Goal: Task Accomplishment & Management: Manage account settings

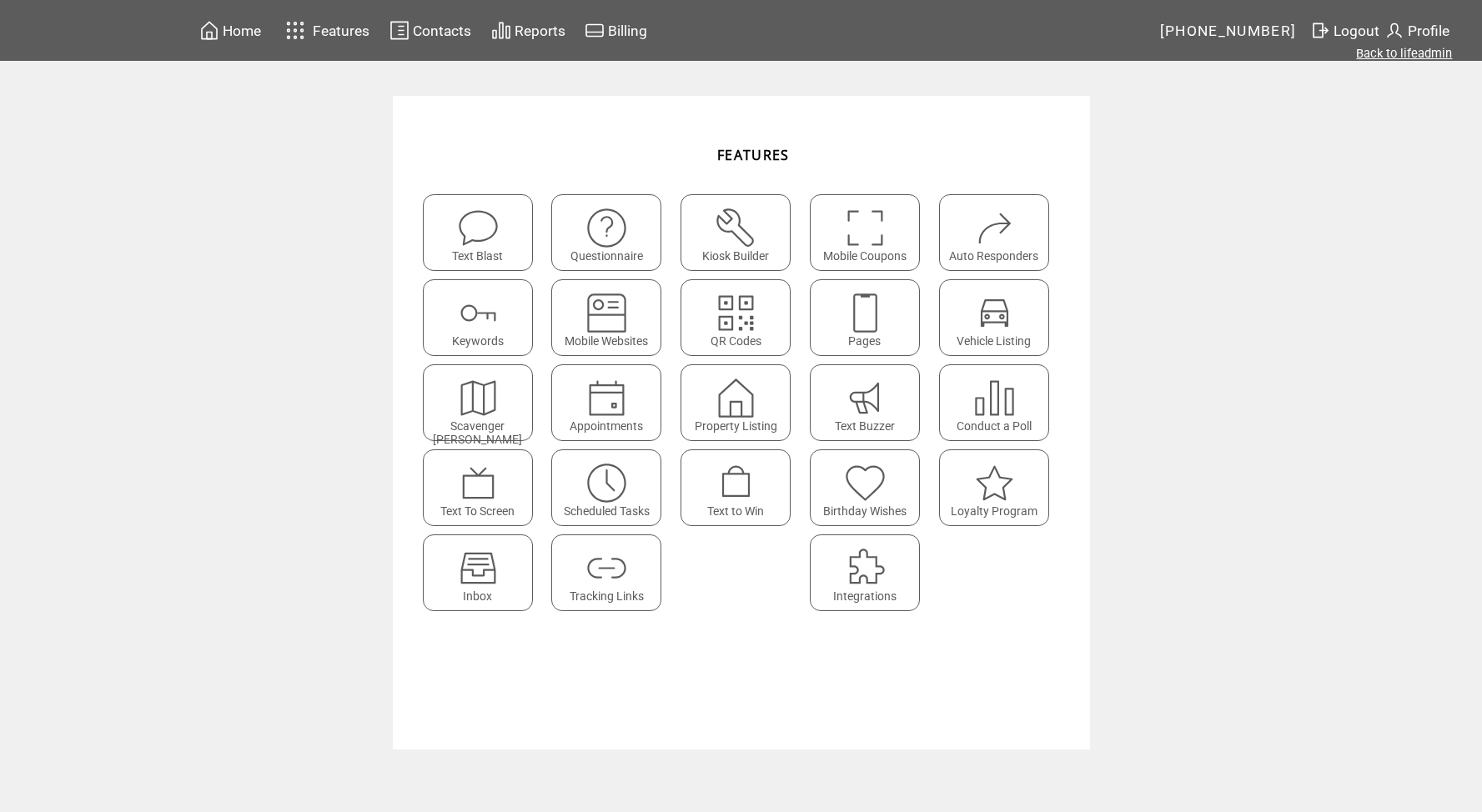
click at [1384, 54] on link "Back to lifeadmin" at bounding box center [1404, 53] width 96 height 15
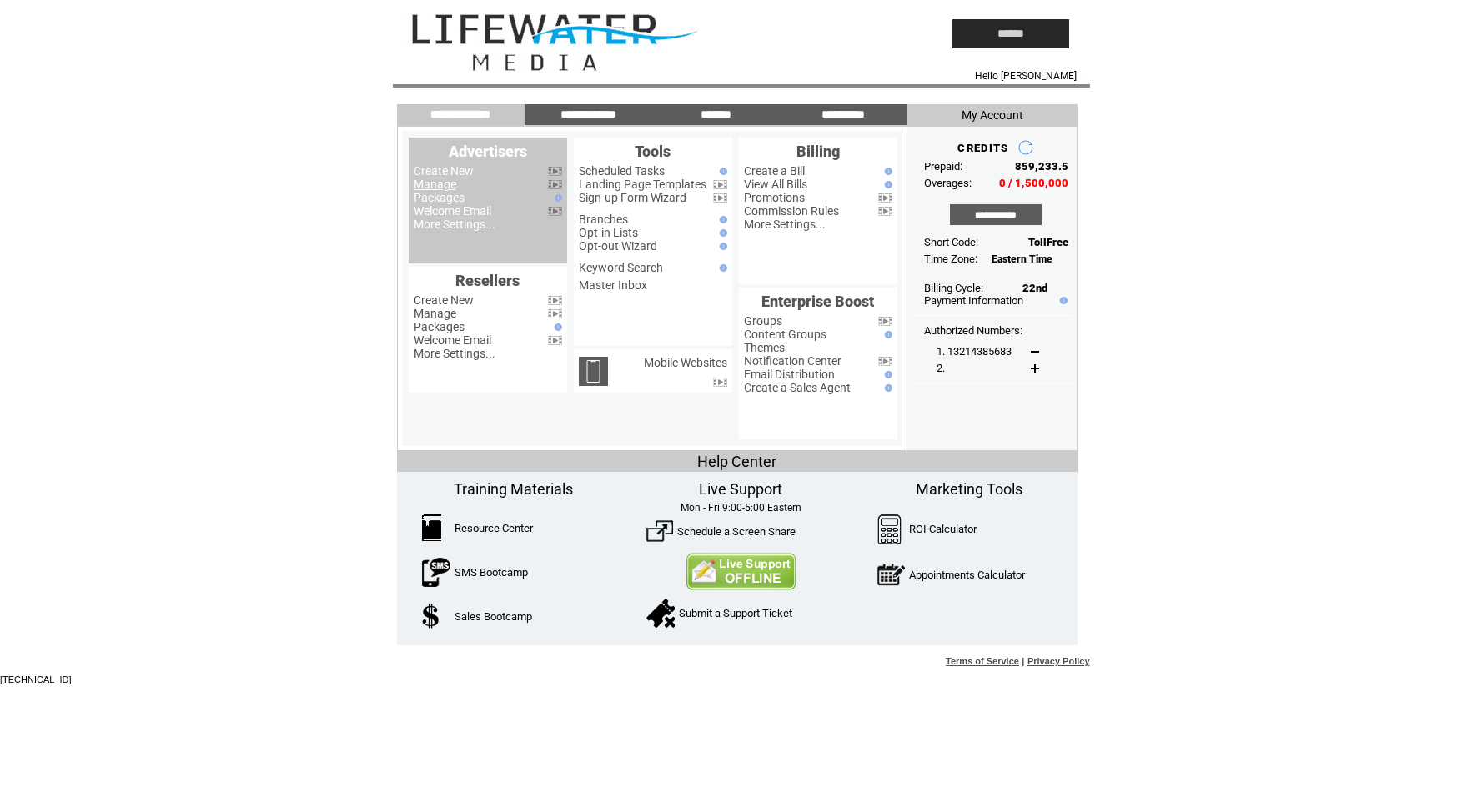
click at [421, 186] on link "Manage" at bounding box center [435, 184] width 43 height 13
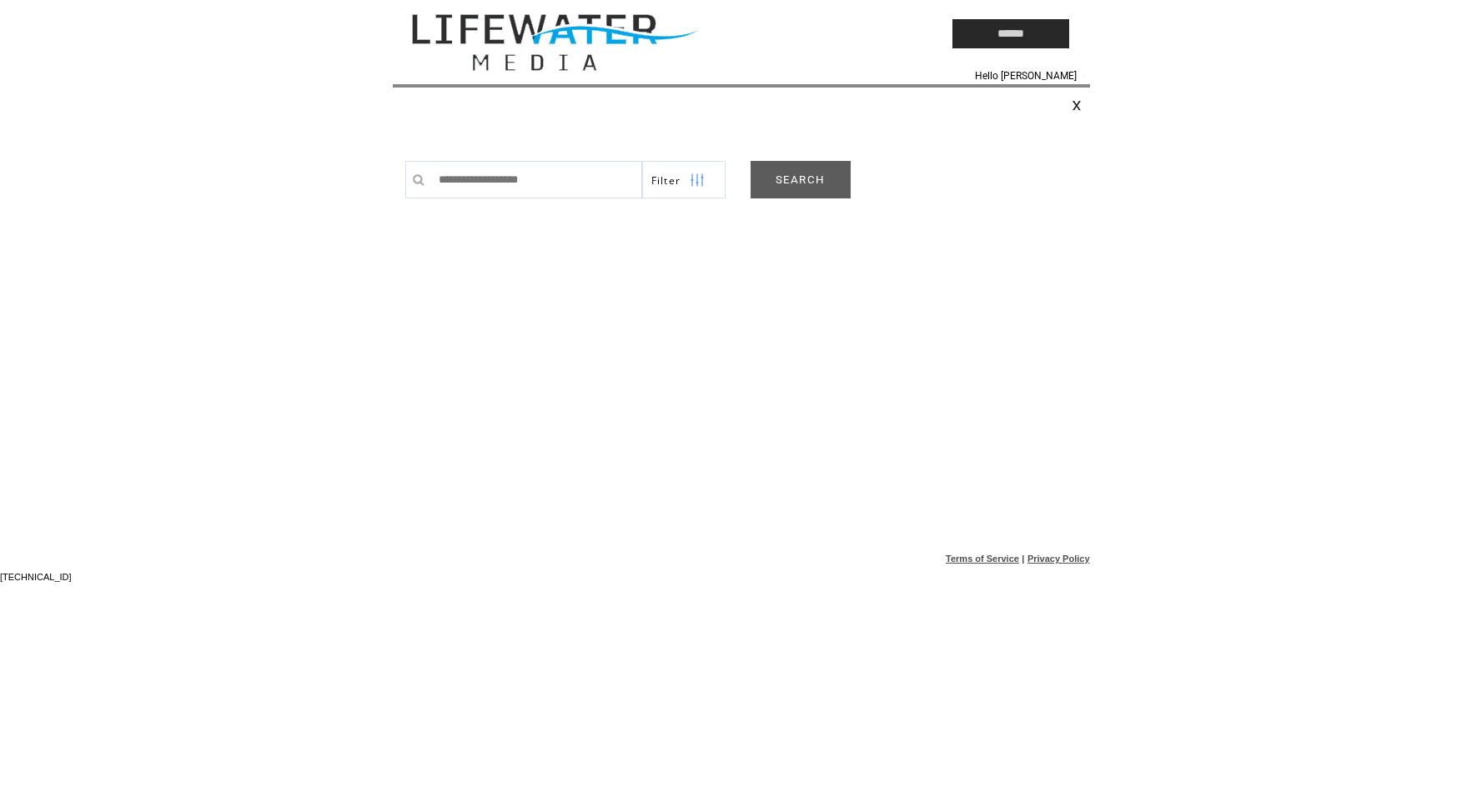
click at [794, 173] on link "SEARCH" at bounding box center [800, 180] width 101 height 38
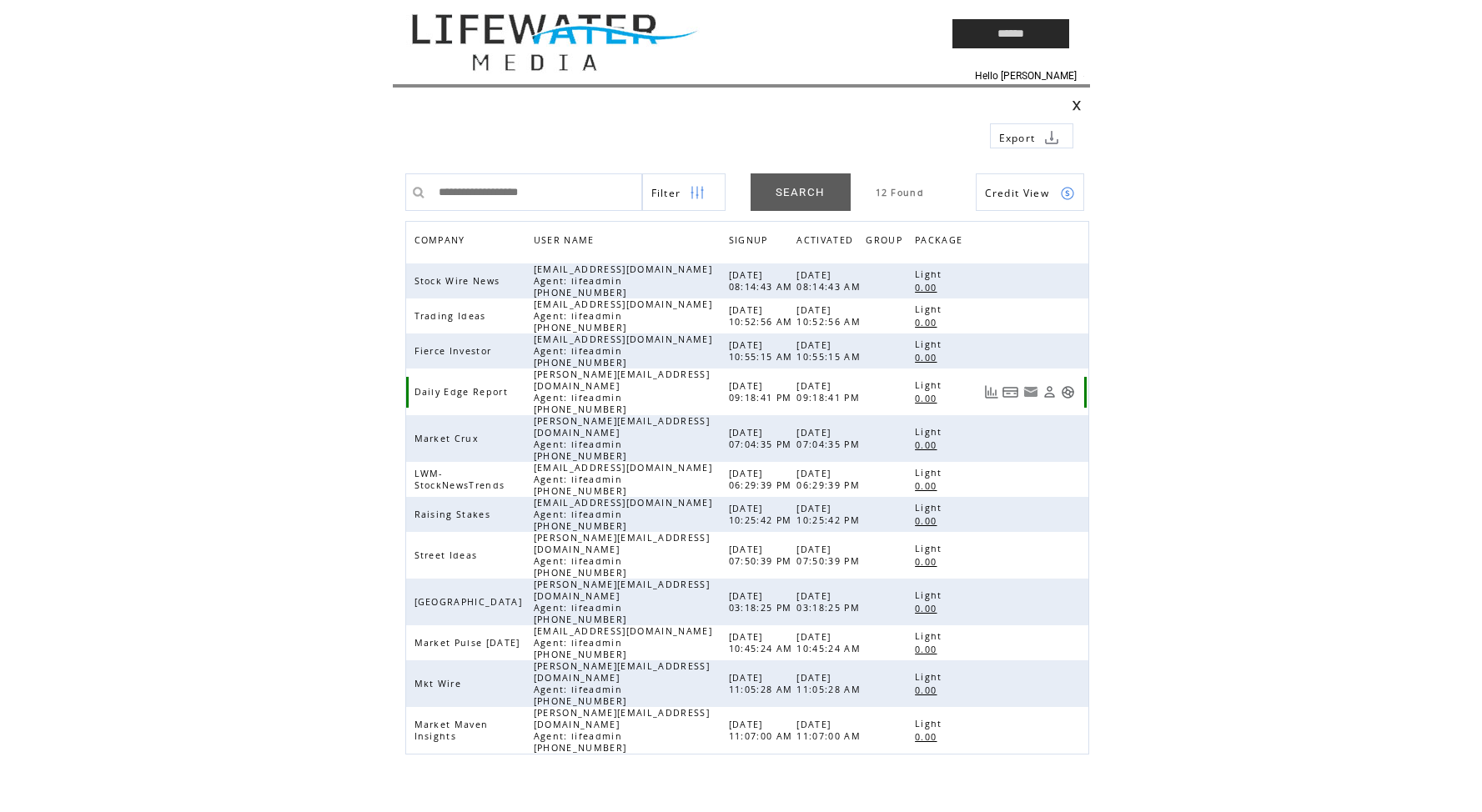
click at [1069, 388] on link at bounding box center [1068, 392] width 14 height 14
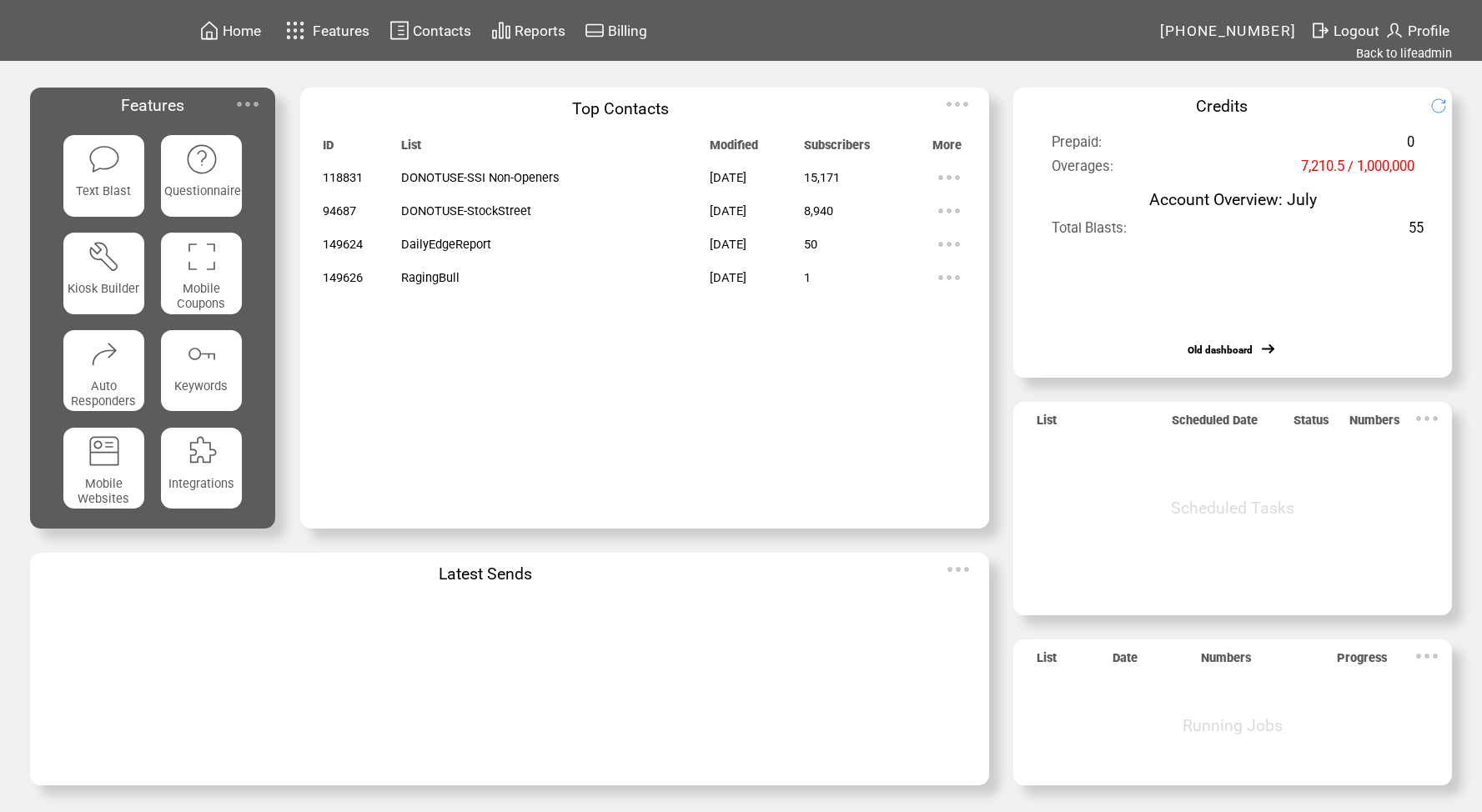
click at [449, 35] on span "Contacts" at bounding box center [442, 31] width 59 height 17
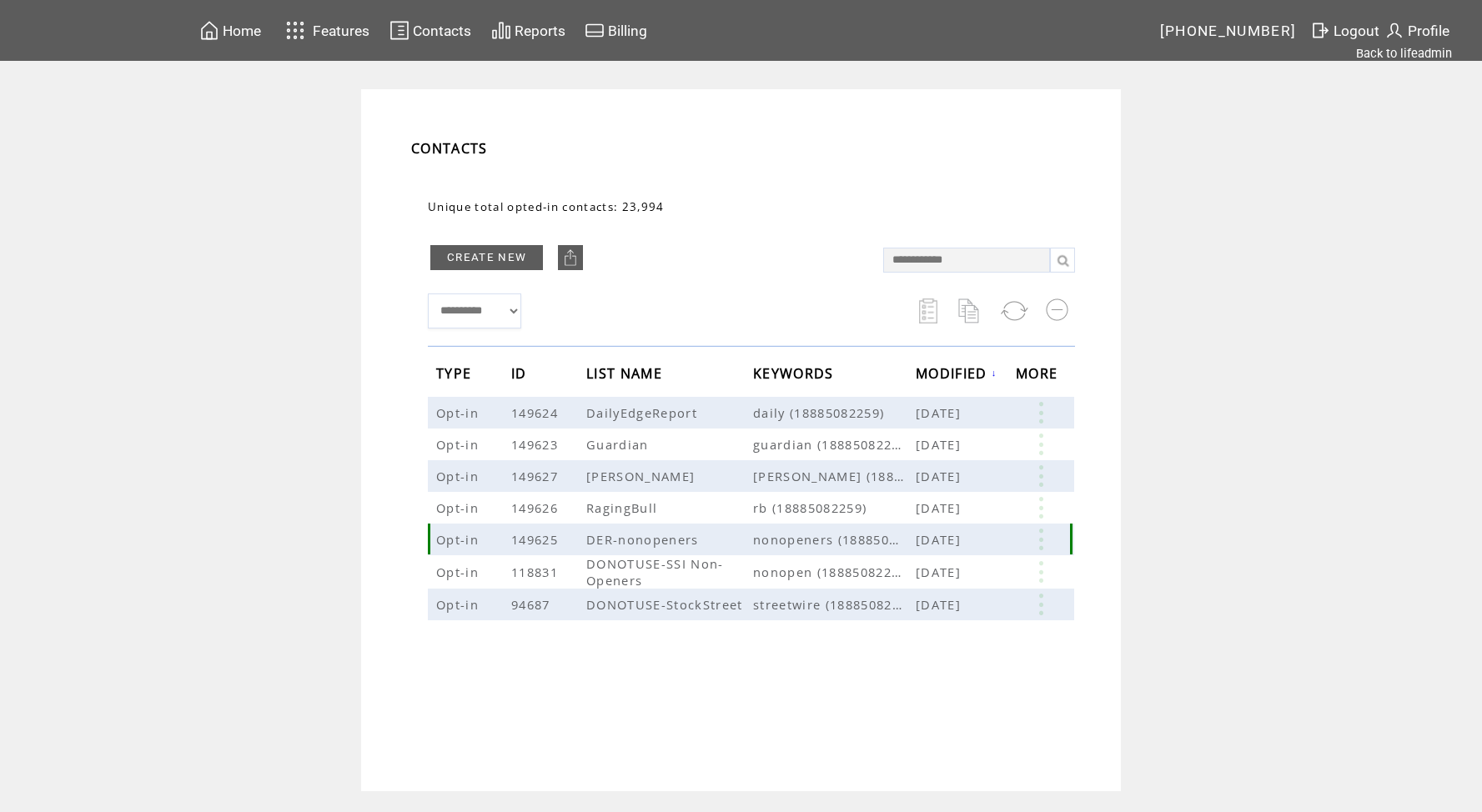
click at [1038, 537] on link at bounding box center [1041, 539] width 50 height 22
click at [1042, 581] on link at bounding box center [1041, 572] width 50 height 22
click at [1048, 598] on link at bounding box center [1041, 605] width 50 height 22
click at [780, 186] on div "**********" at bounding box center [751, 421] width 681 height 476
click at [556, 28] on span "Reports" at bounding box center [539, 31] width 51 height 17
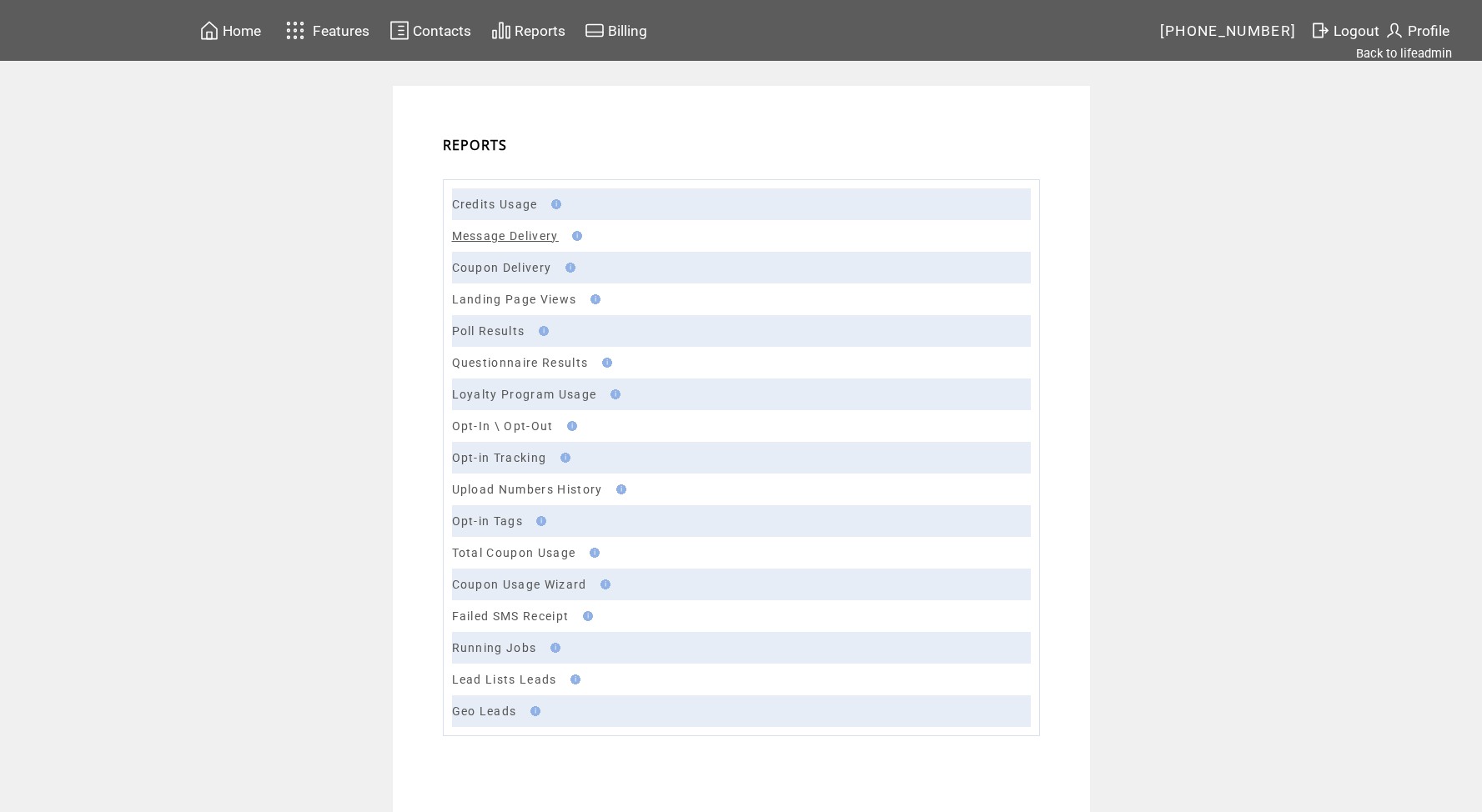
click at [533, 241] on link "Message Delivery" at bounding box center [505, 235] width 106 height 13
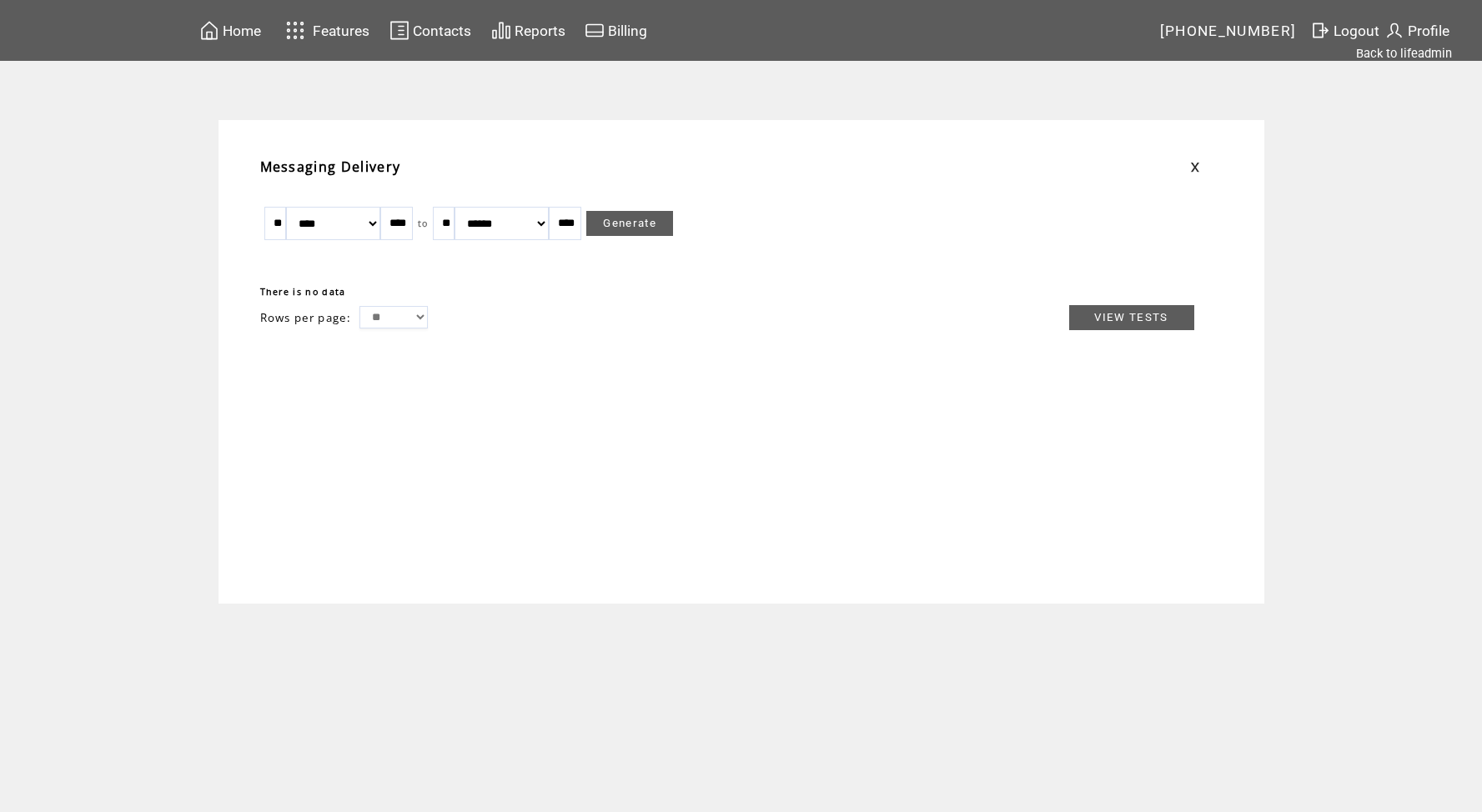
click at [642, 228] on link "Generate" at bounding box center [629, 223] width 87 height 25
click at [525, 34] on span "Reports" at bounding box center [539, 31] width 51 height 17
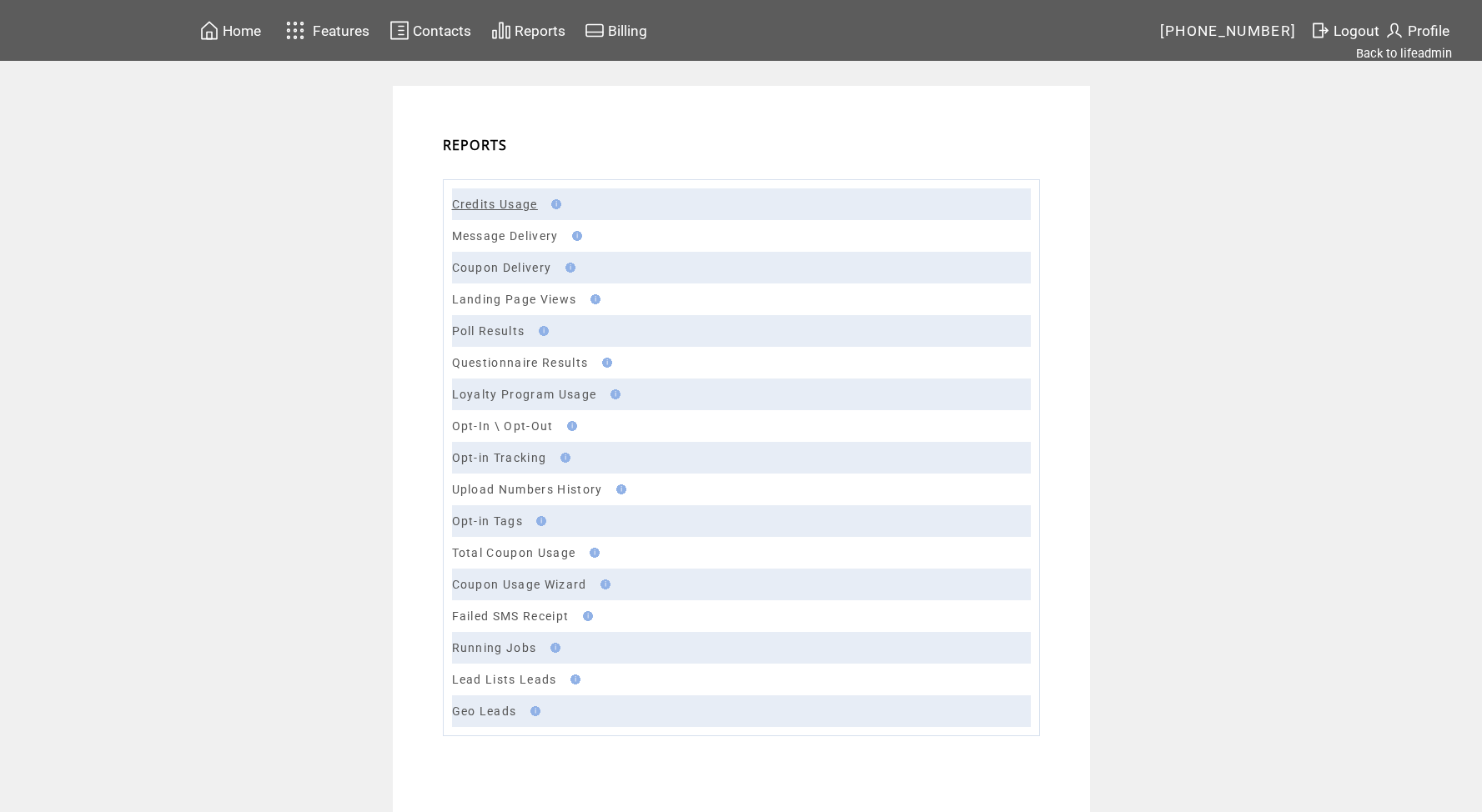
click at [508, 203] on link "Credits Usage" at bounding box center [495, 204] width 86 height 13
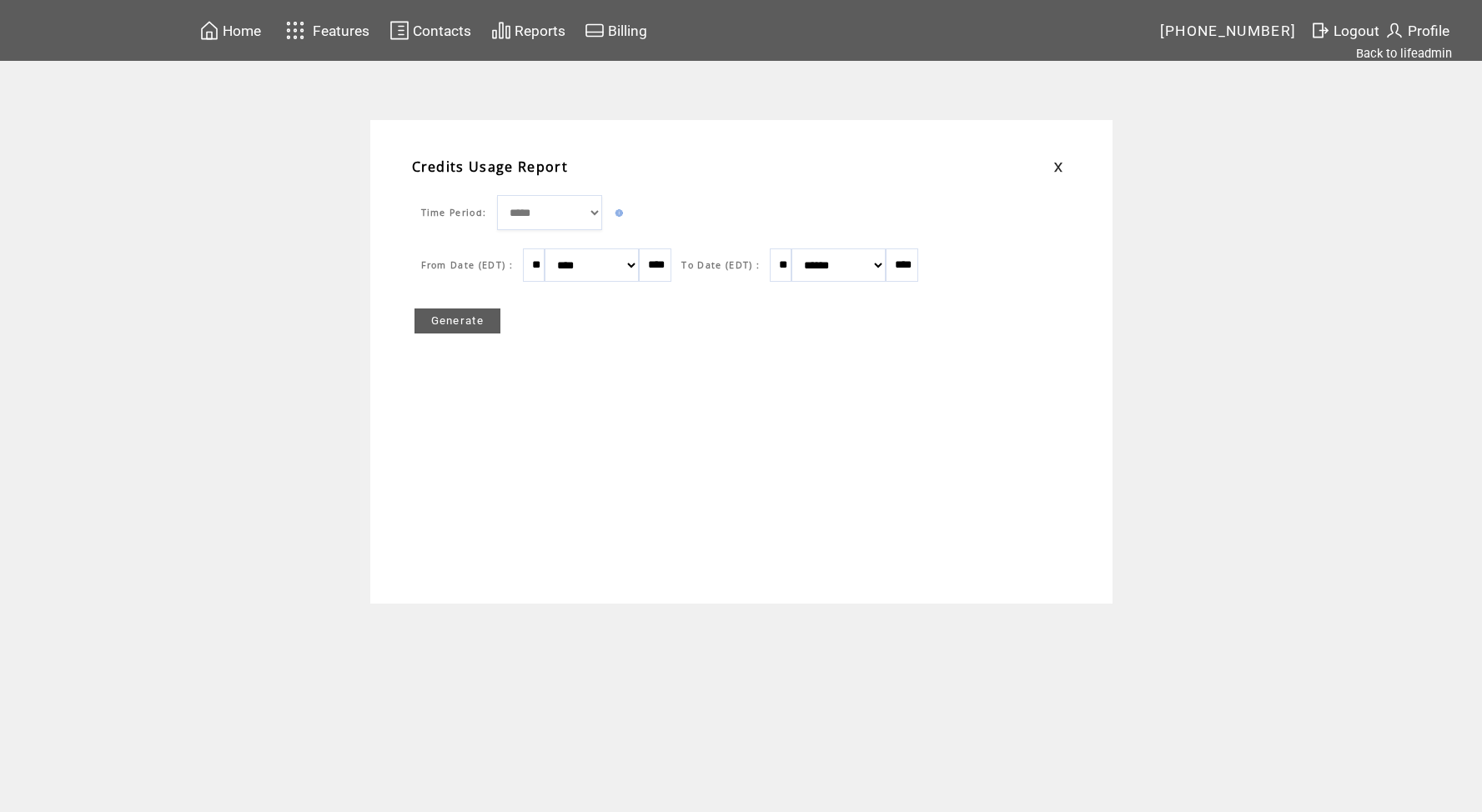
click at [472, 319] on link "Generate" at bounding box center [458, 320] width 87 height 25
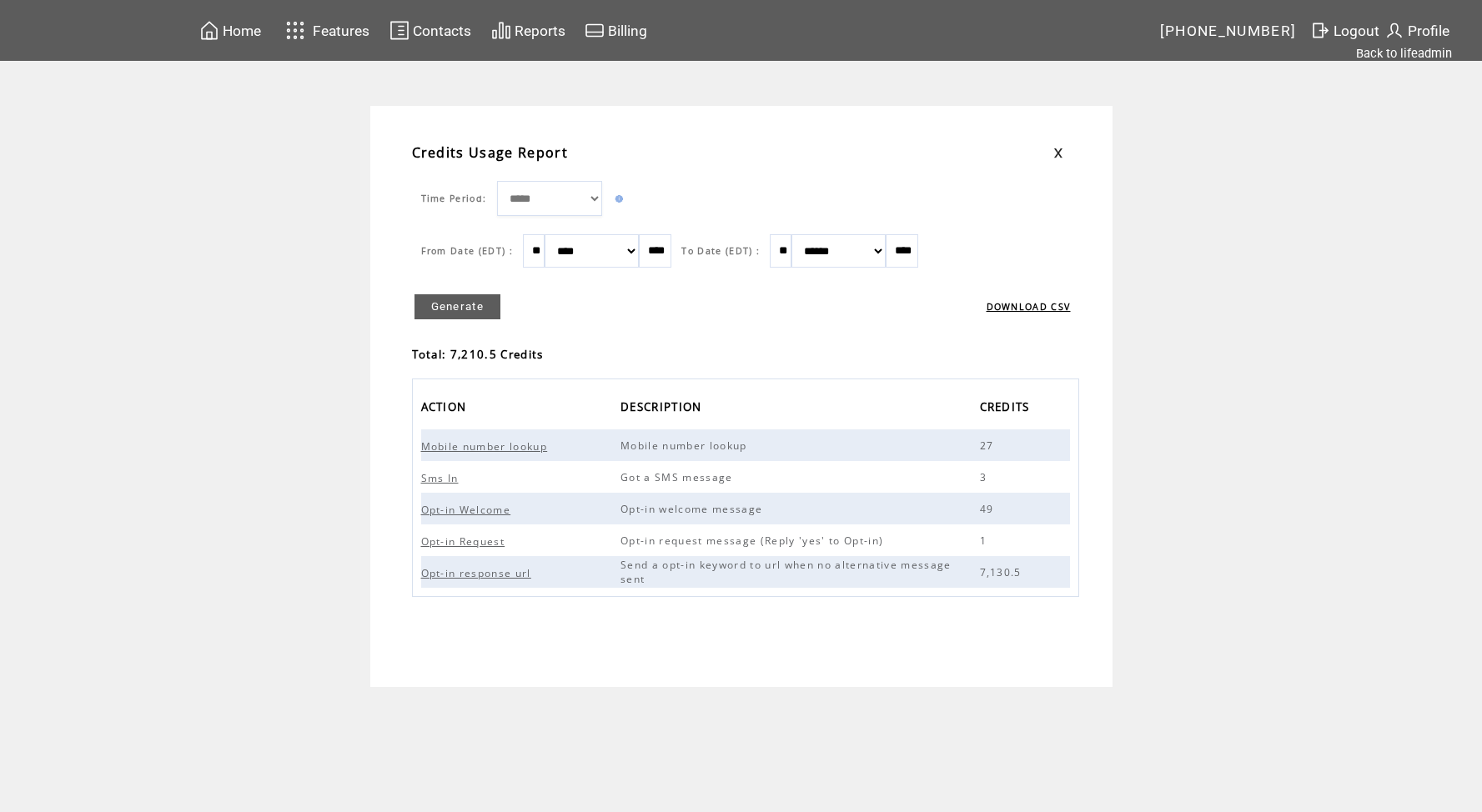
click at [520, 572] on span "Opt-in response url" at bounding box center [478, 573] width 114 height 14
click at [590, 251] on select "******* ******** ***** ***** *** **** **** ****** ********* ******* ******** **…" at bounding box center [591, 252] width 95 height 34
select select "*"
click at [478, 297] on link "Generate" at bounding box center [458, 306] width 87 height 25
click at [1409, 51] on link "Back to lifeadmin" at bounding box center [1404, 53] width 96 height 15
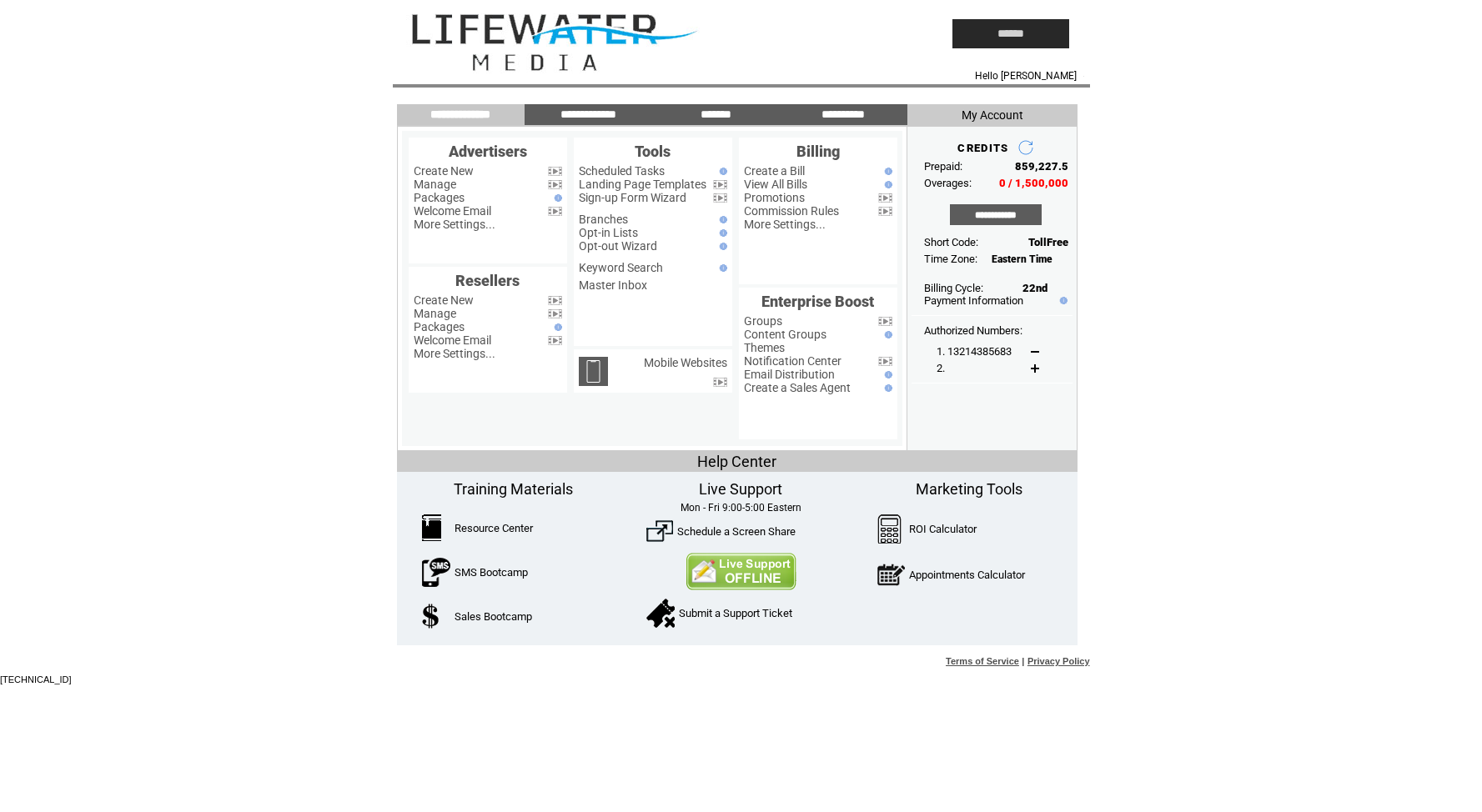
click at [436, 181] on link "Manage" at bounding box center [435, 184] width 43 height 13
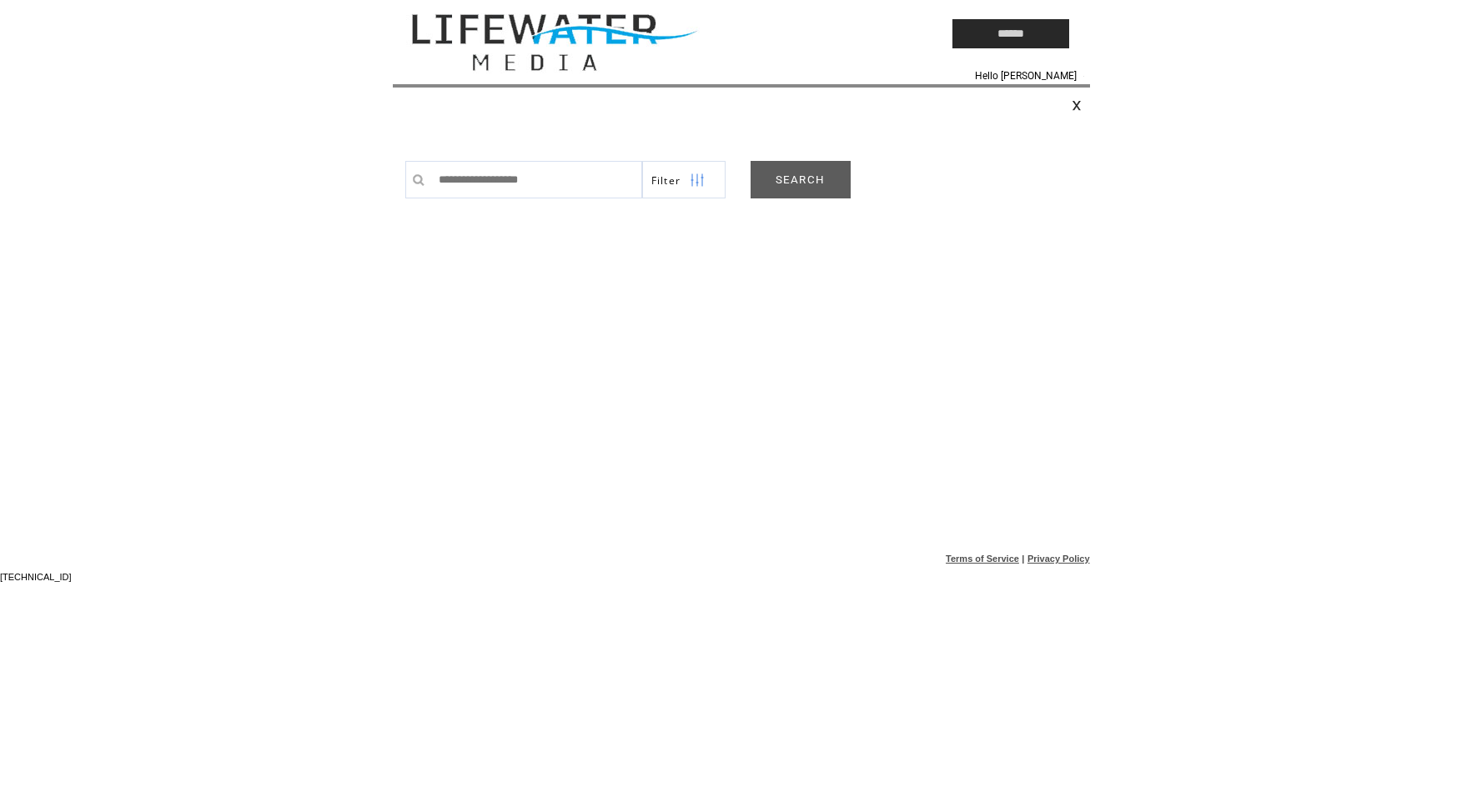
click at [804, 180] on link "SEARCH" at bounding box center [800, 180] width 101 height 38
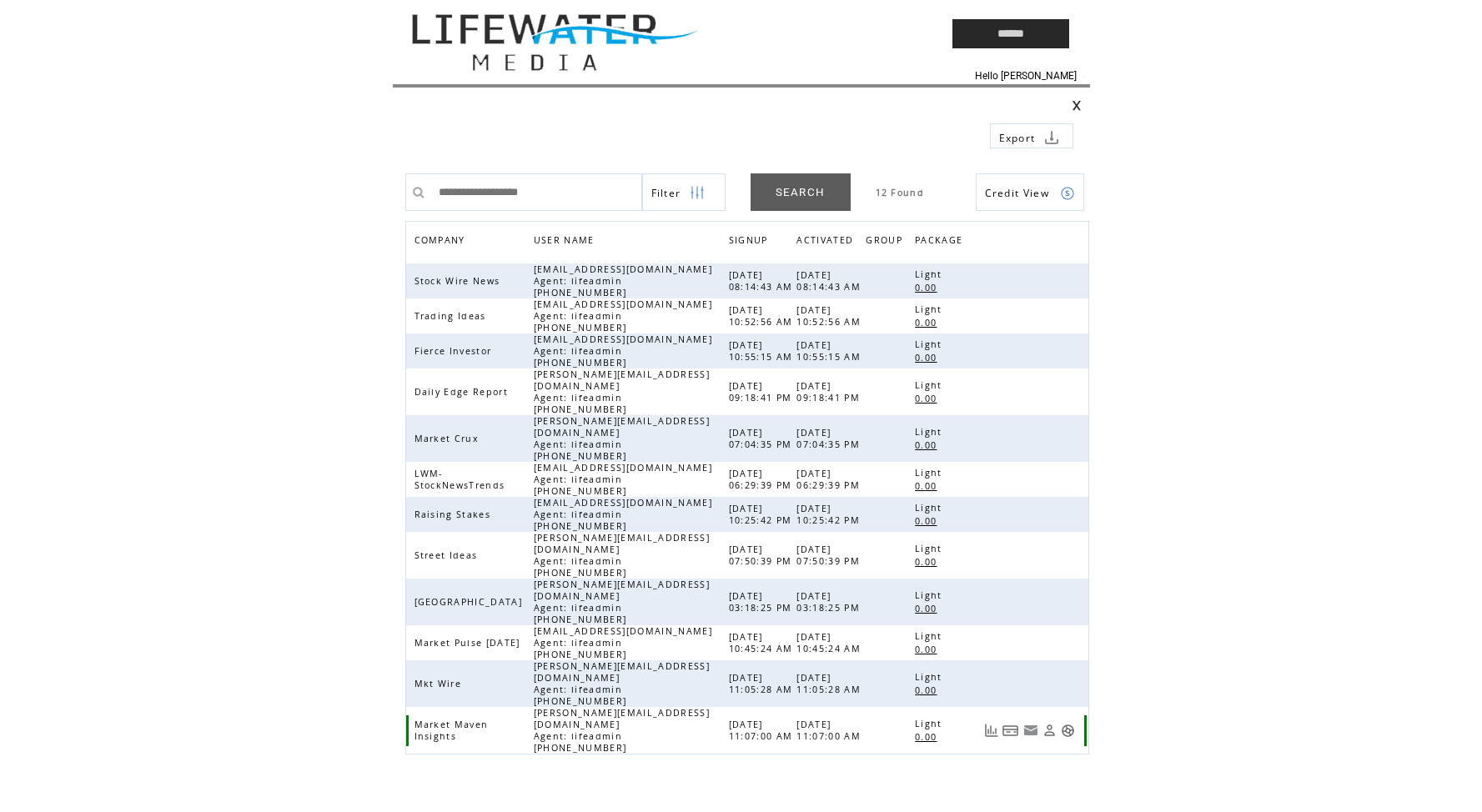
click at [1069, 723] on link at bounding box center [1068, 730] width 14 height 14
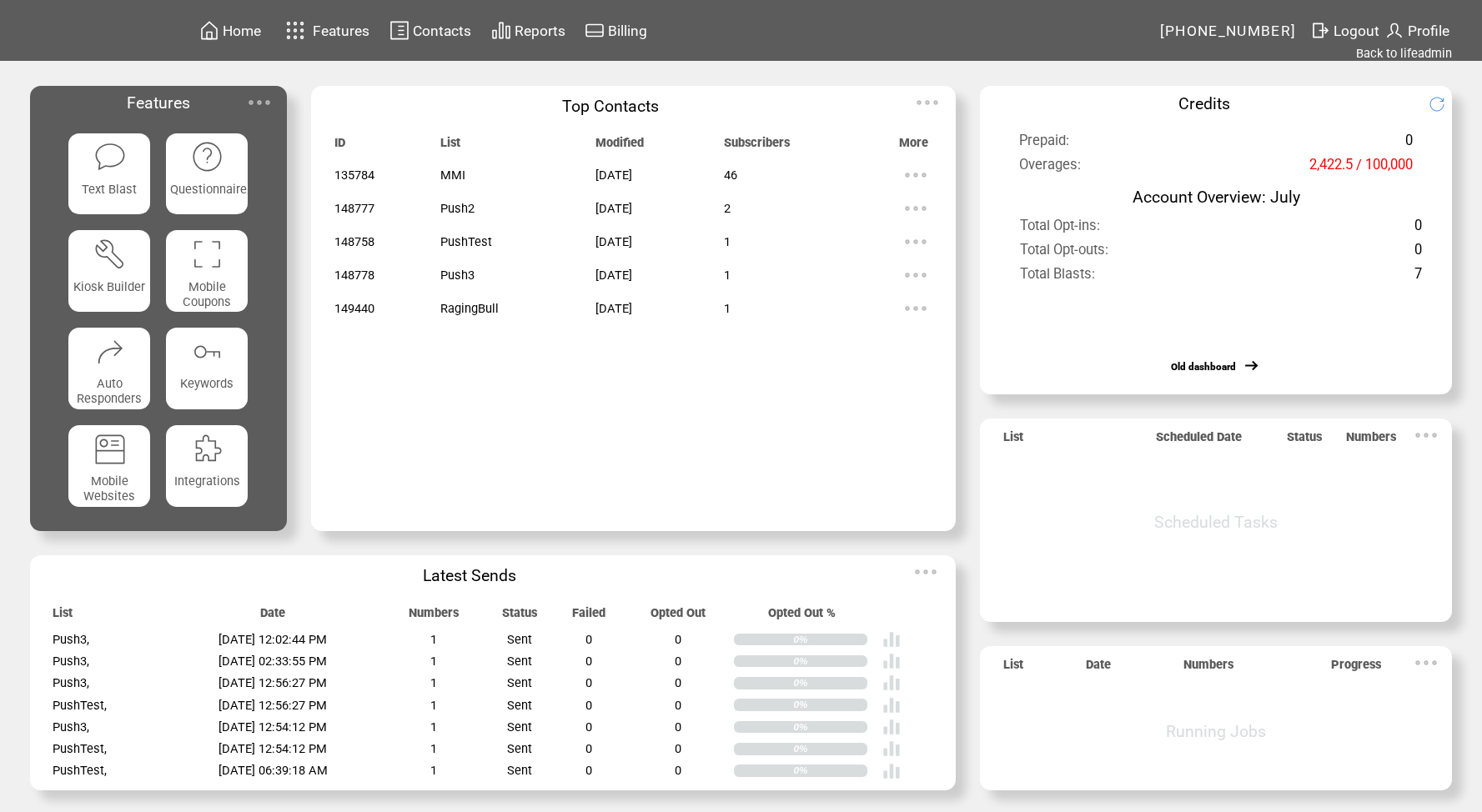
click at [543, 28] on span "Reports" at bounding box center [539, 31] width 51 height 17
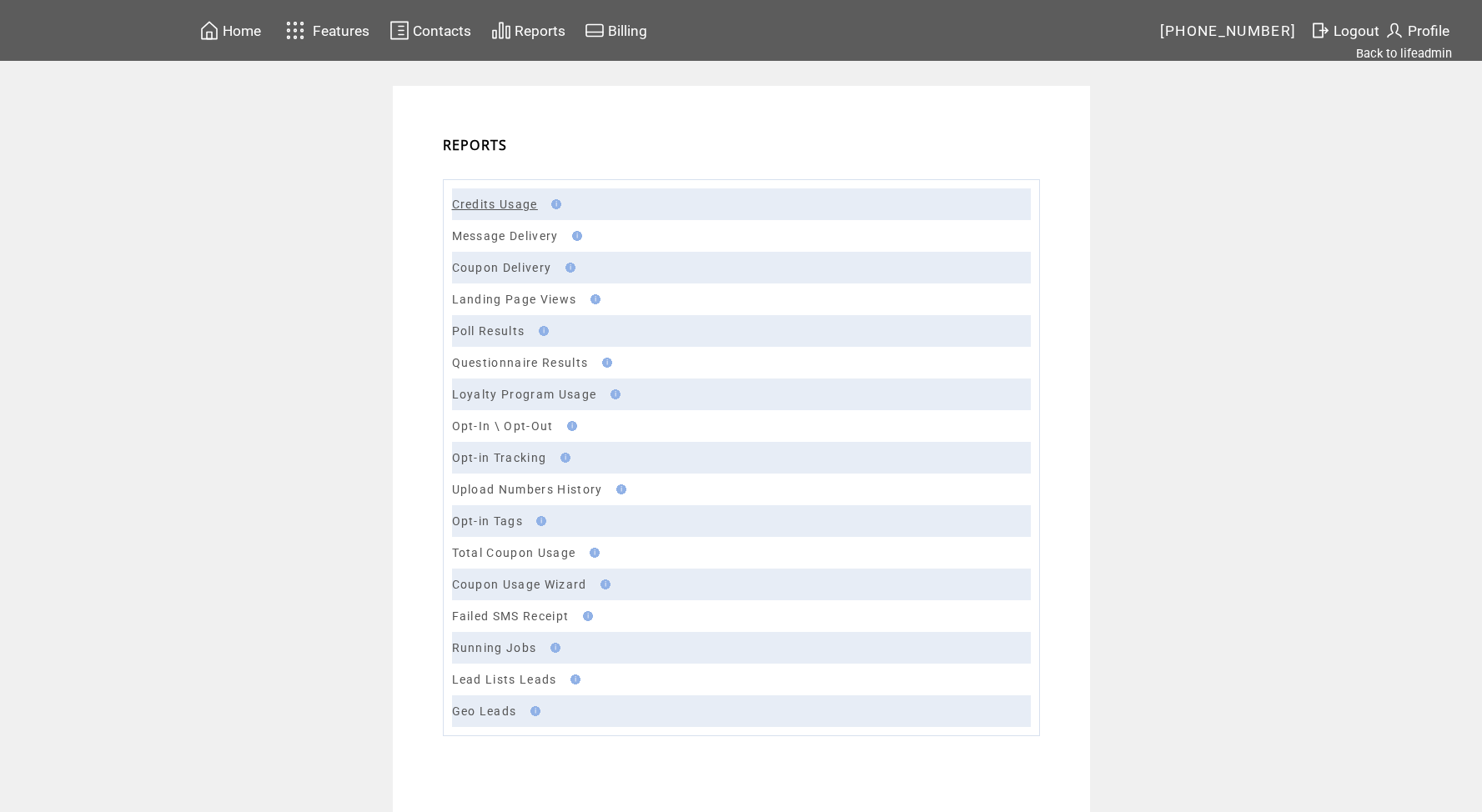
click at [502, 203] on link "Credits Usage" at bounding box center [495, 204] width 86 height 13
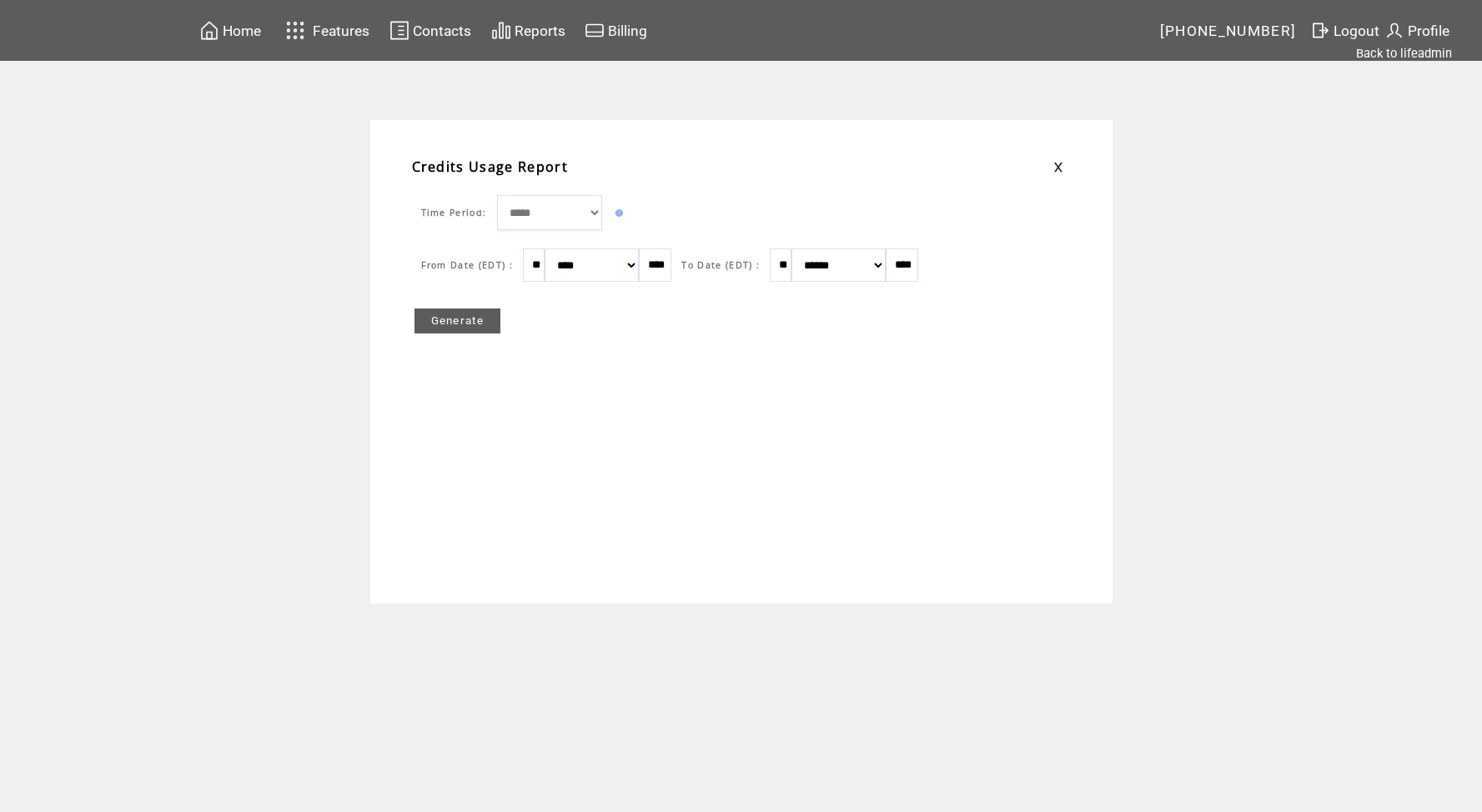
click at [617, 266] on select "******* ******** ***** ***** *** **** **** ****** ********* ******* ******** **…" at bounding box center [591, 266] width 95 height 34
select select "*"
click at [487, 321] on link "Generate" at bounding box center [458, 320] width 87 height 25
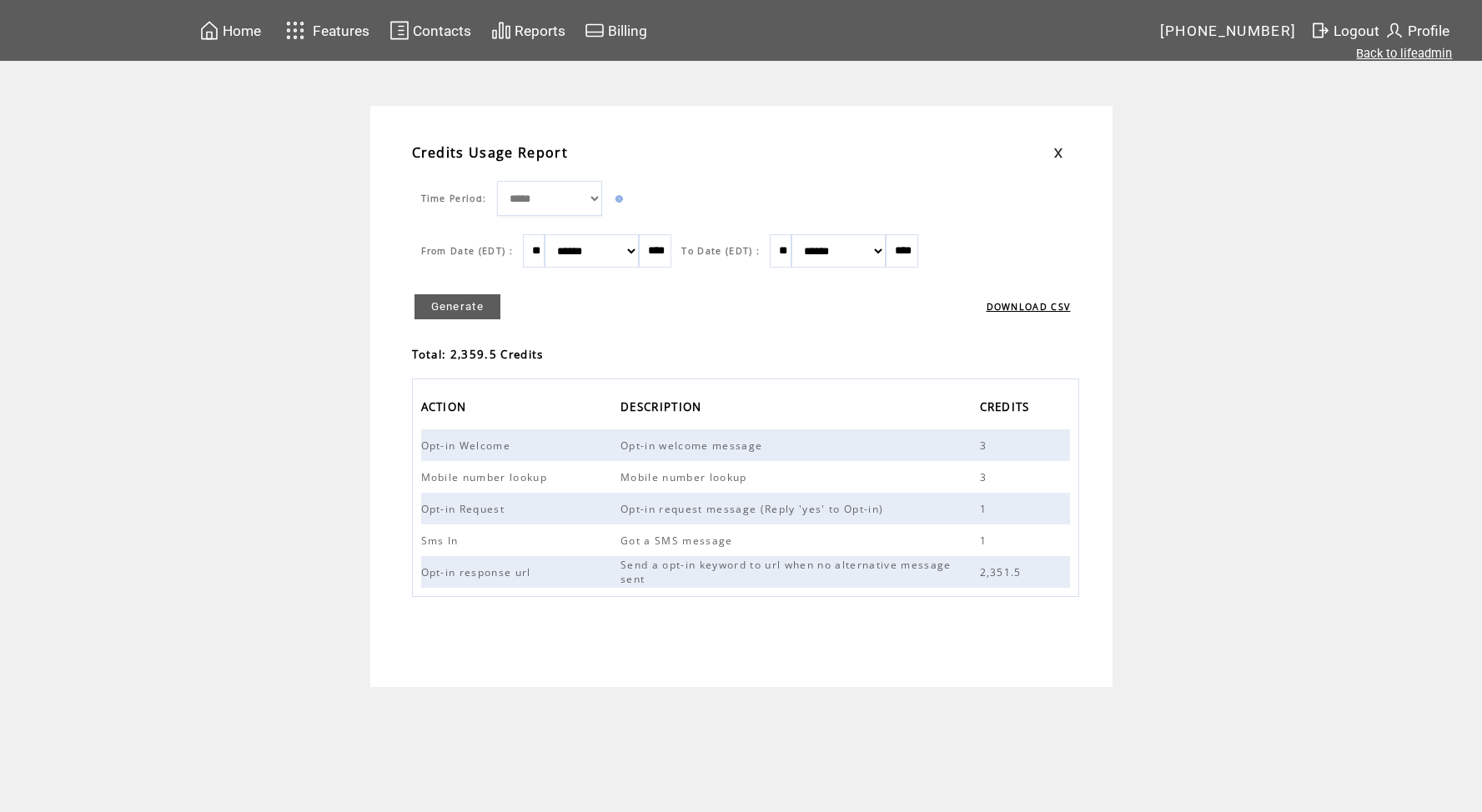
click at [1404, 55] on link "Back to lifeadmin" at bounding box center [1404, 53] width 96 height 15
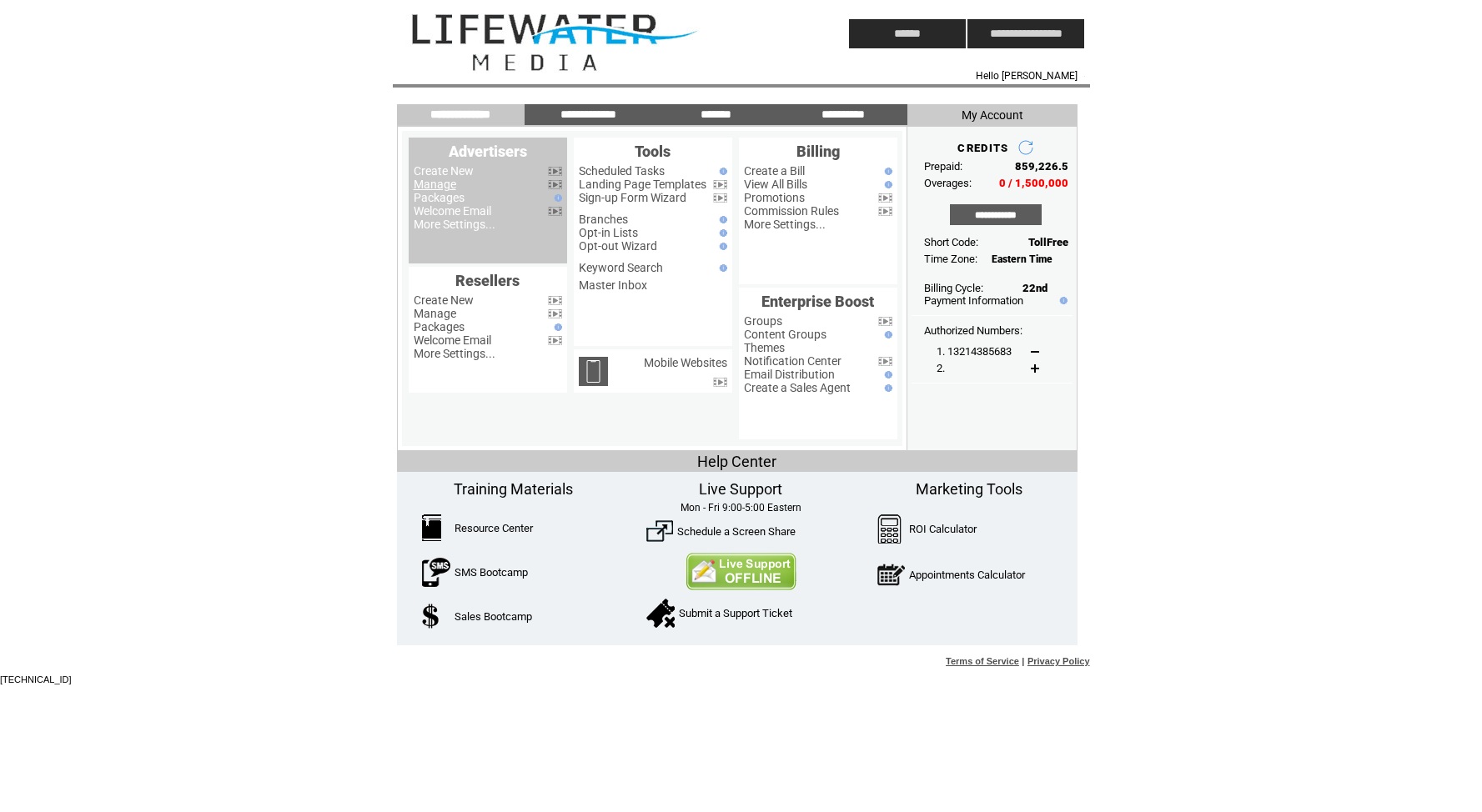
click at [428, 183] on link "Manage" at bounding box center [435, 184] width 43 height 13
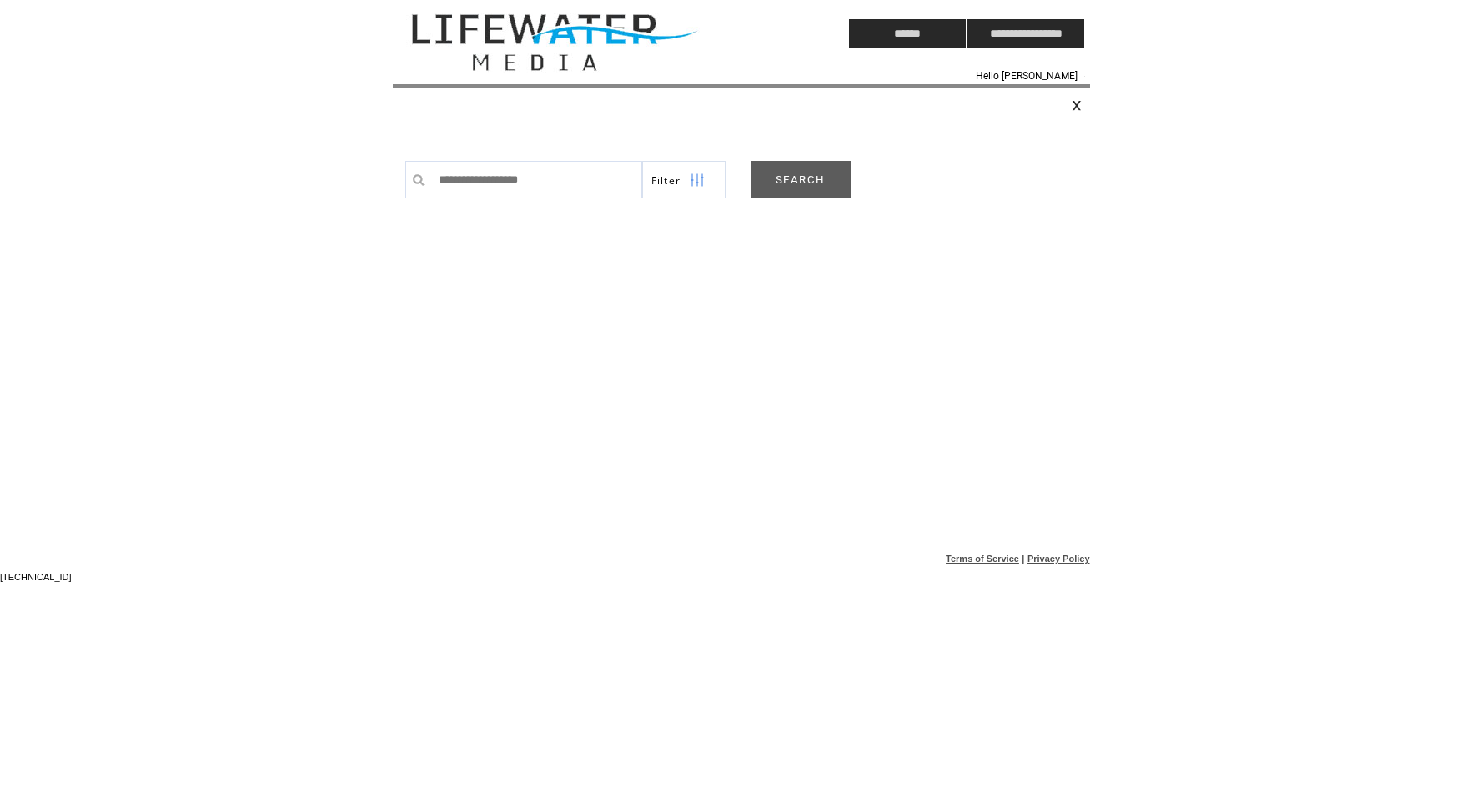
click at [796, 174] on link "SEARCH" at bounding box center [800, 180] width 101 height 38
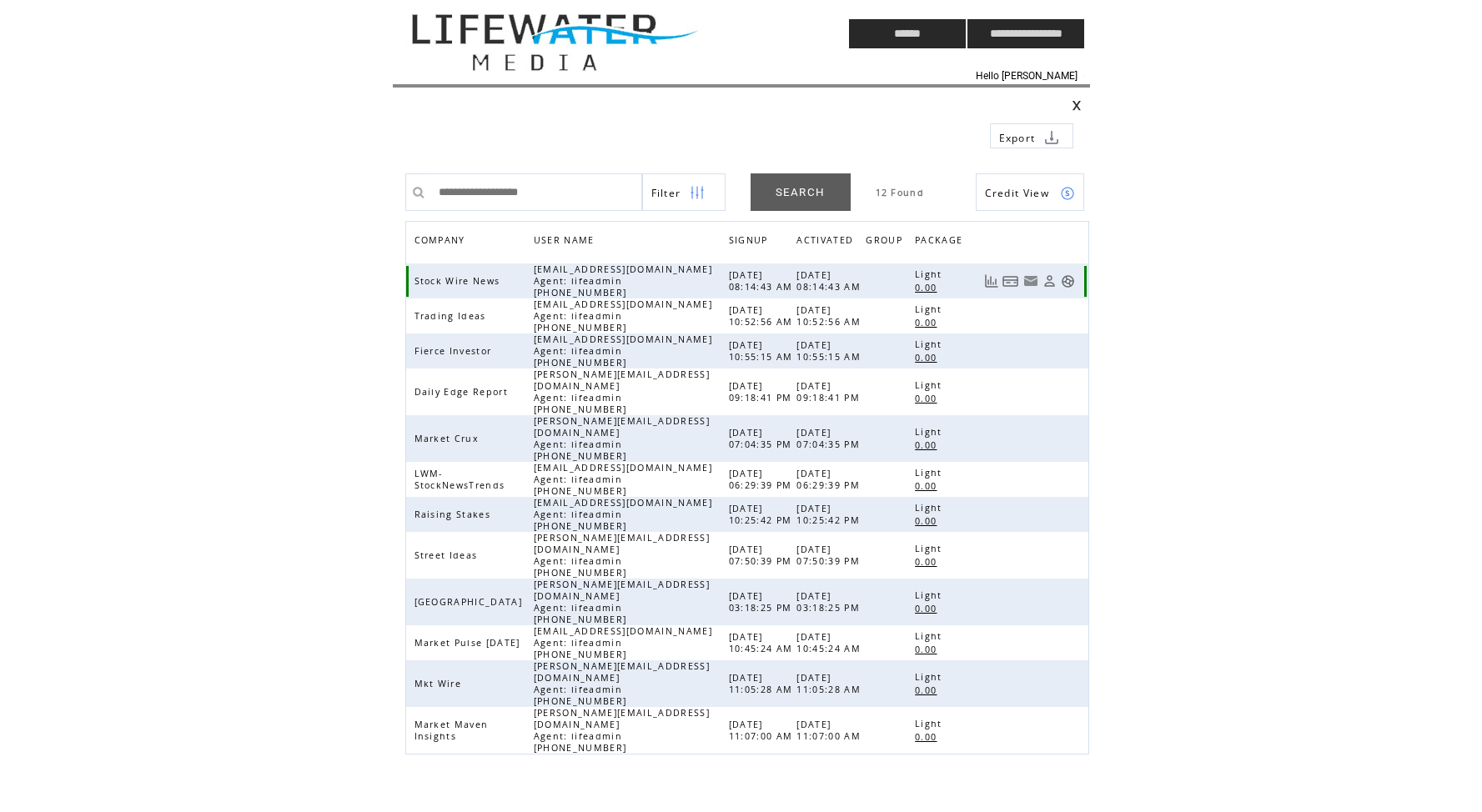
click at [1066, 283] on link at bounding box center [1068, 282] width 14 height 14
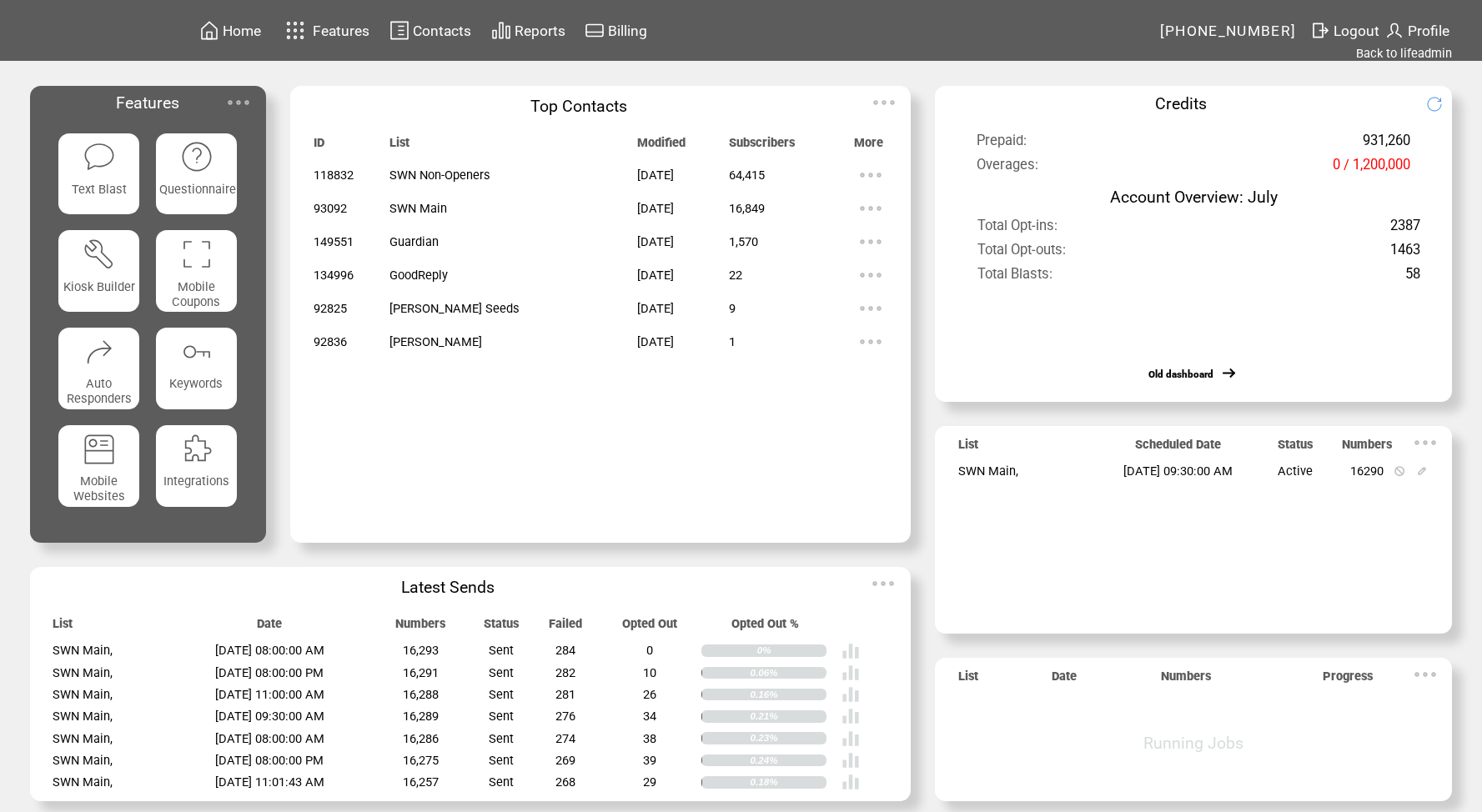
click at [434, 28] on span "Contacts" at bounding box center [442, 31] width 59 height 17
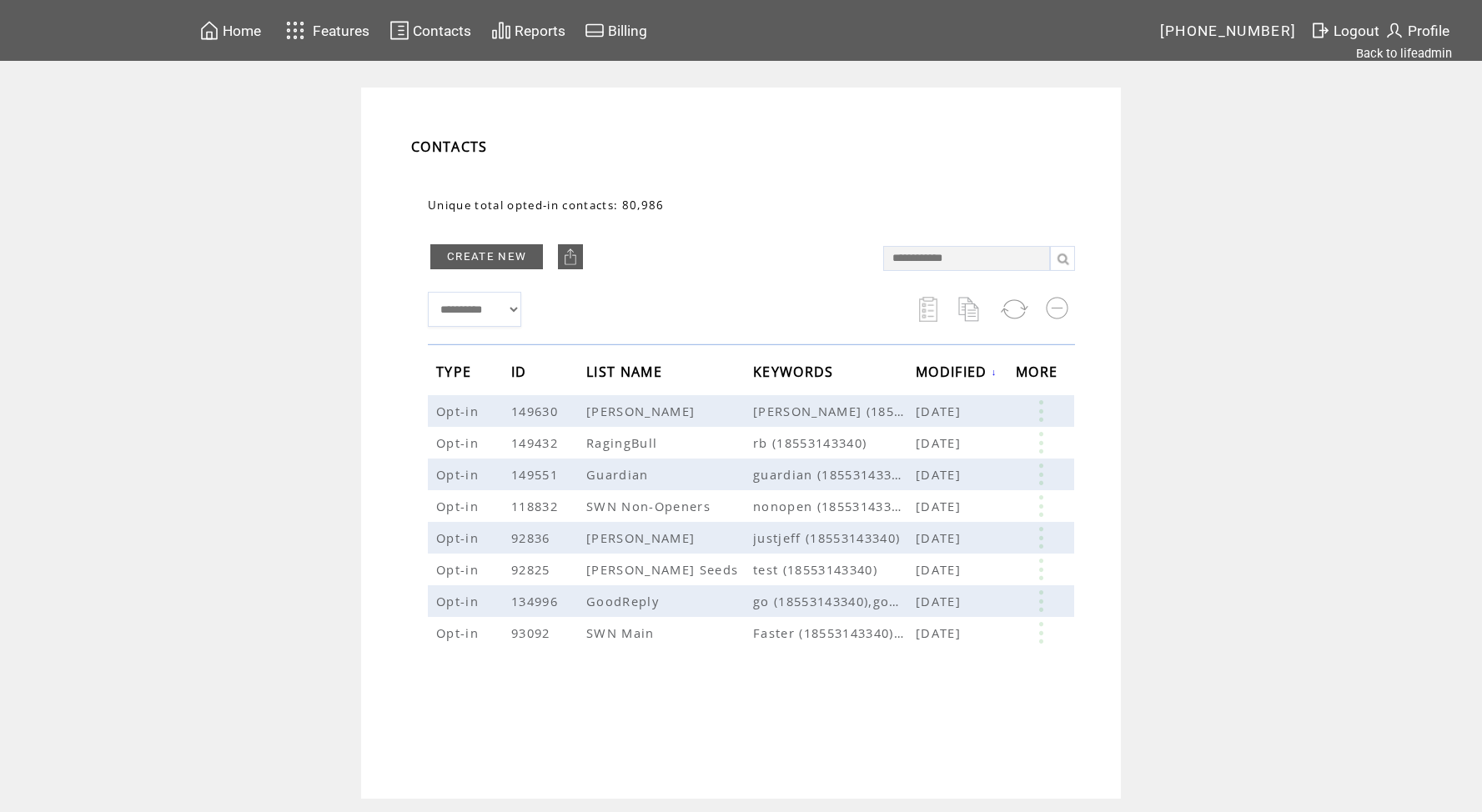
click at [551, 32] on span "Reports" at bounding box center [539, 31] width 51 height 17
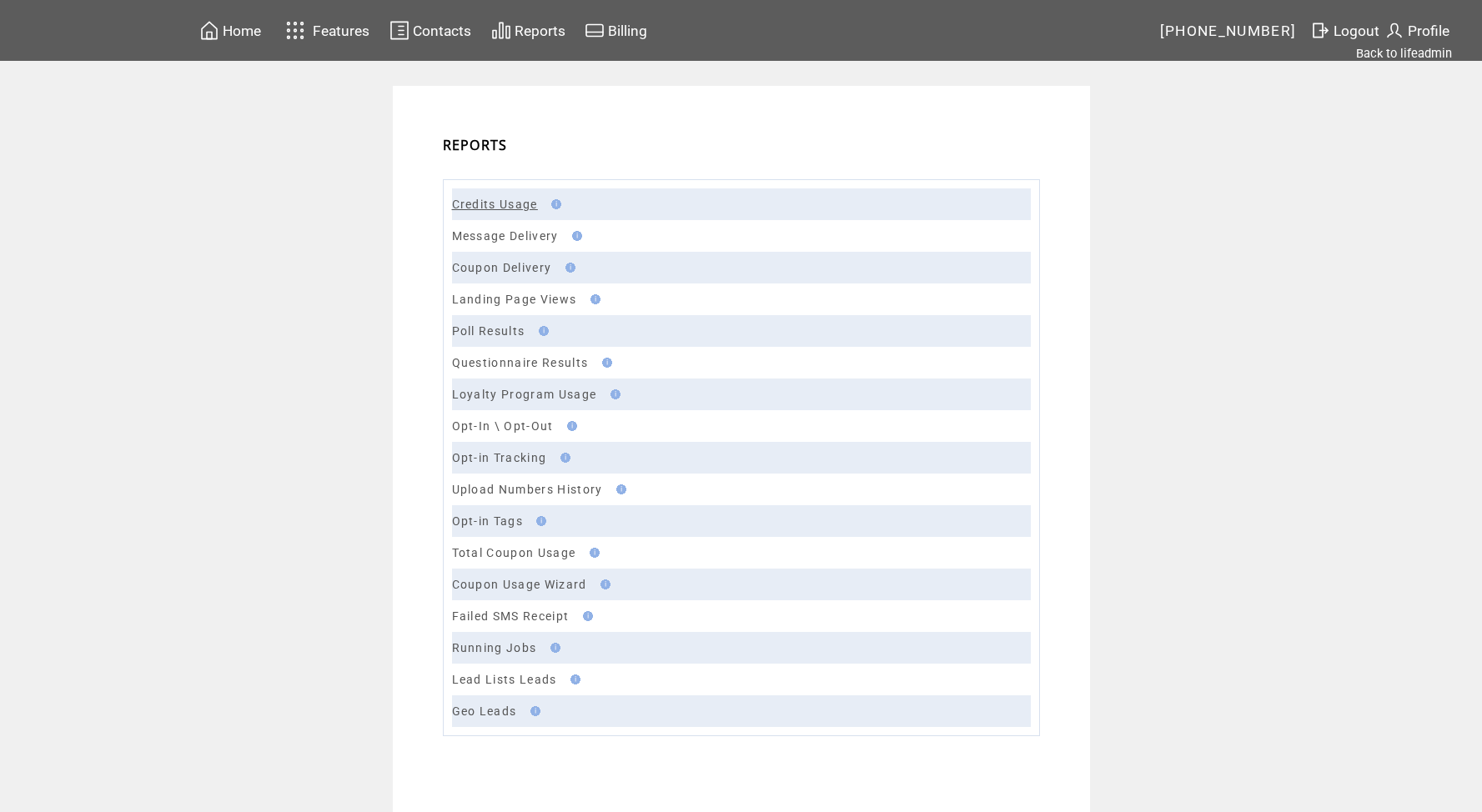
click at [467, 204] on link "Credits Usage" at bounding box center [495, 204] width 86 height 13
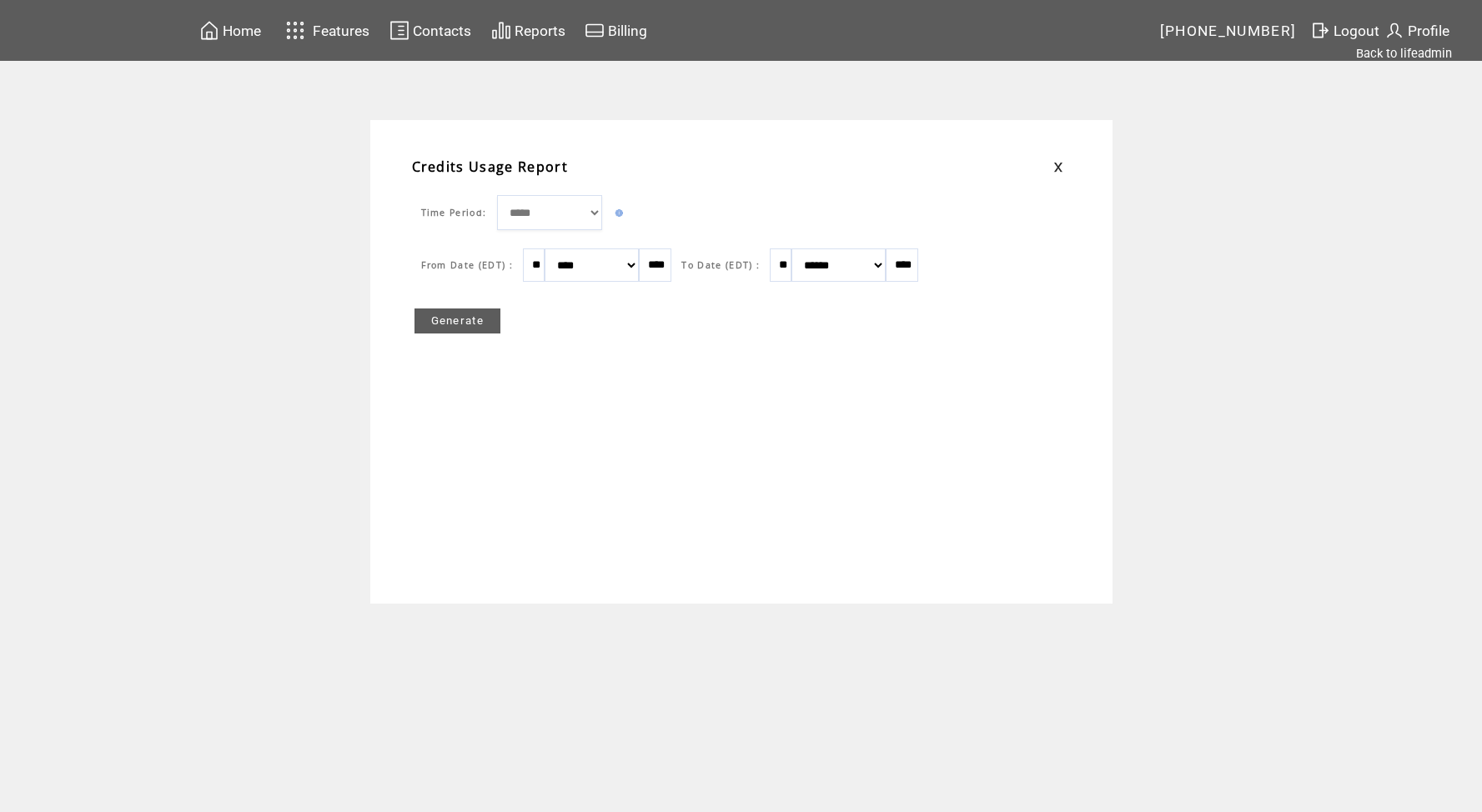
click at [462, 309] on link "Generate" at bounding box center [458, 320] width 87 height 25
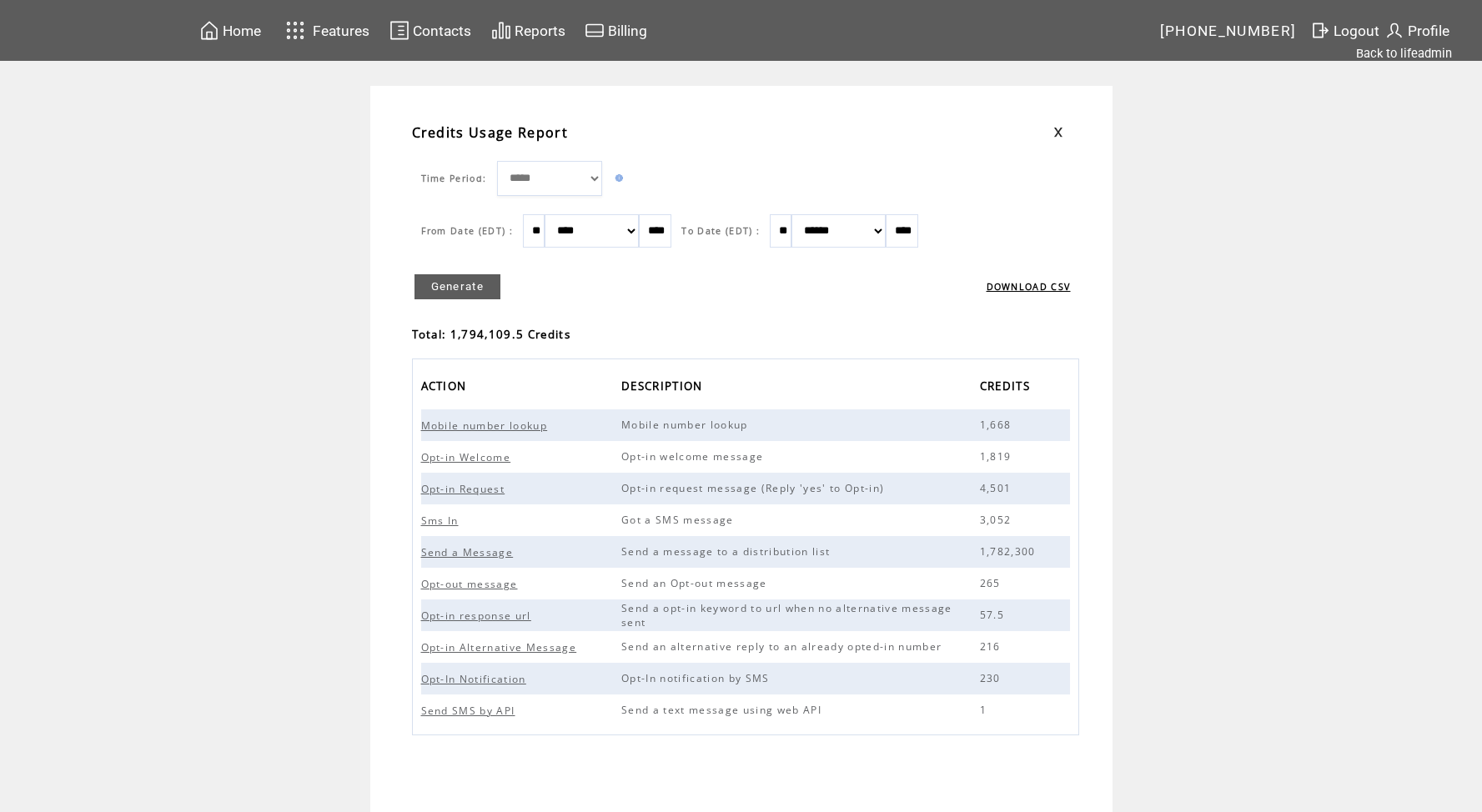
click at [246, 39] on td "Home" at bounding box center [242, 30] width 40 height 23
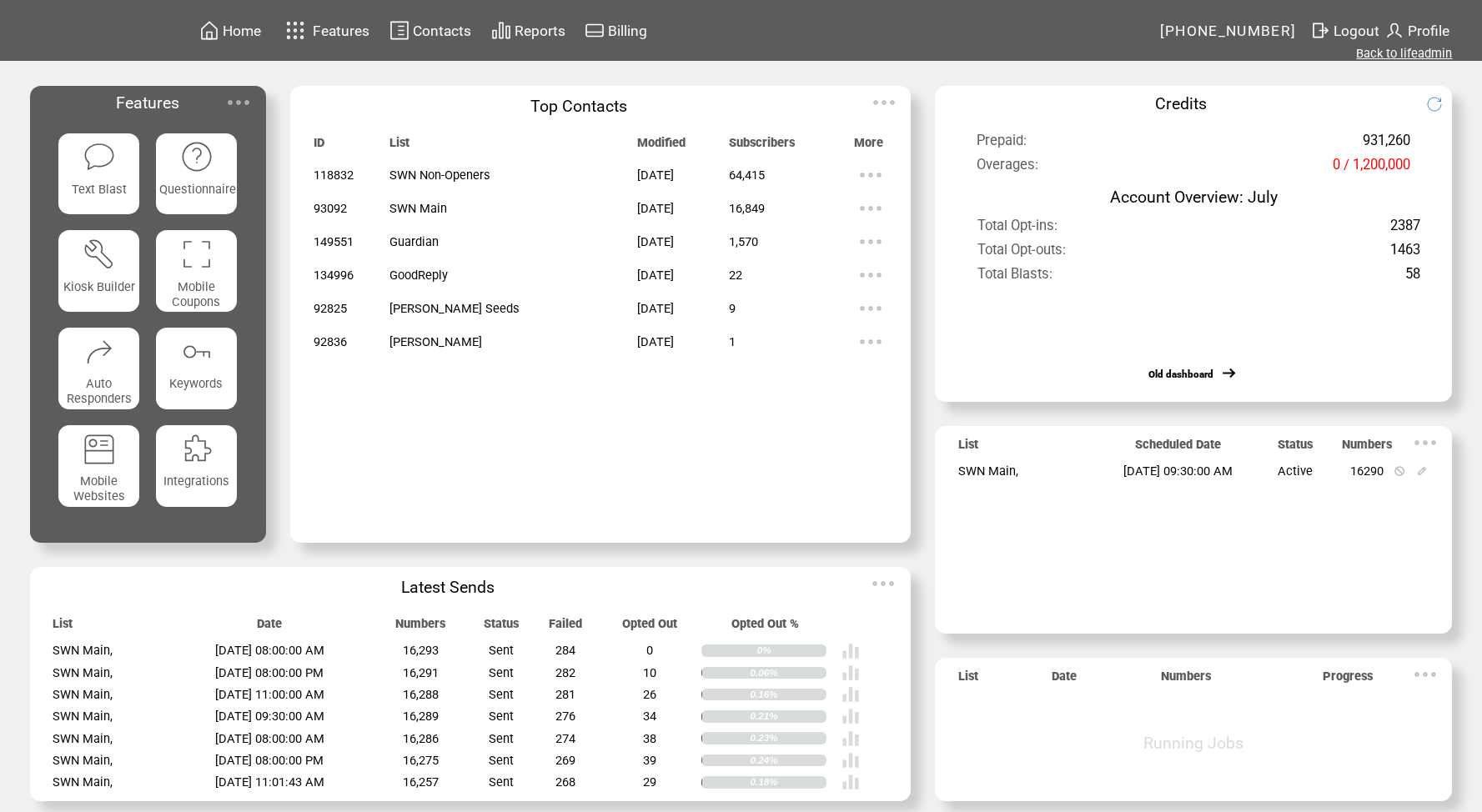
click at [1391, 53] on link "Back to lifeadmin" at bounding box center [1404, 53] width 96 height 15
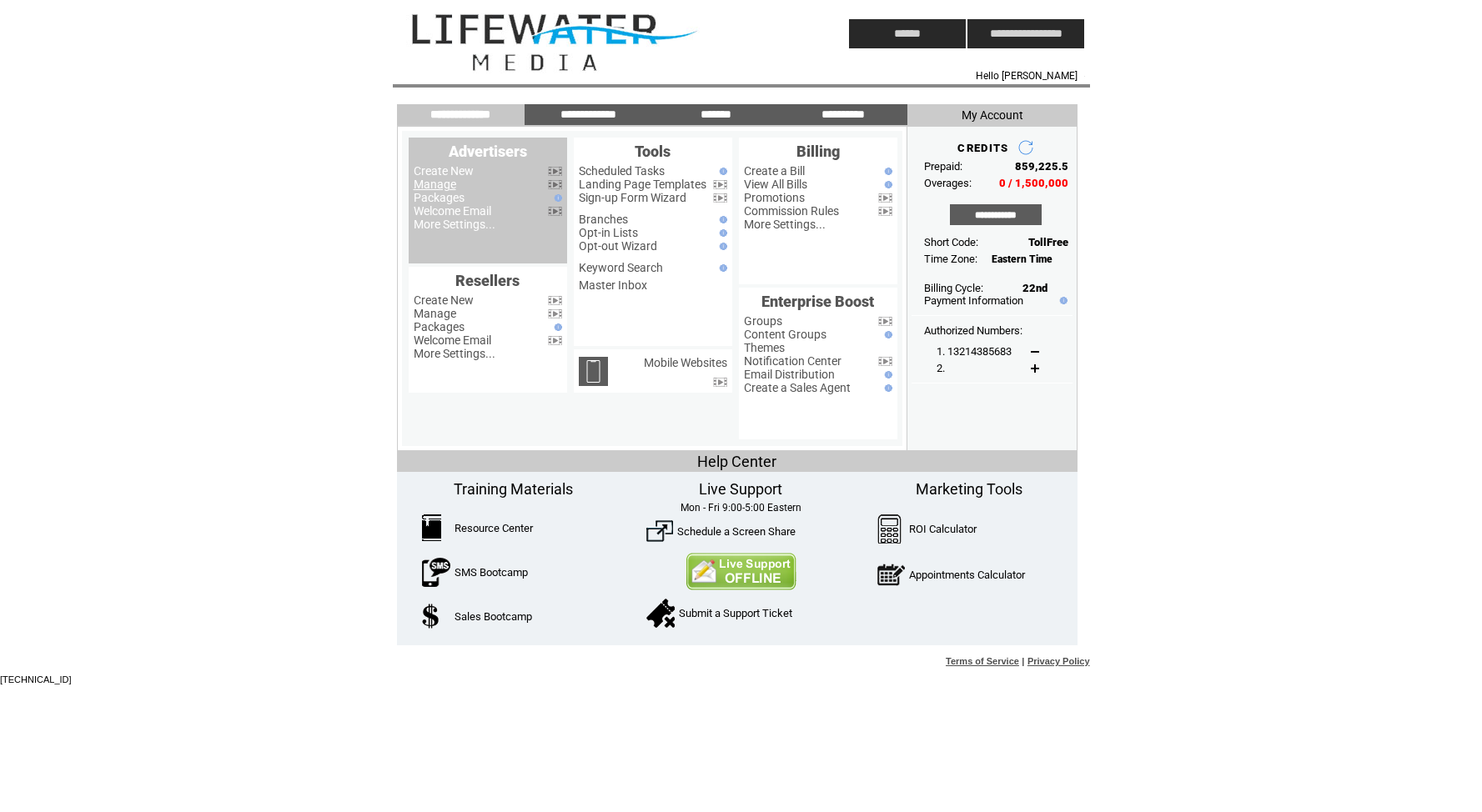
click at [439, 182] on link "Manage" at bounding box center [435, 184] width 43 height 13
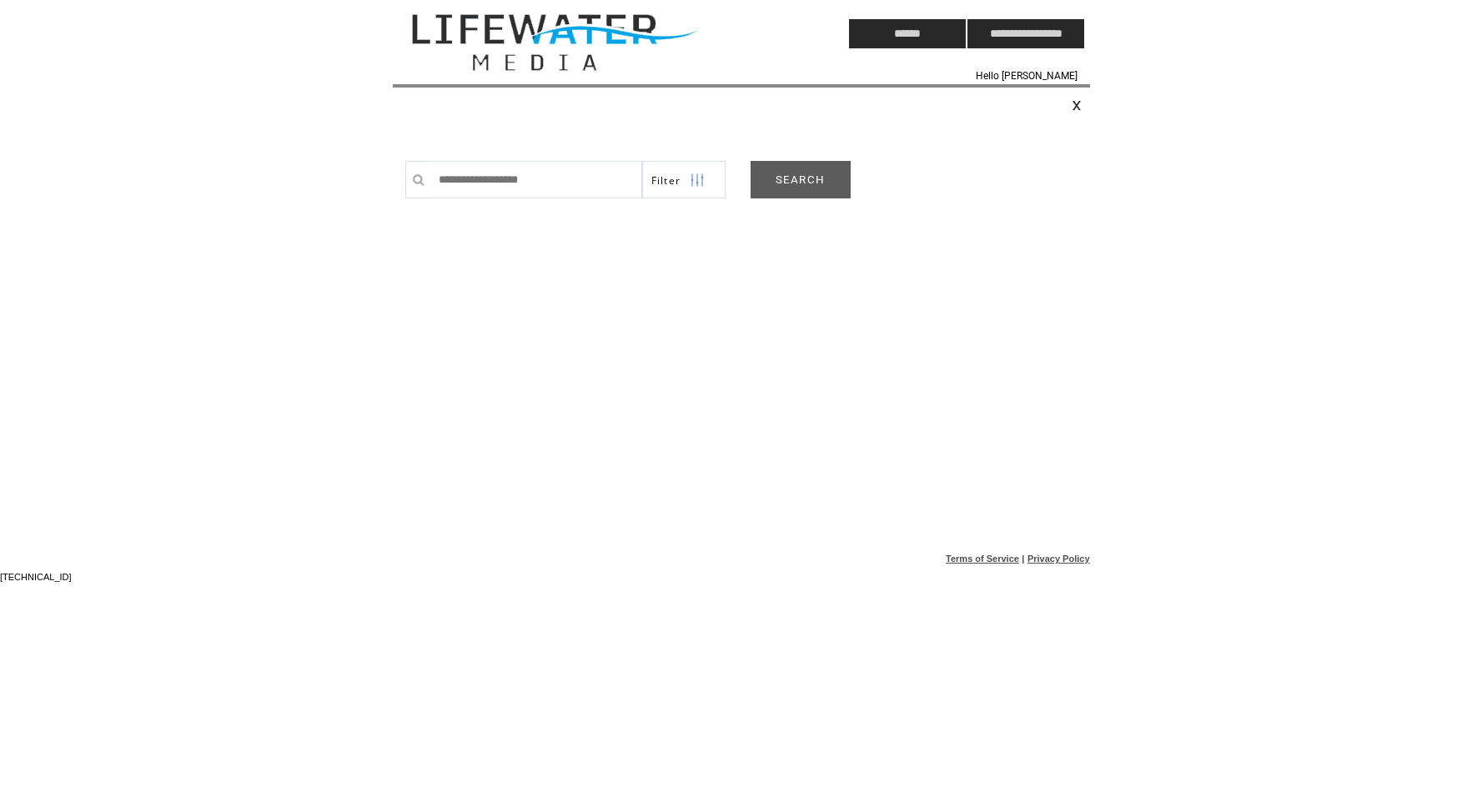
click at [818, 190] on link "SEARCH" at bounding box center [800, 180] width 101 height 38
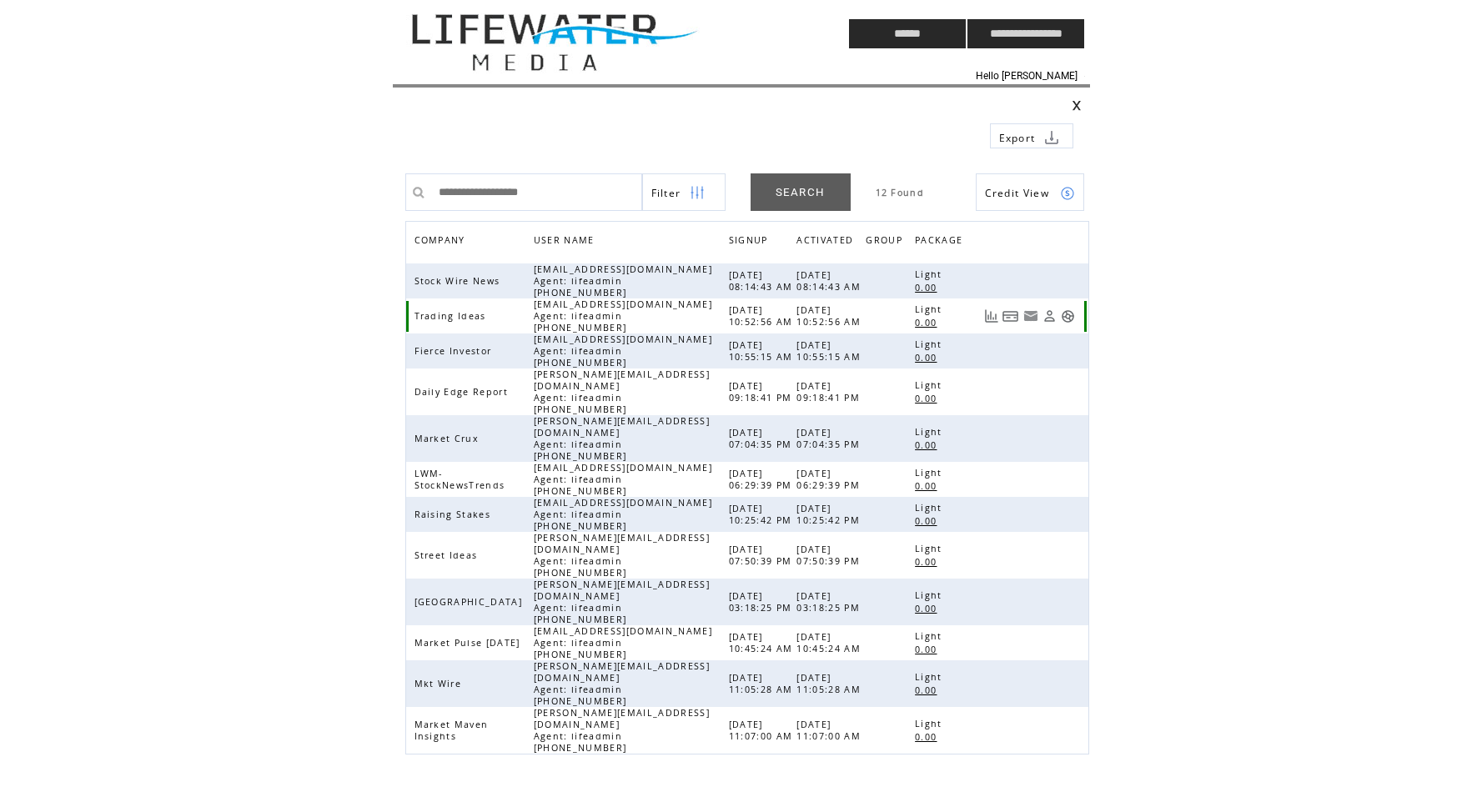
click at [1067, 318] on link at bounding box center [1068, 316] width 14 height 14
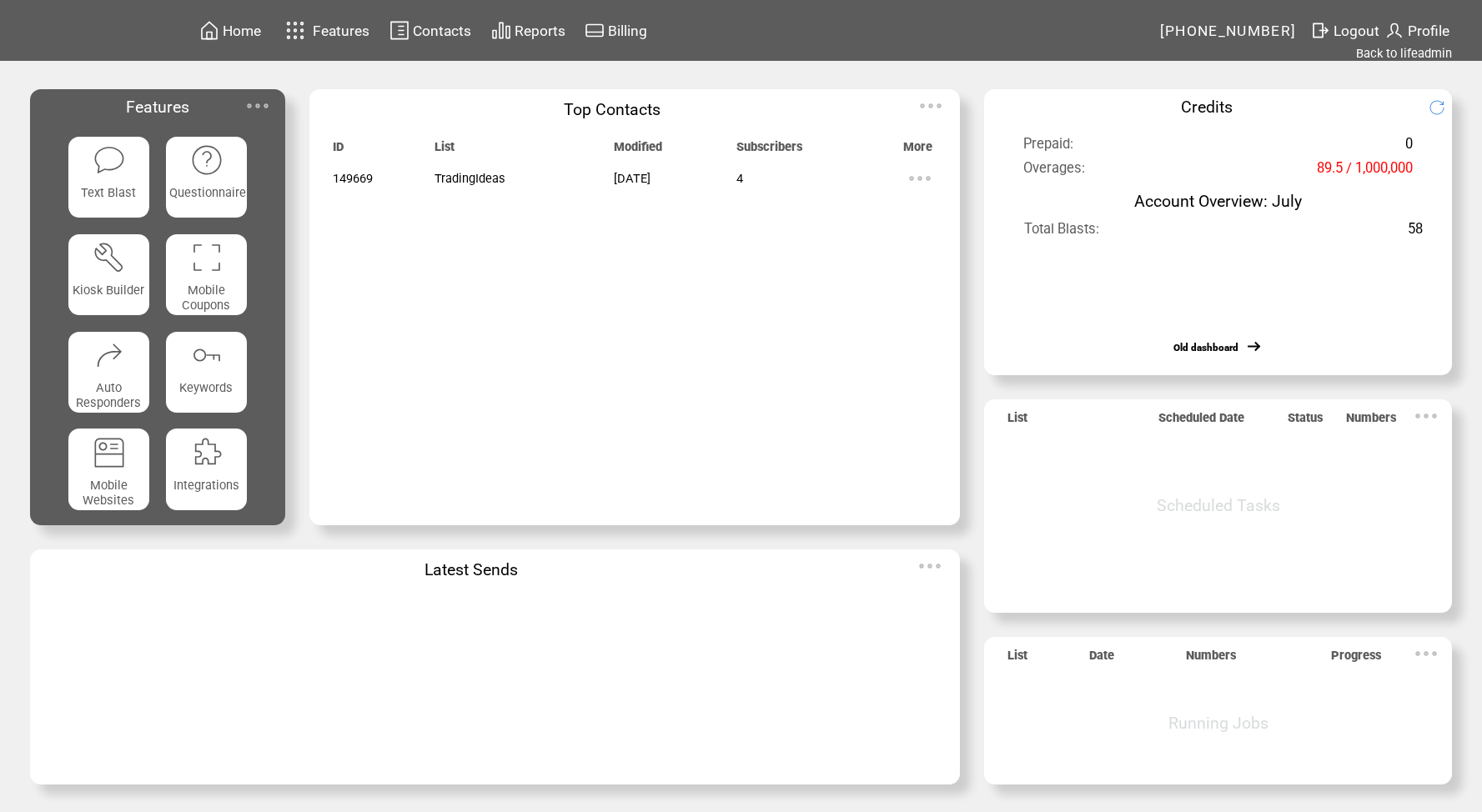
click at [515, 30] on span "Reports" at bounding box center [539, 31] width 51 height 17
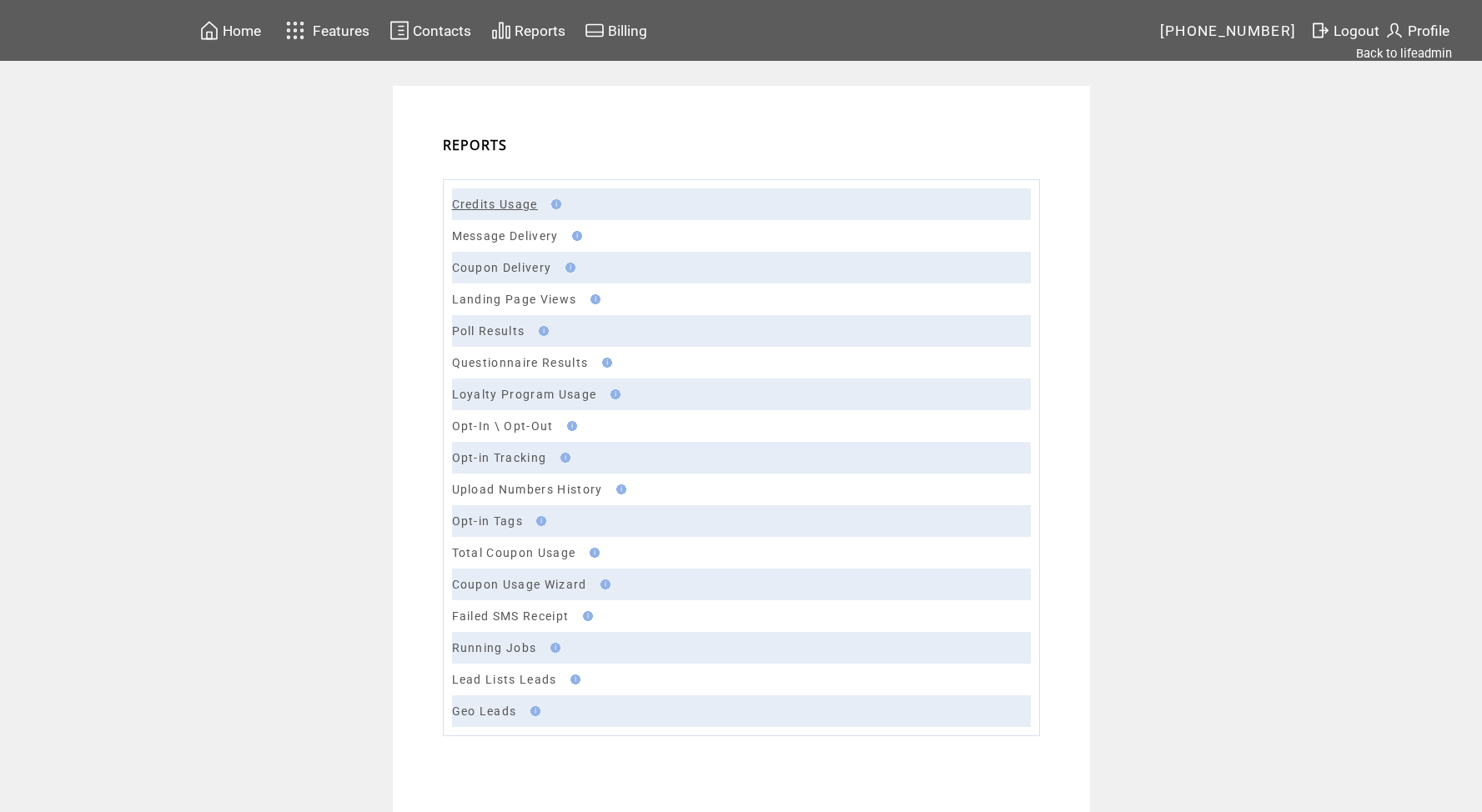
click at [521, 202] on link "Credits Usage" at bounding box center [495, 204] width 86 height 13
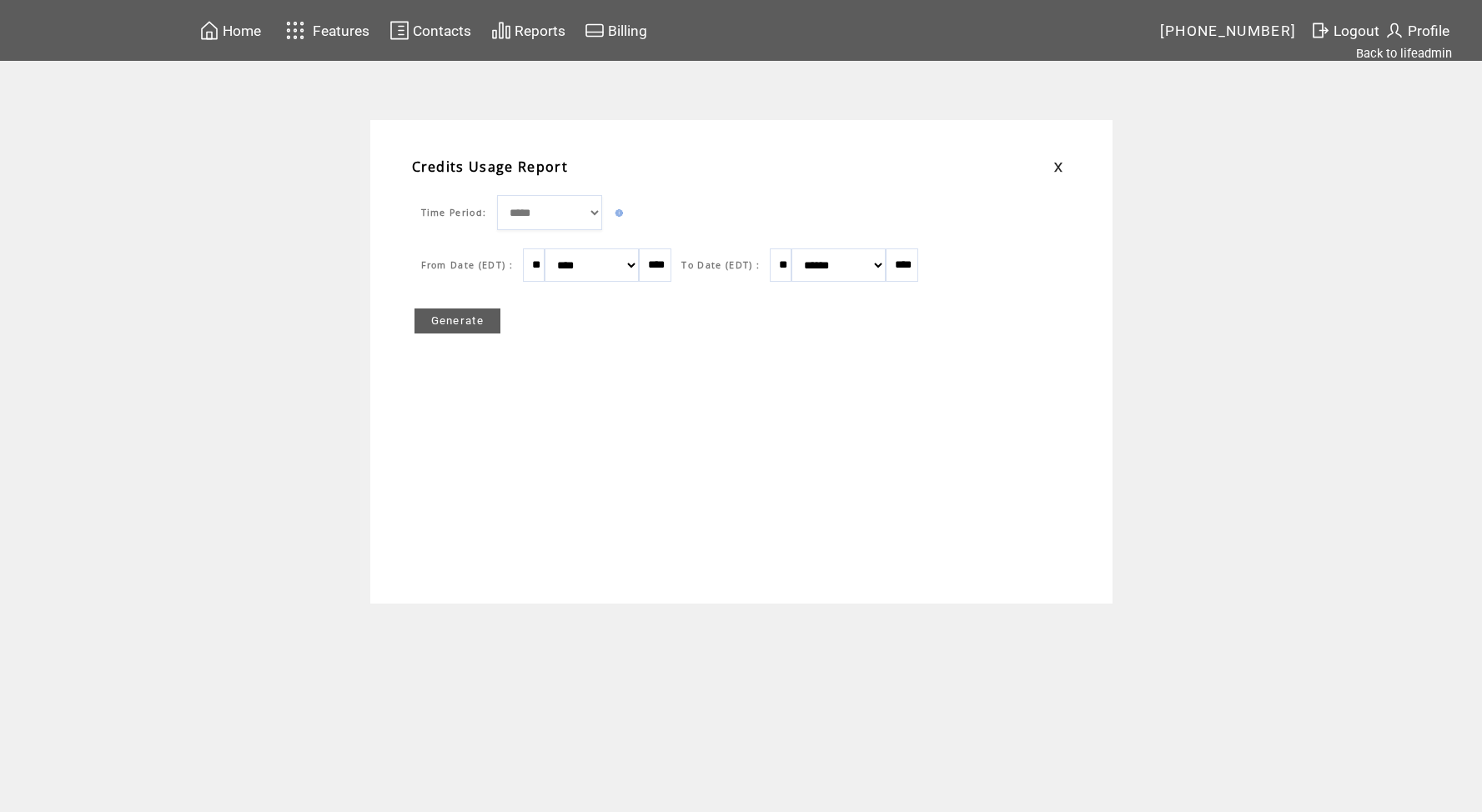
click at [463, 329] on link "Generate" at bounding box center [458, 320] width 87 height 25
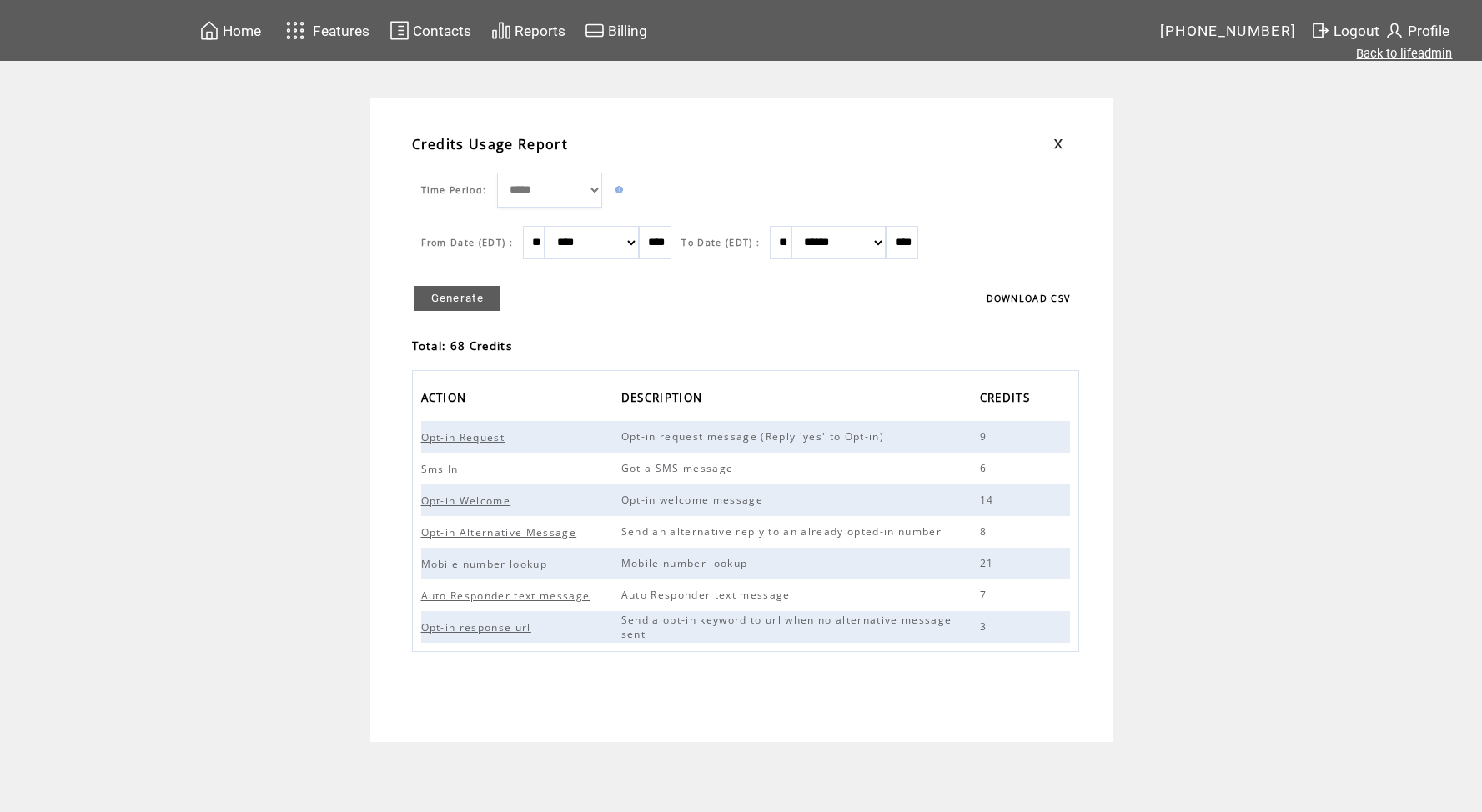
click at [1413, 55] on link "Back to lifeadmin" at bounding box center [1404, 53] width 96 height 15
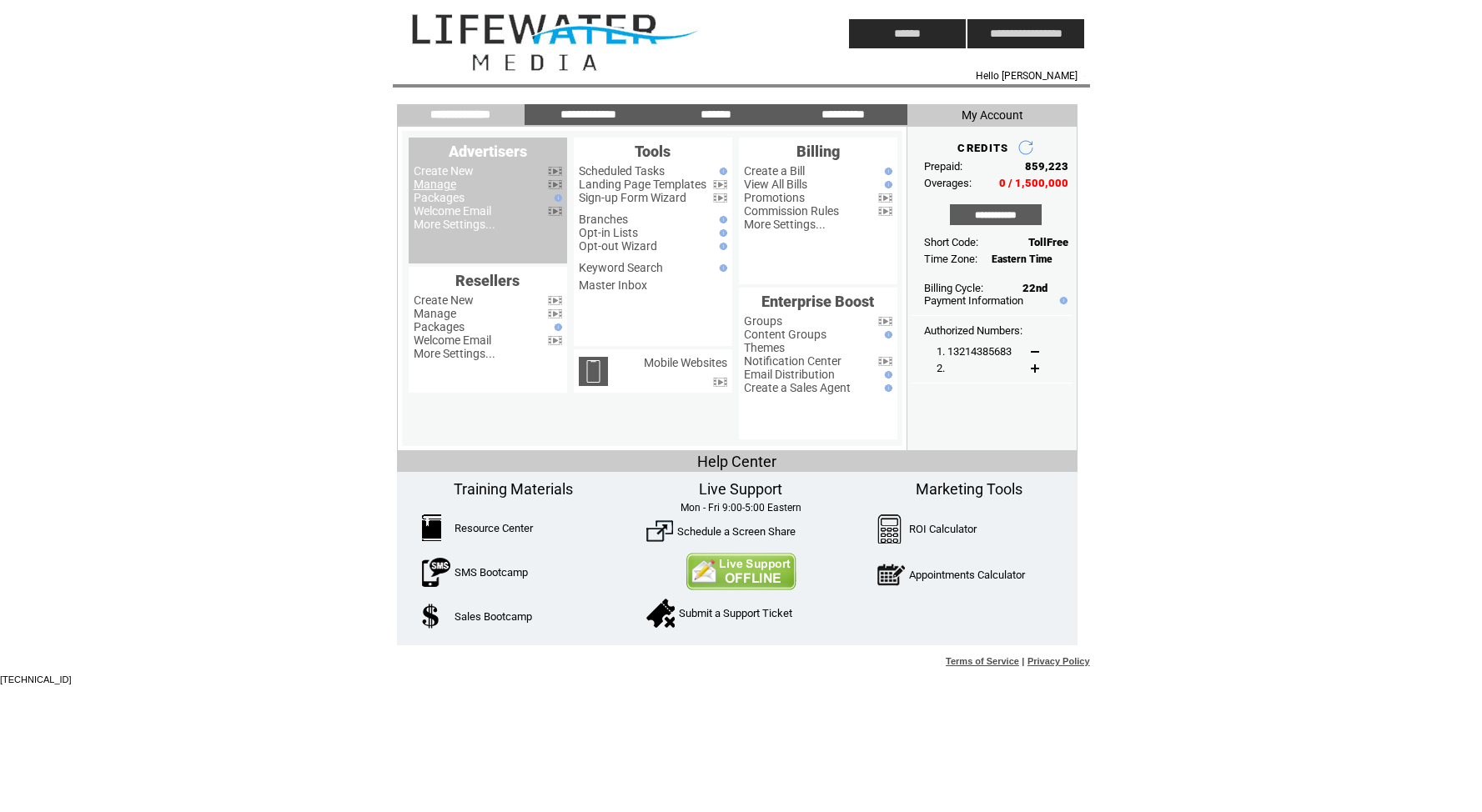
click at [426, 180] on link "Manage" at bounding box center [435, 184] width 43 height 13
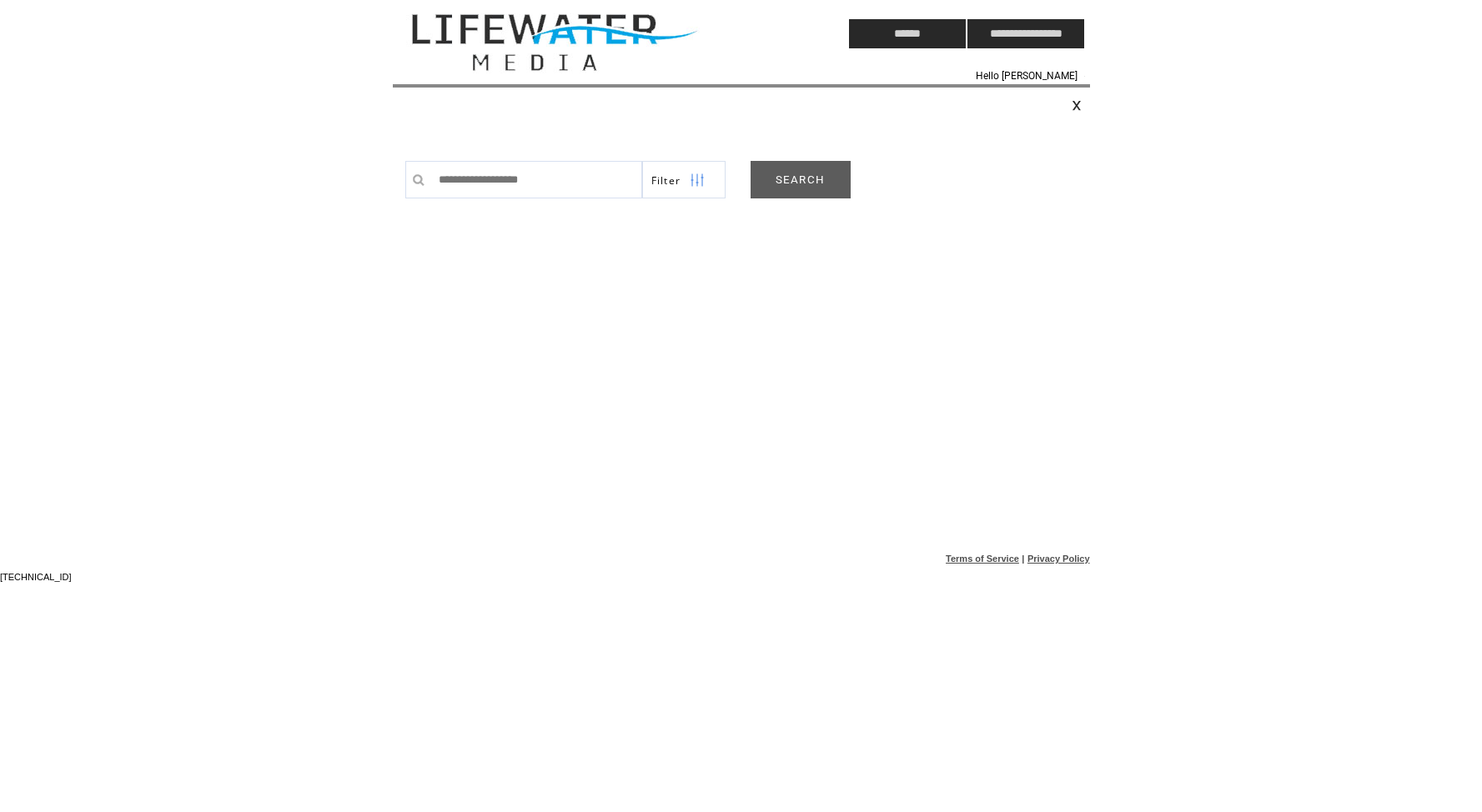
click at [789, 178] on link "SEARCH" at bounding box center [800, 180] width 101 height 38
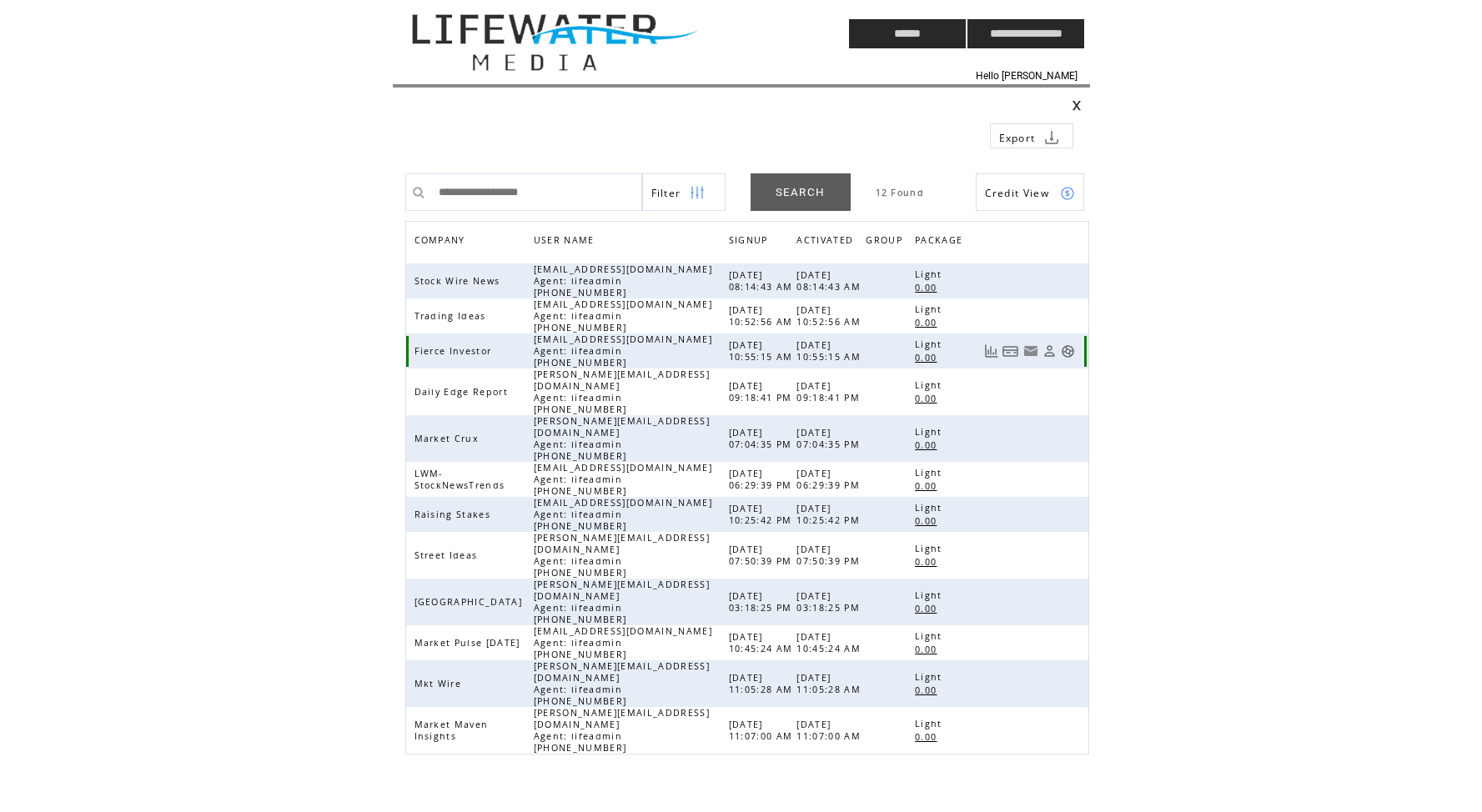
click at [1067, 357] on link at bounding box center [1068, 351] width 14 height 14
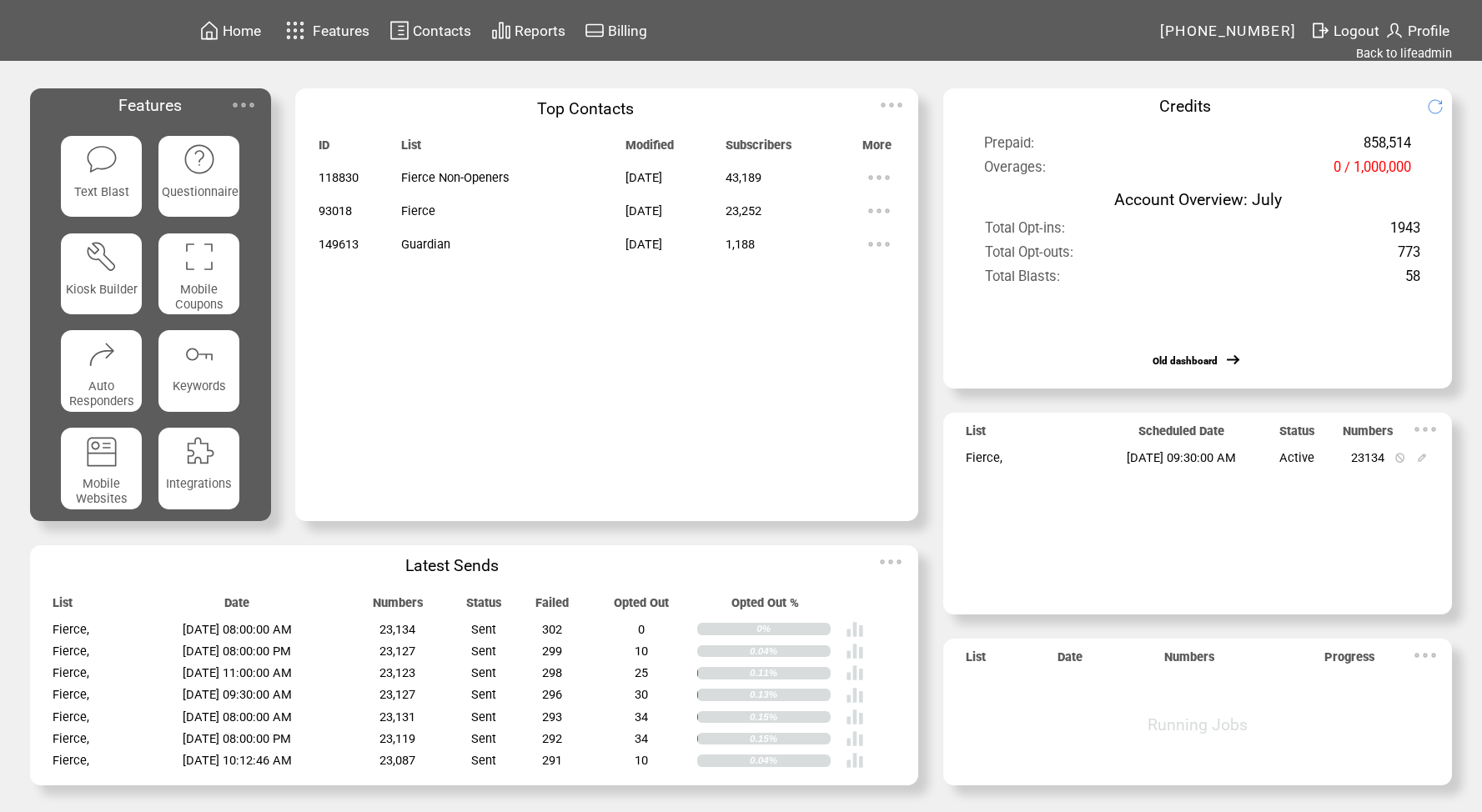
click at [542, 36] on span "Reports" at bounding box center [539, 31] width 51 height 17
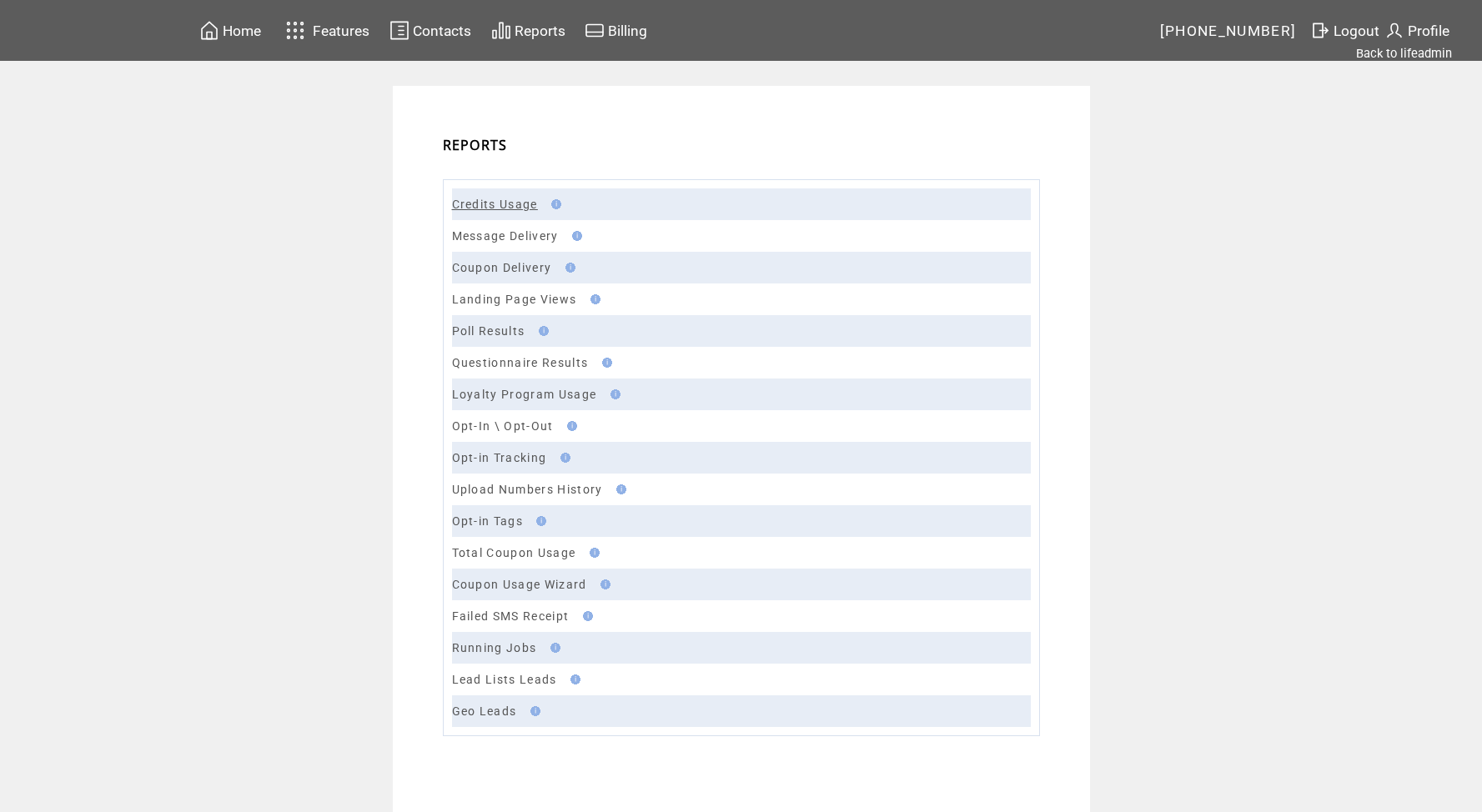
click at [501, 201] on link "Credits Usage" at bounding box center [495, 204] width 86 height 13
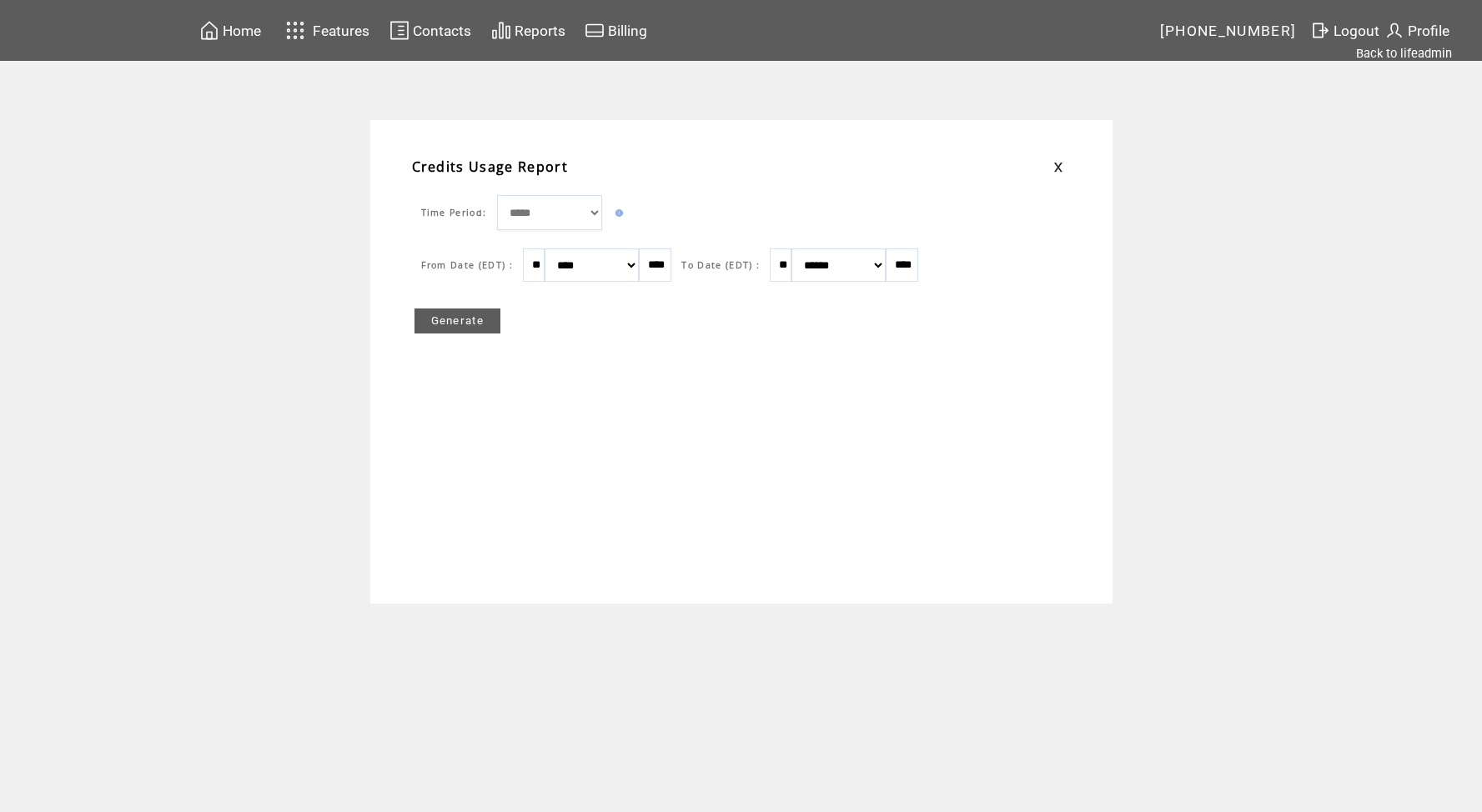
click at [487, 320] on link "Generate" at bounding box center [458, 320] width 87 height 25
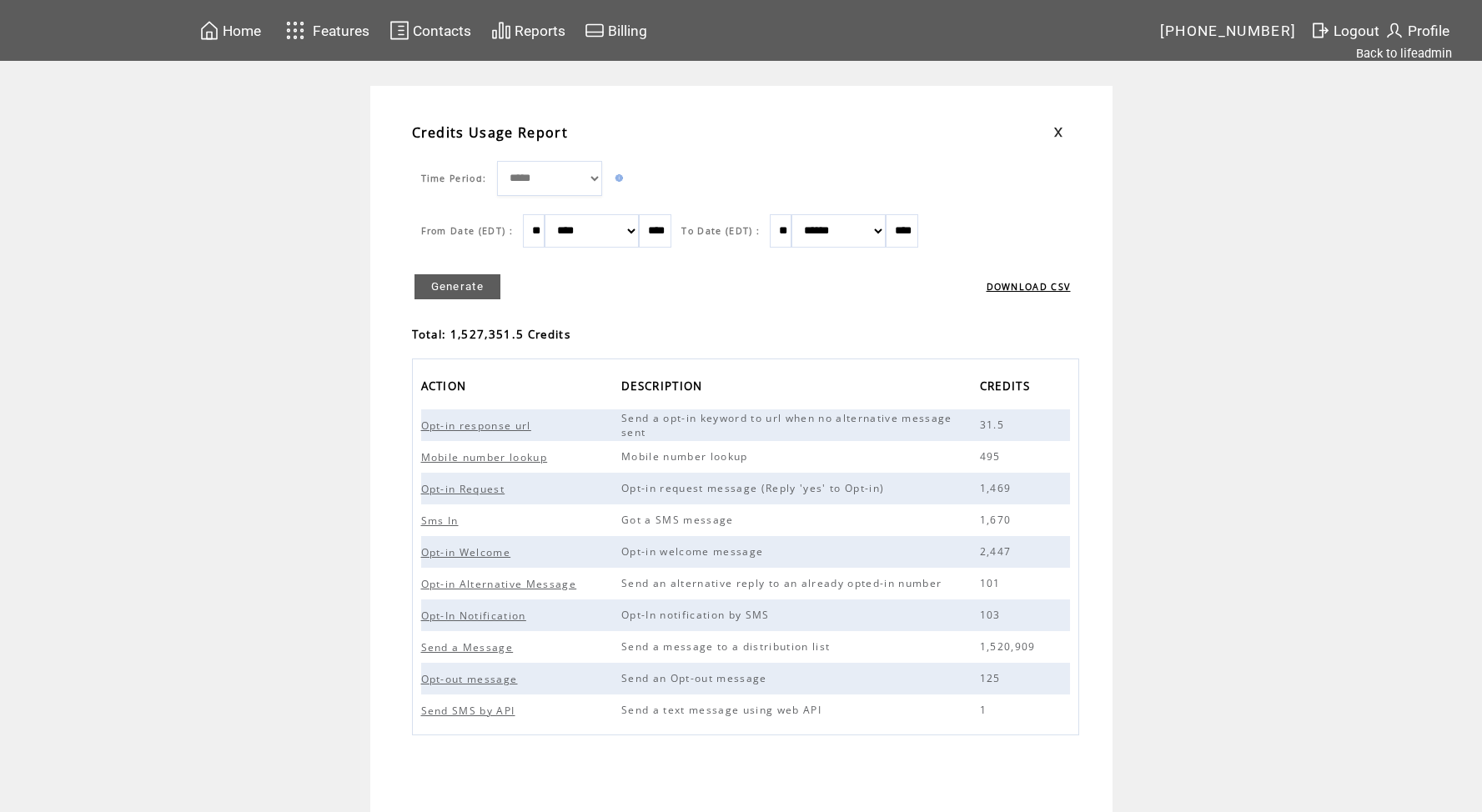
scroll to position [13, 0]
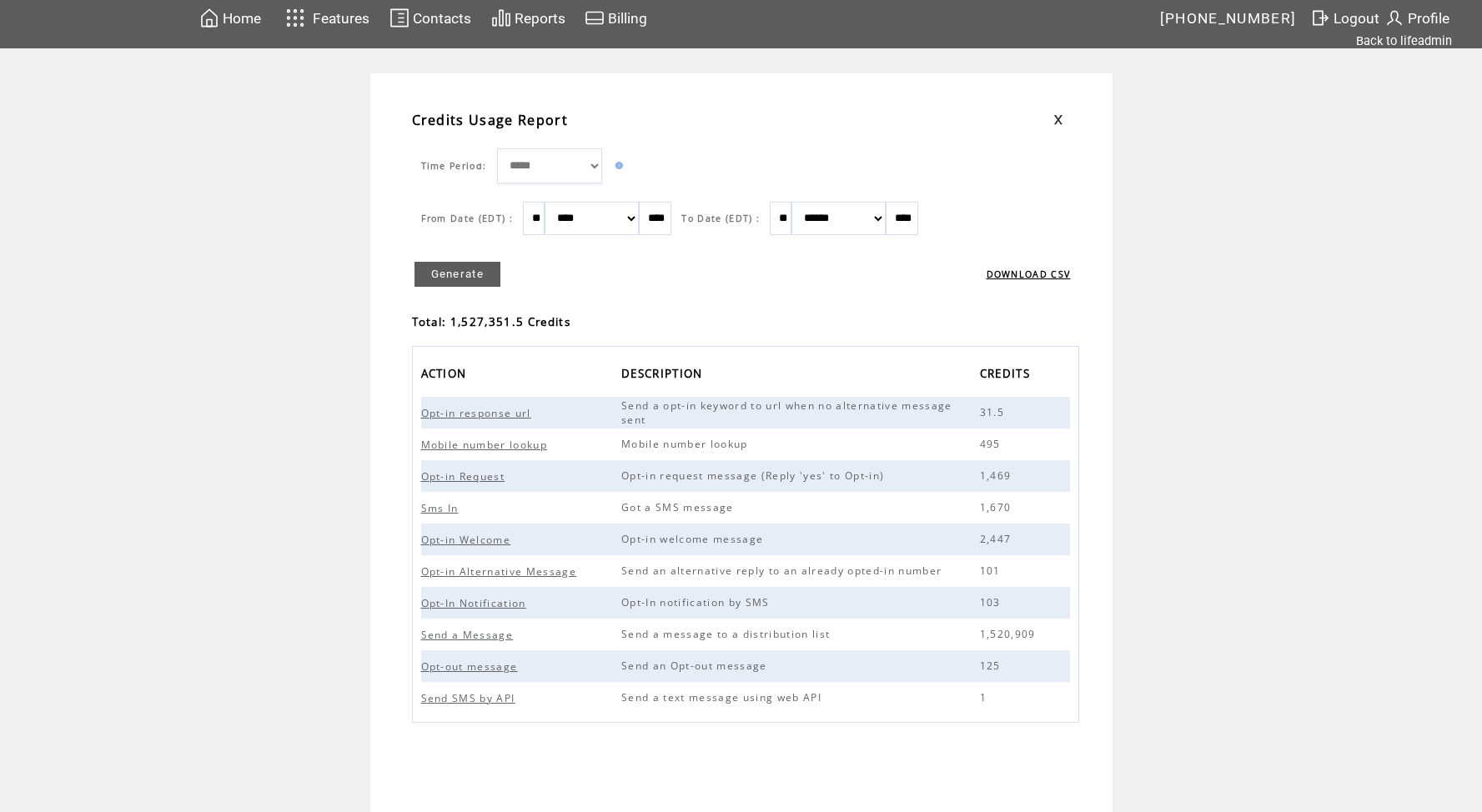
click at [1286, 667] on td "**********" at bounding box center [741, 443] width 1482 height 739
click at [1187, 285] on td "**********" at bounding box center [741, 443] width 1482 height 739
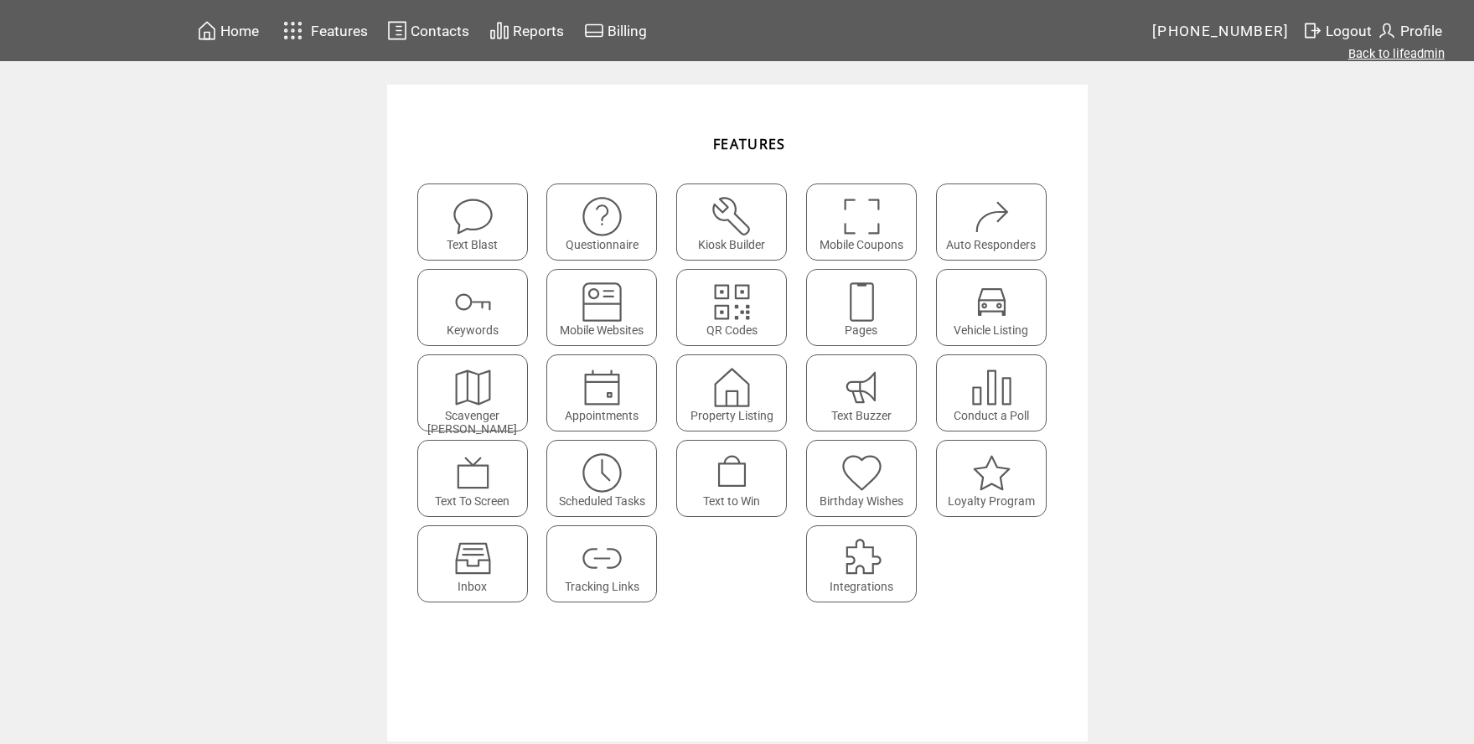
click at [1410, 60] on link "Back to lifeadmin" at bounding box center [1397, 53] width 96 height 15
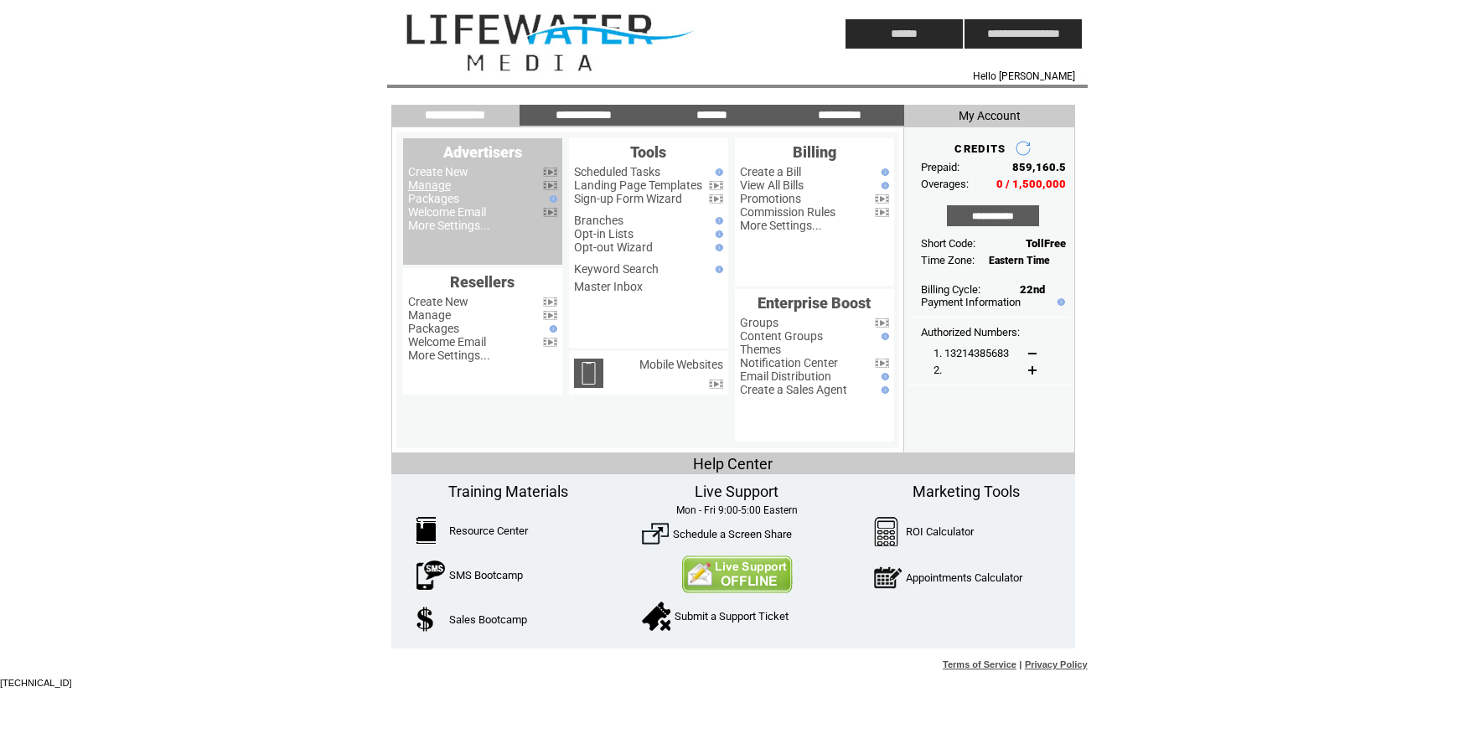
click at [432, 184] on link "Manage" at bounding box center [429, 185] width 43 height 13
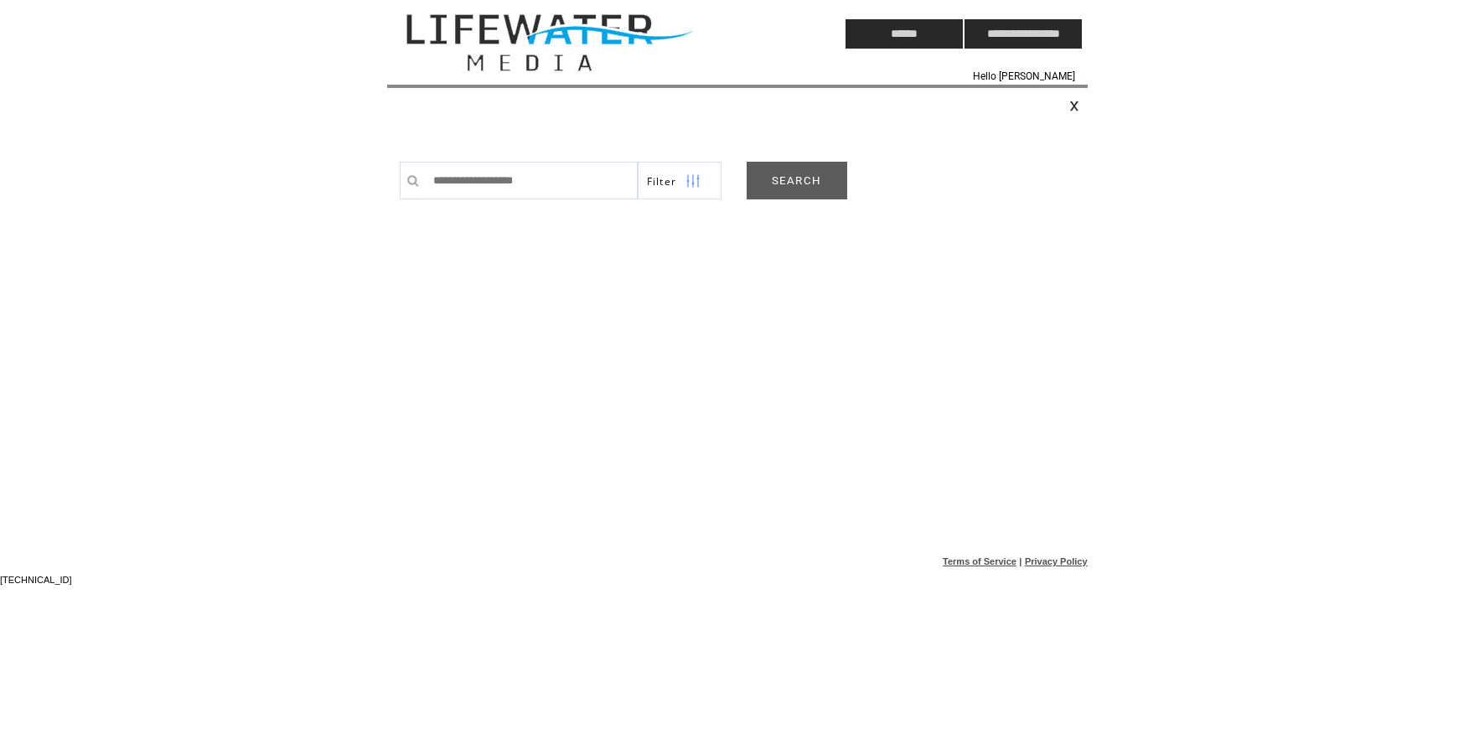
click at [821, 179] on link "SEARCH" at bounding box center [797, 181] width 101 height 38
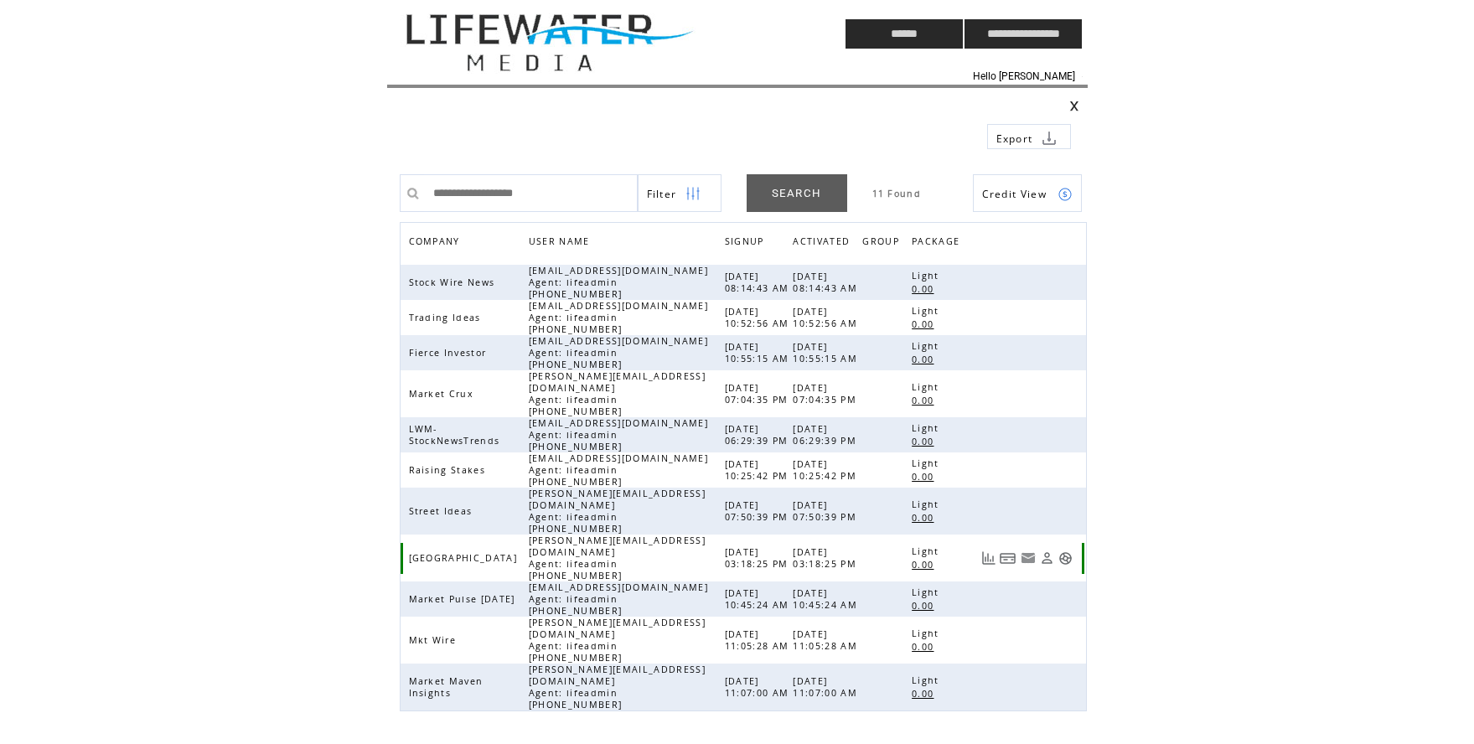
click at [1068, 551] on link at bounding box center [1066, 558] width 14 height 14
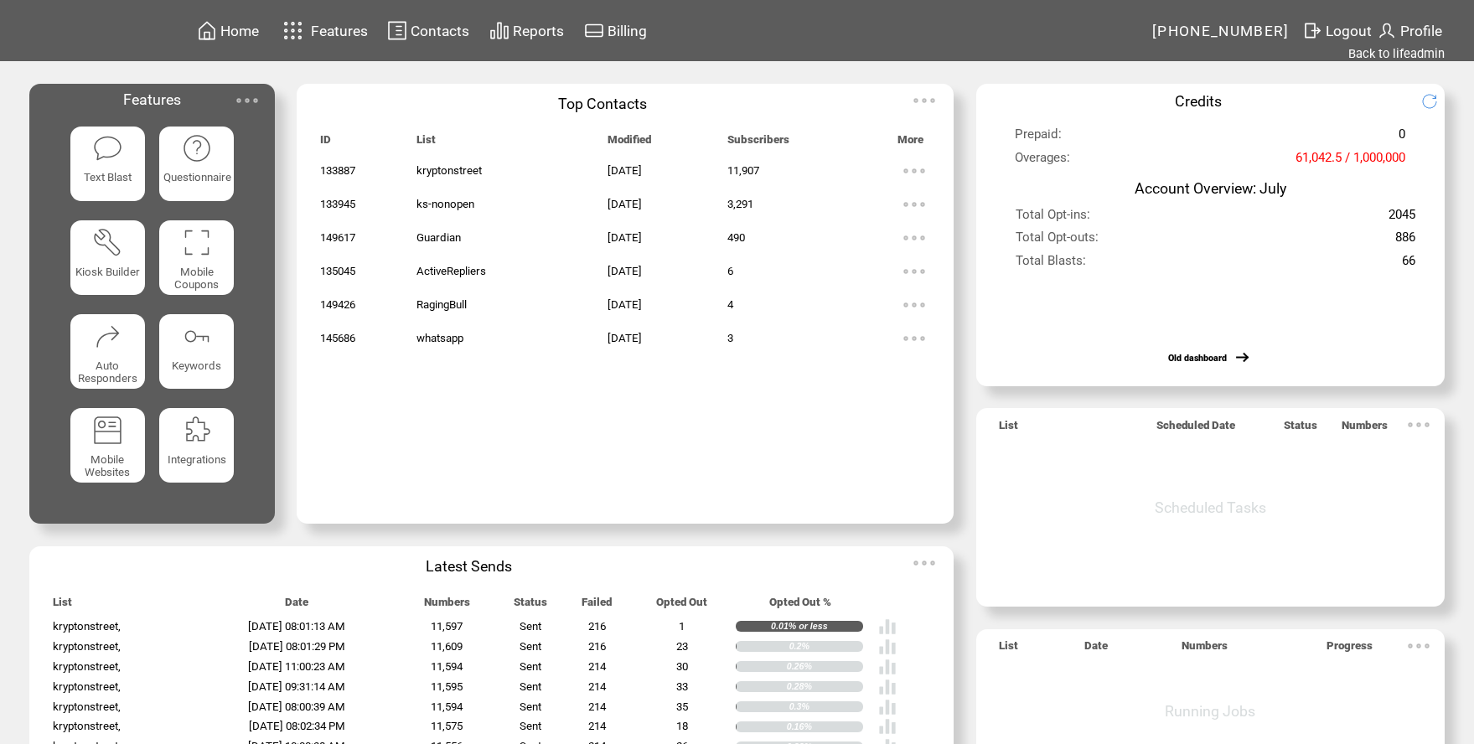
click at [525, 29] on span "Reports" at bounding box center [538, 31] width 51 height 17
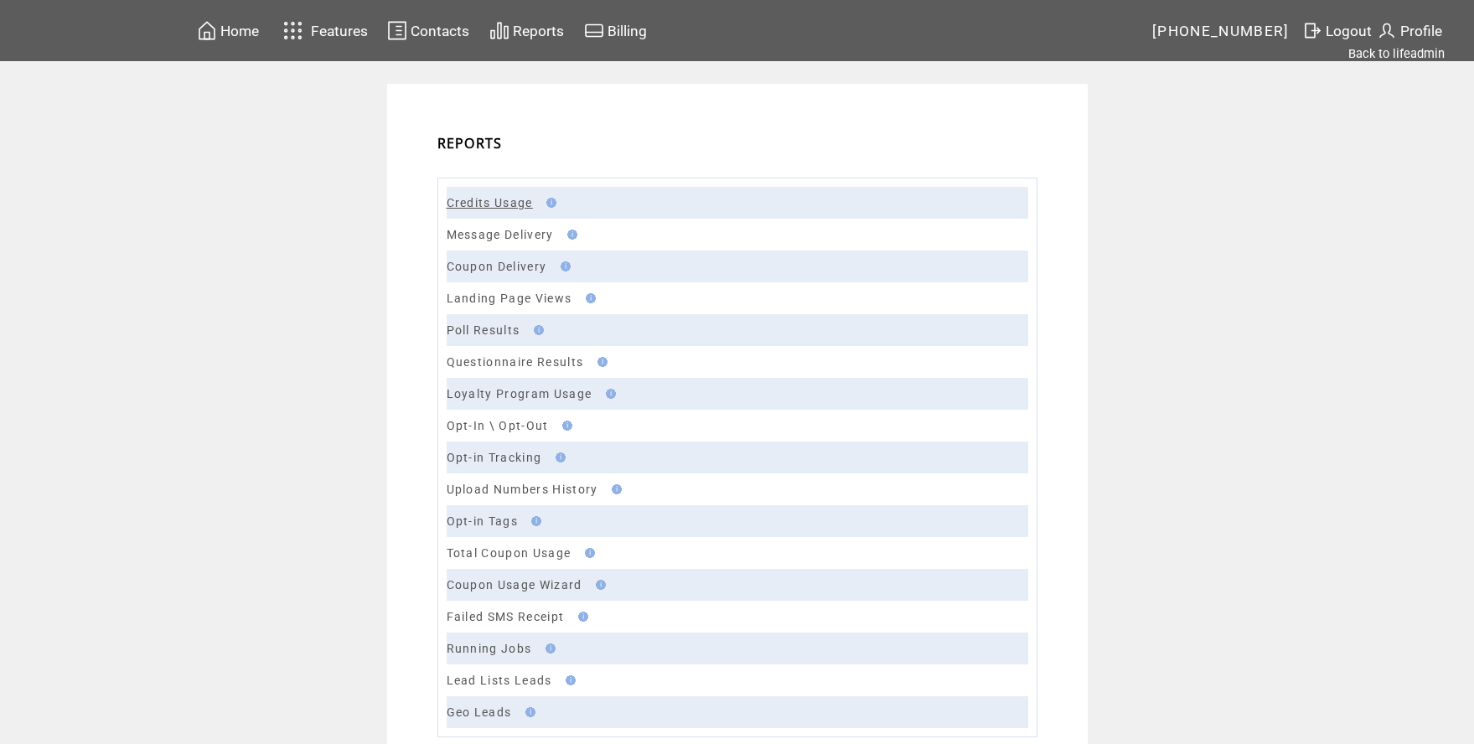
click at [491, 199] on link "Credits Usage" at bounding box center [490, 202] width 86 height 13
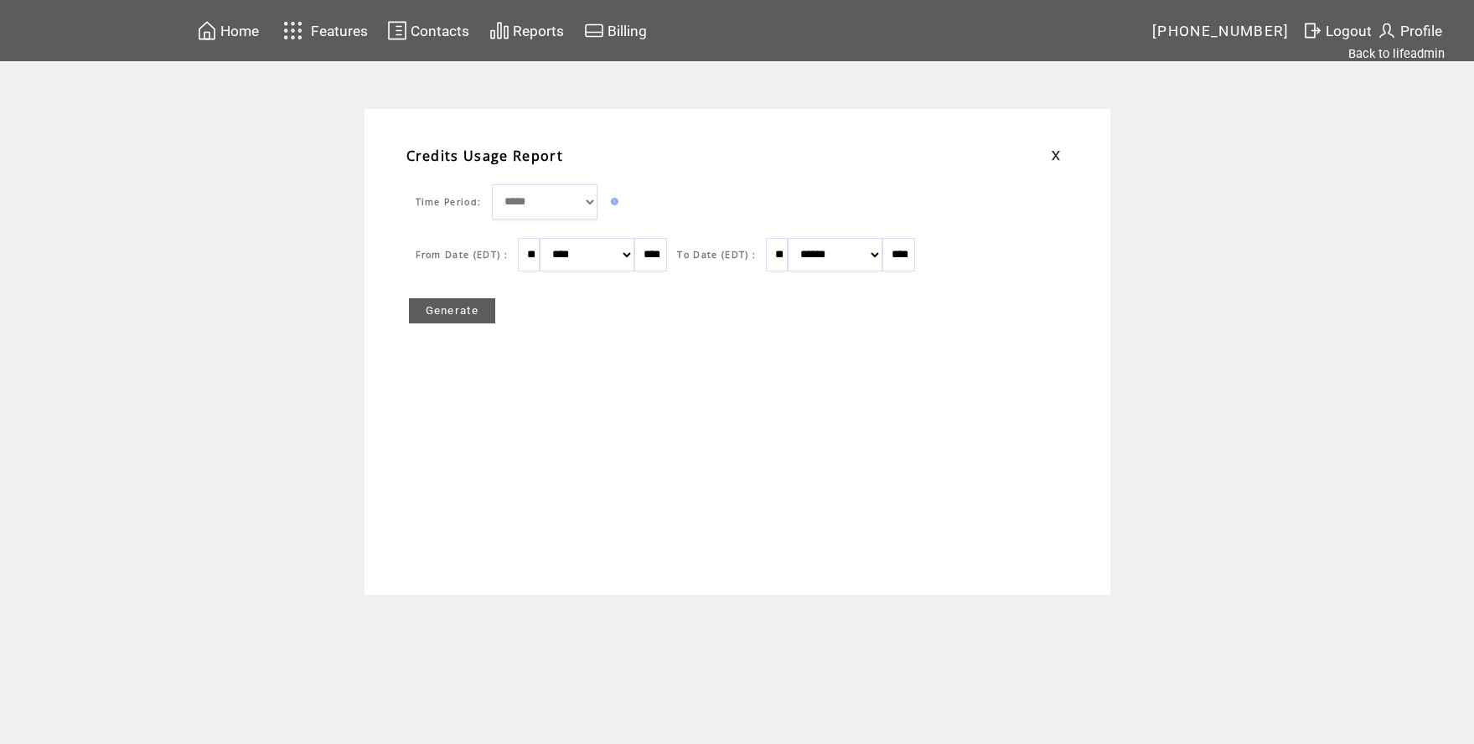
click at [460, 311] on link "Generate" at bounding box center [452, 310] width 87 height 25
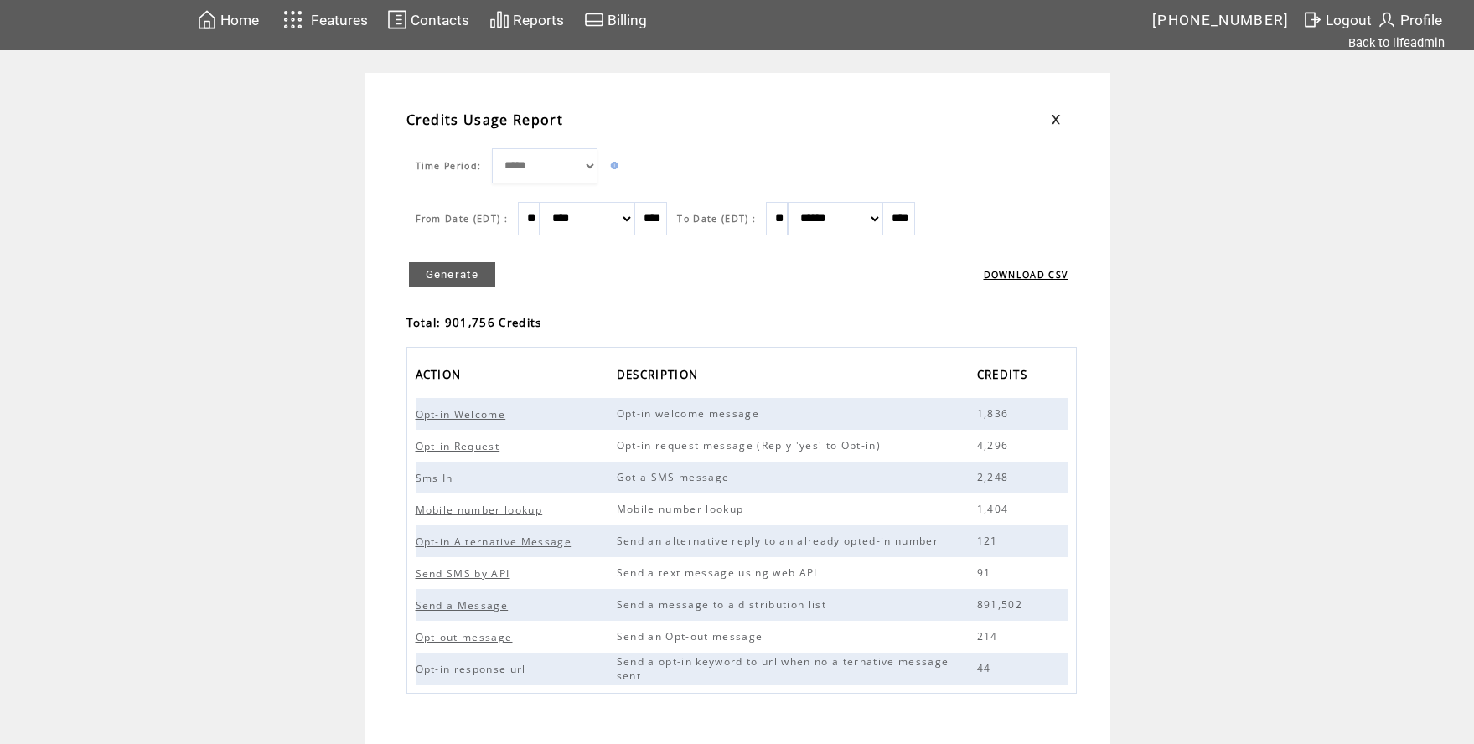
scroll to position [8, 0]
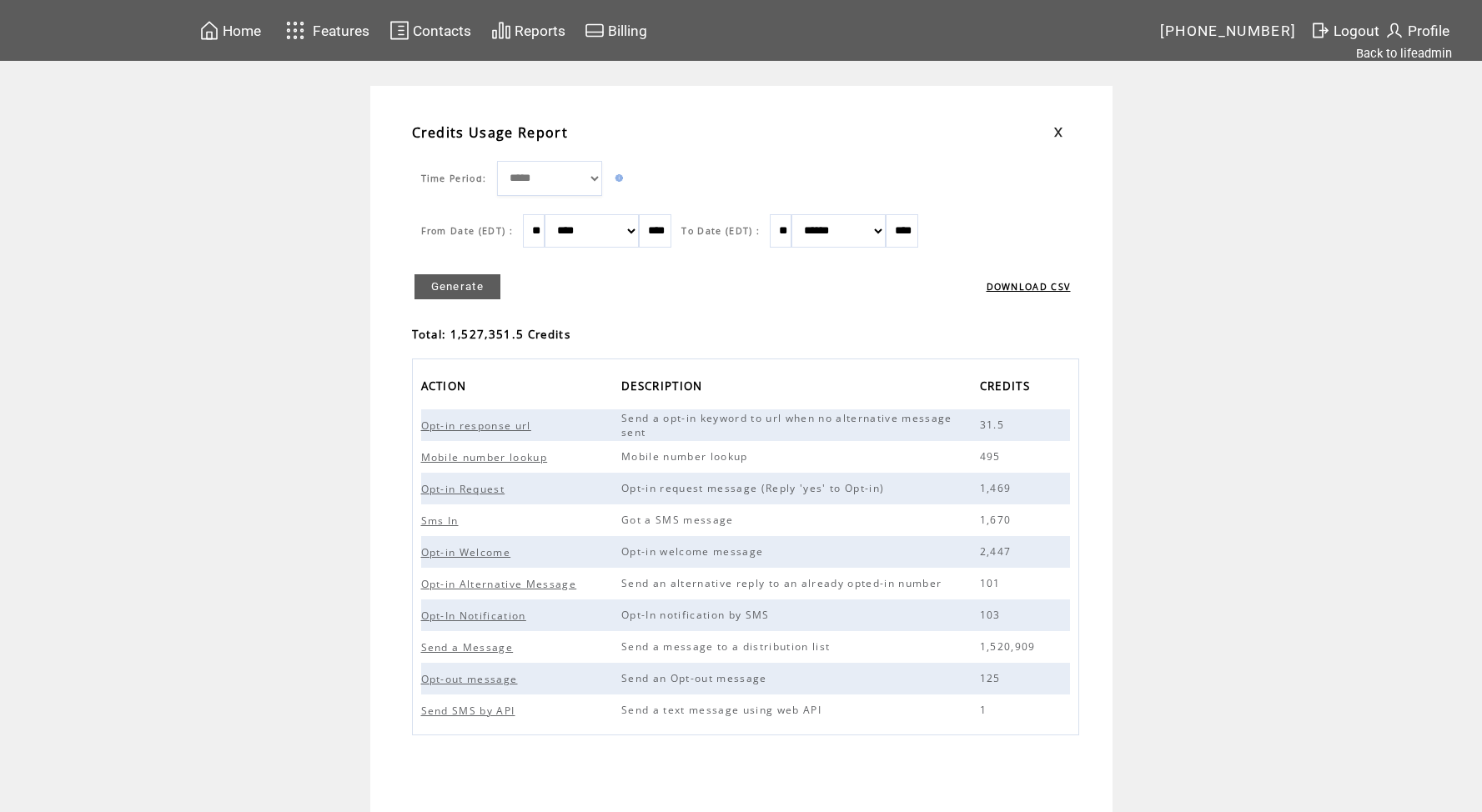
scroll to position [13, 0]
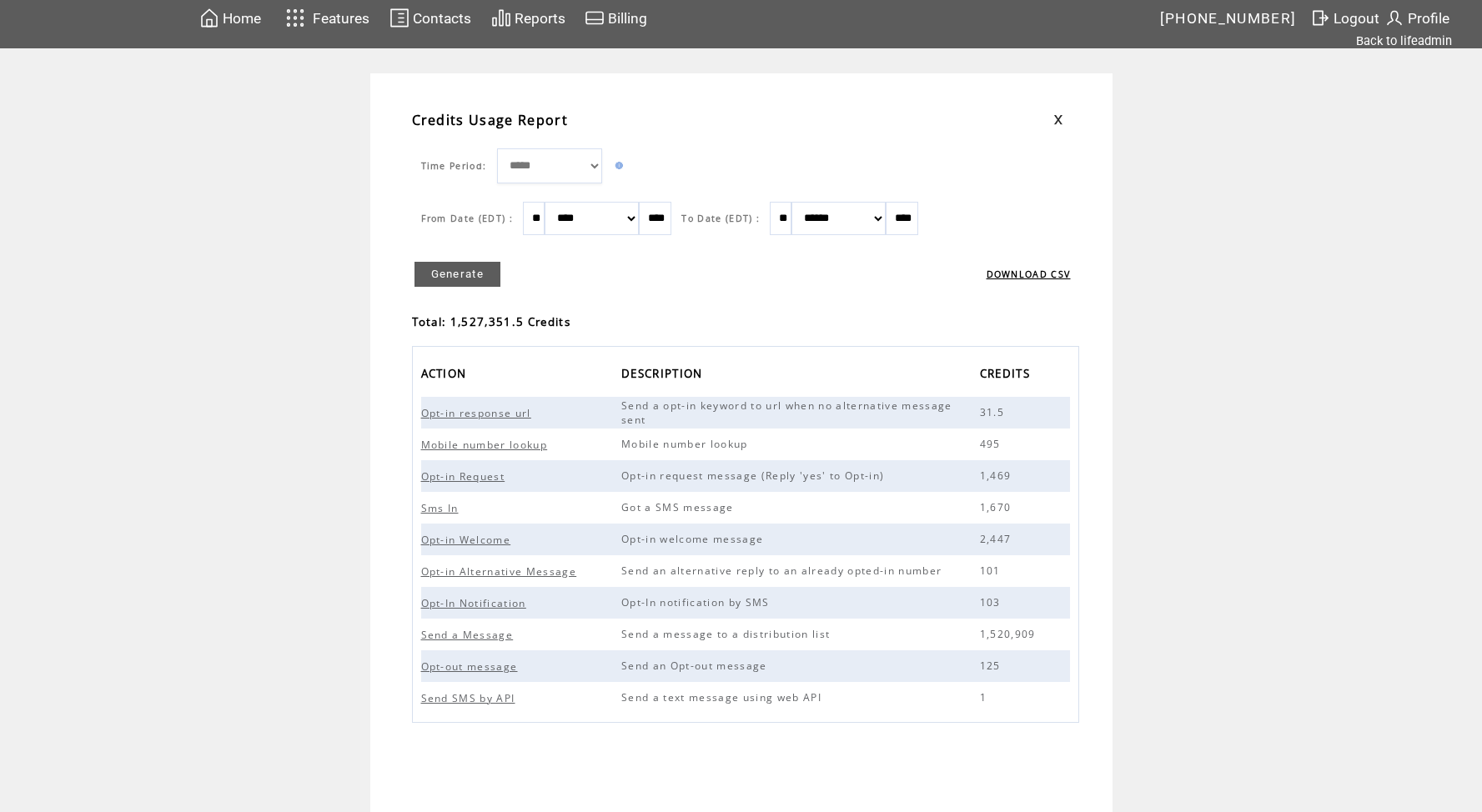
click at [449, 24] on span "Contacts" at bounding box center [442, 18] width 59 height 17
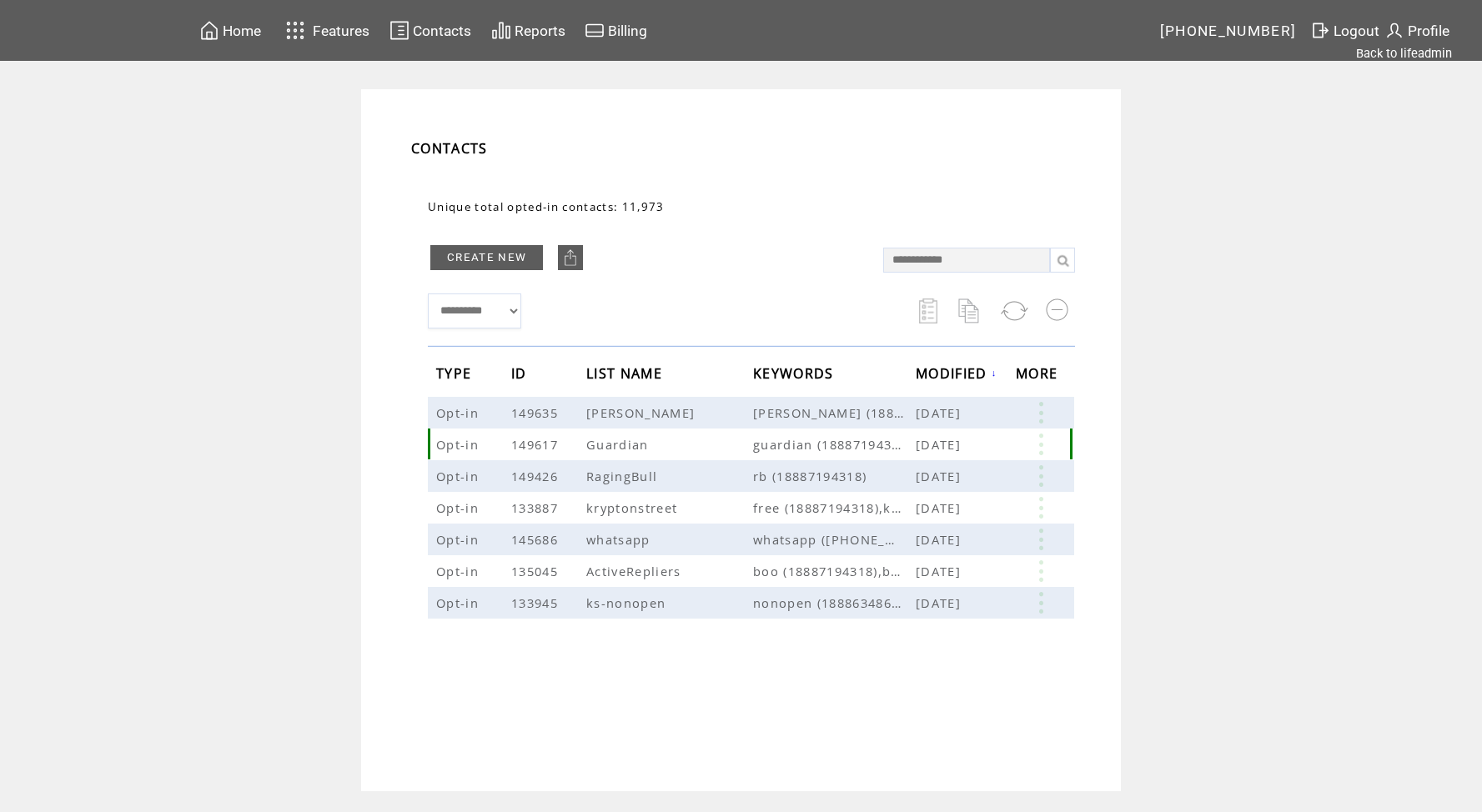
click at [1038, 446] on link at bounding box center [1041, 445] width 50 height 22
click at [937, 447] on link "EDIT" at bounding box center [946, 448] width 28 height 15
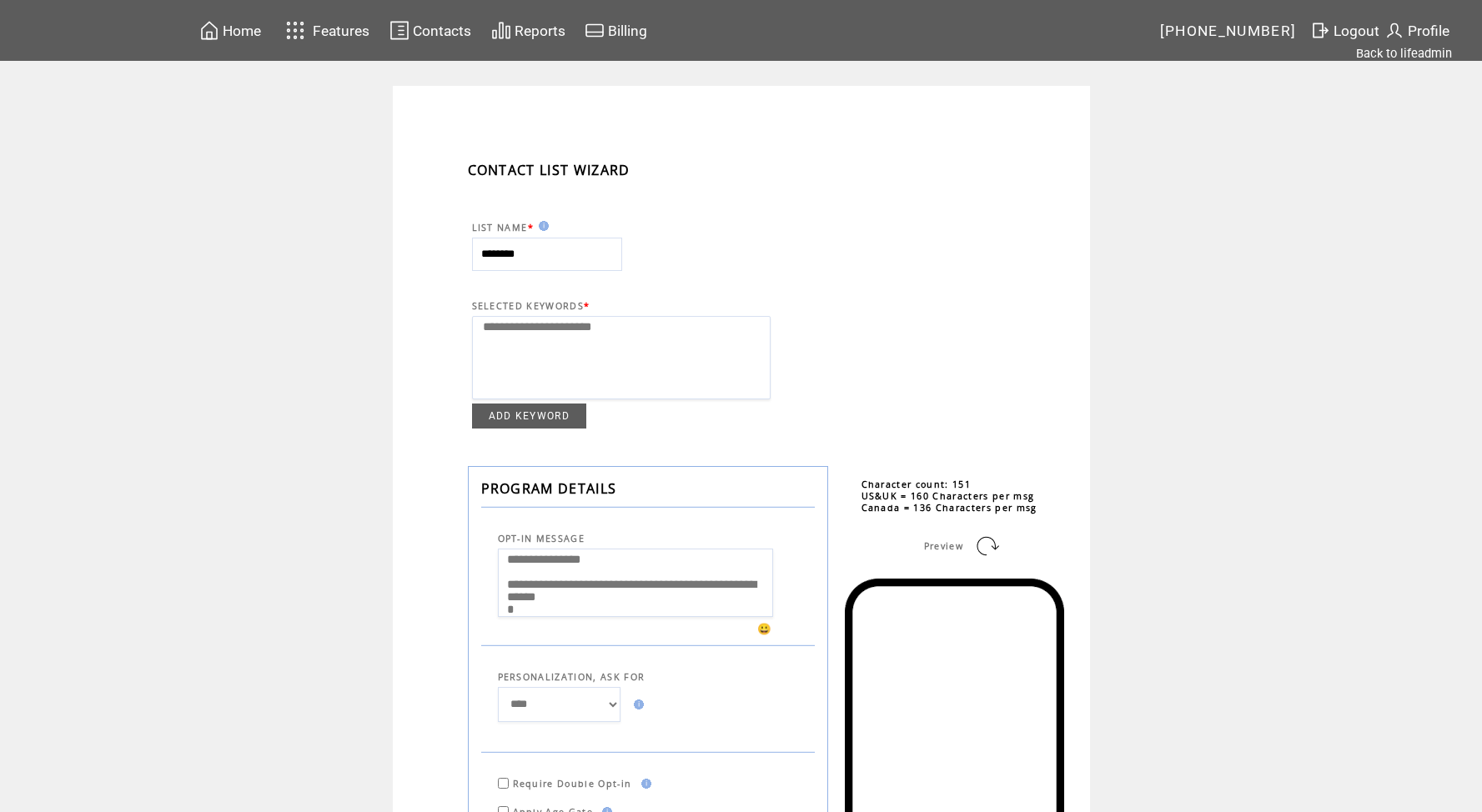
select select
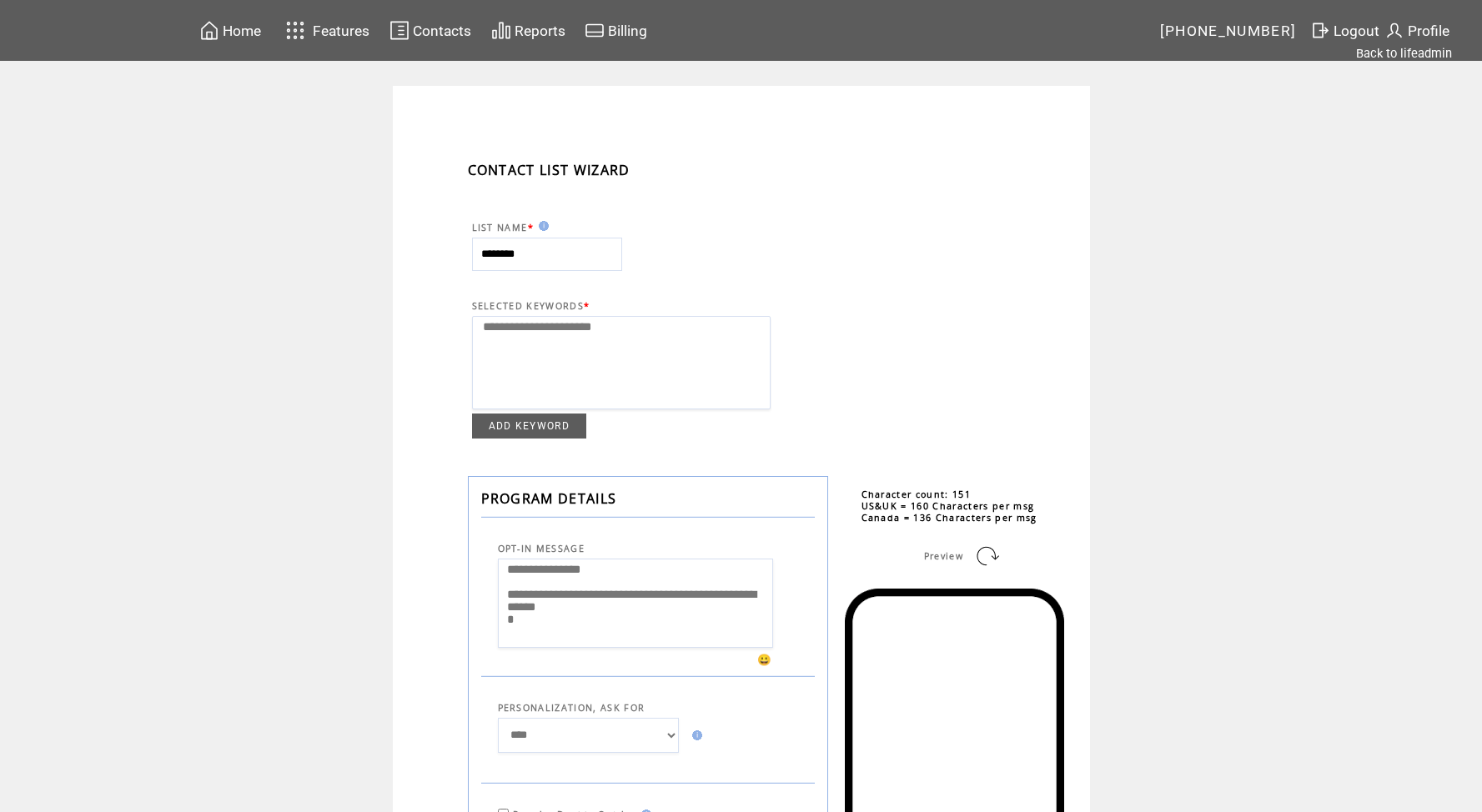
click at [1432, 57] on link "Back to lifeadmin" at bounding box center [1404, 53] width 96 height 15
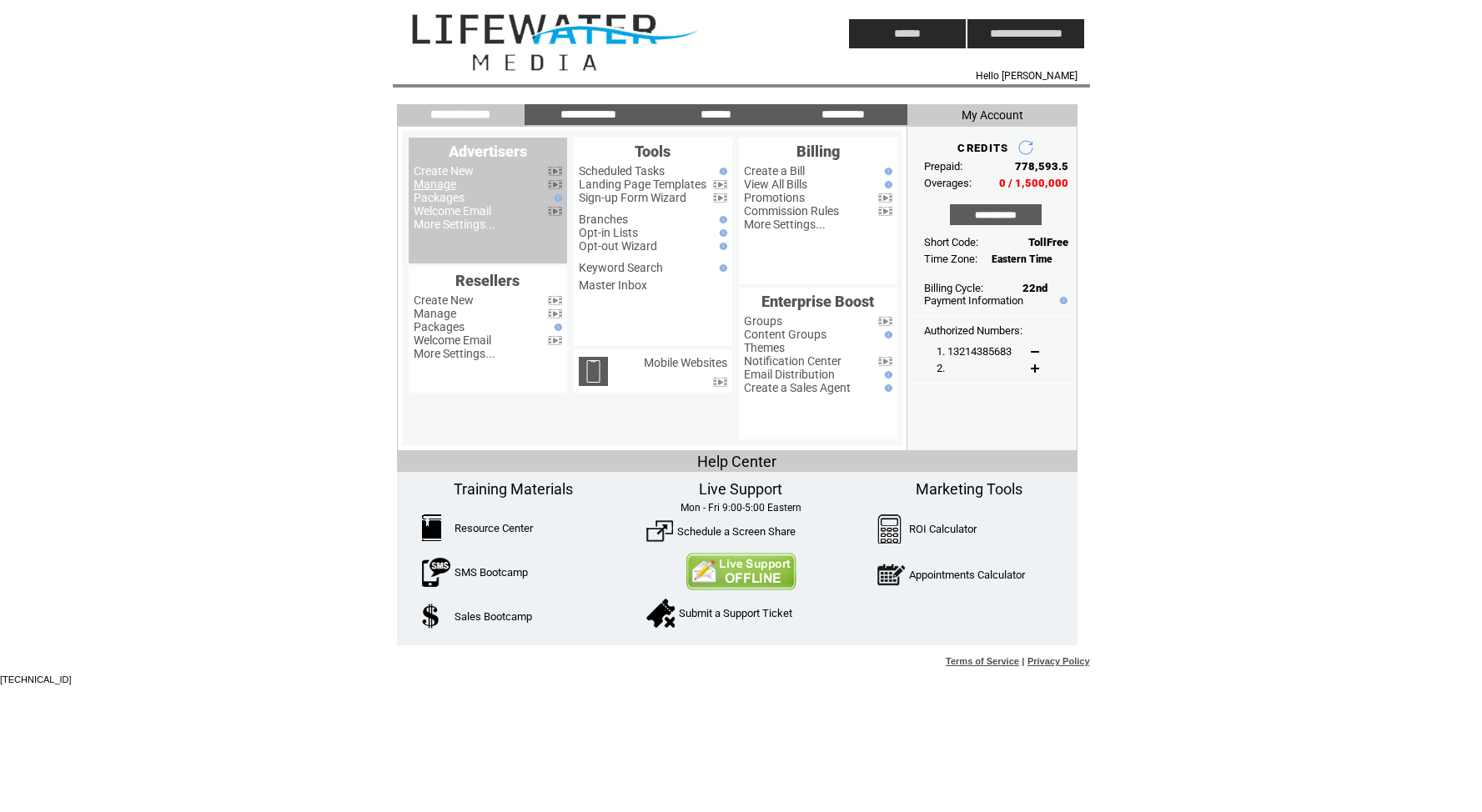
click at [430, 187] on link "Manage" at bounding box center [435, 184] width 43 height 13
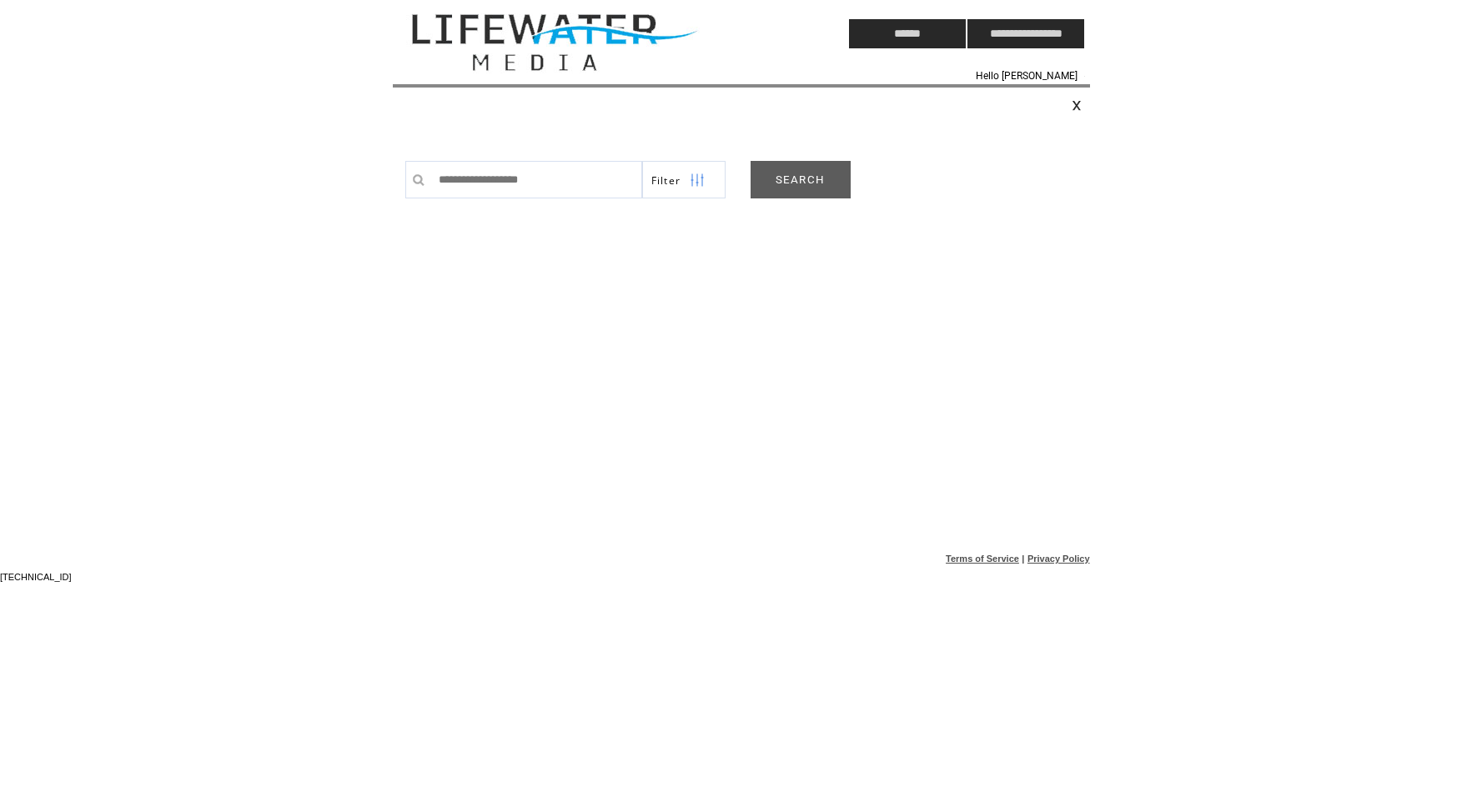
click at [805, 182] on link "SEARCH" at bounding box center [800, 180] width 101 height 38
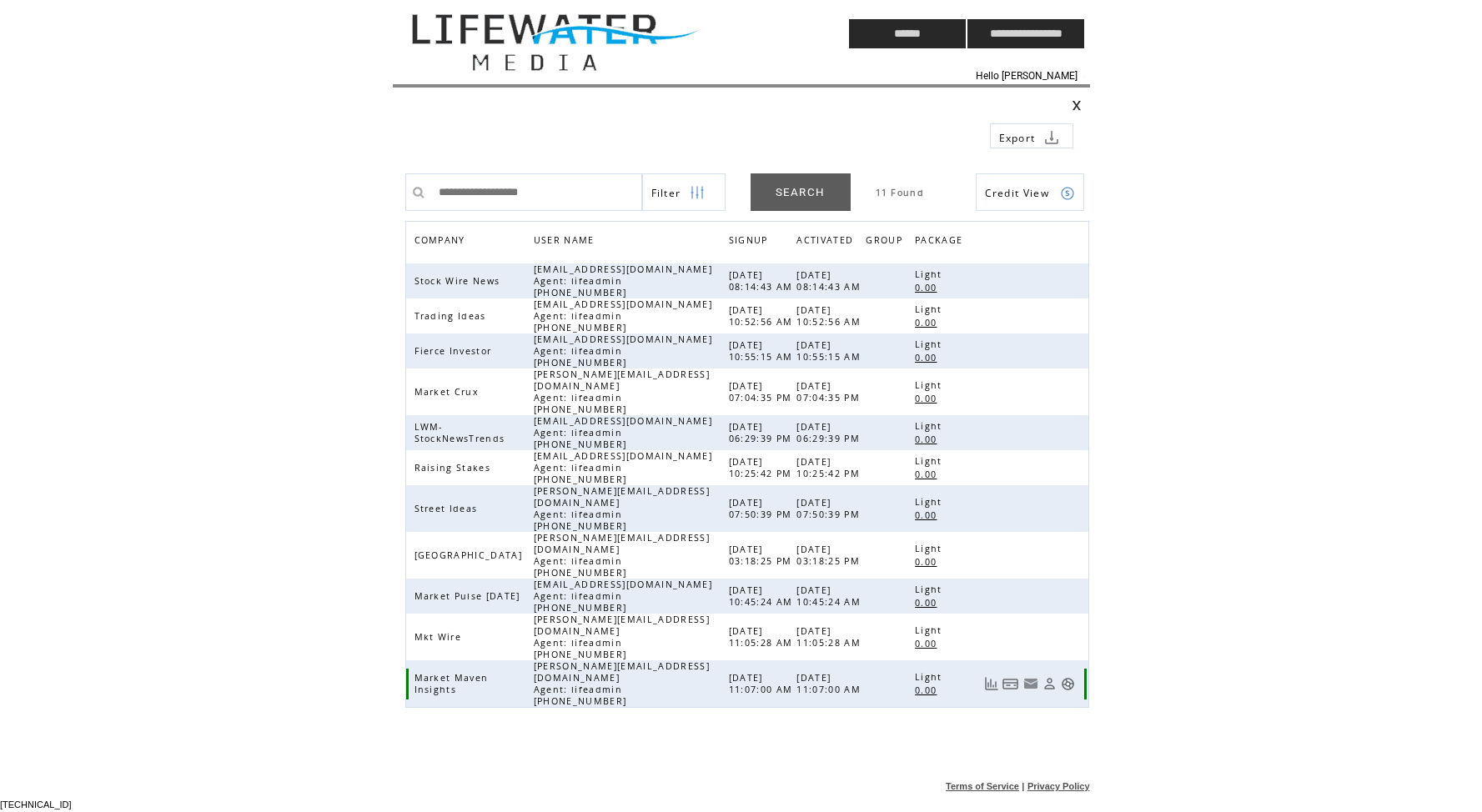
click at [1062, 678] on link at bounding box center [1068, 685] width 14 height 14
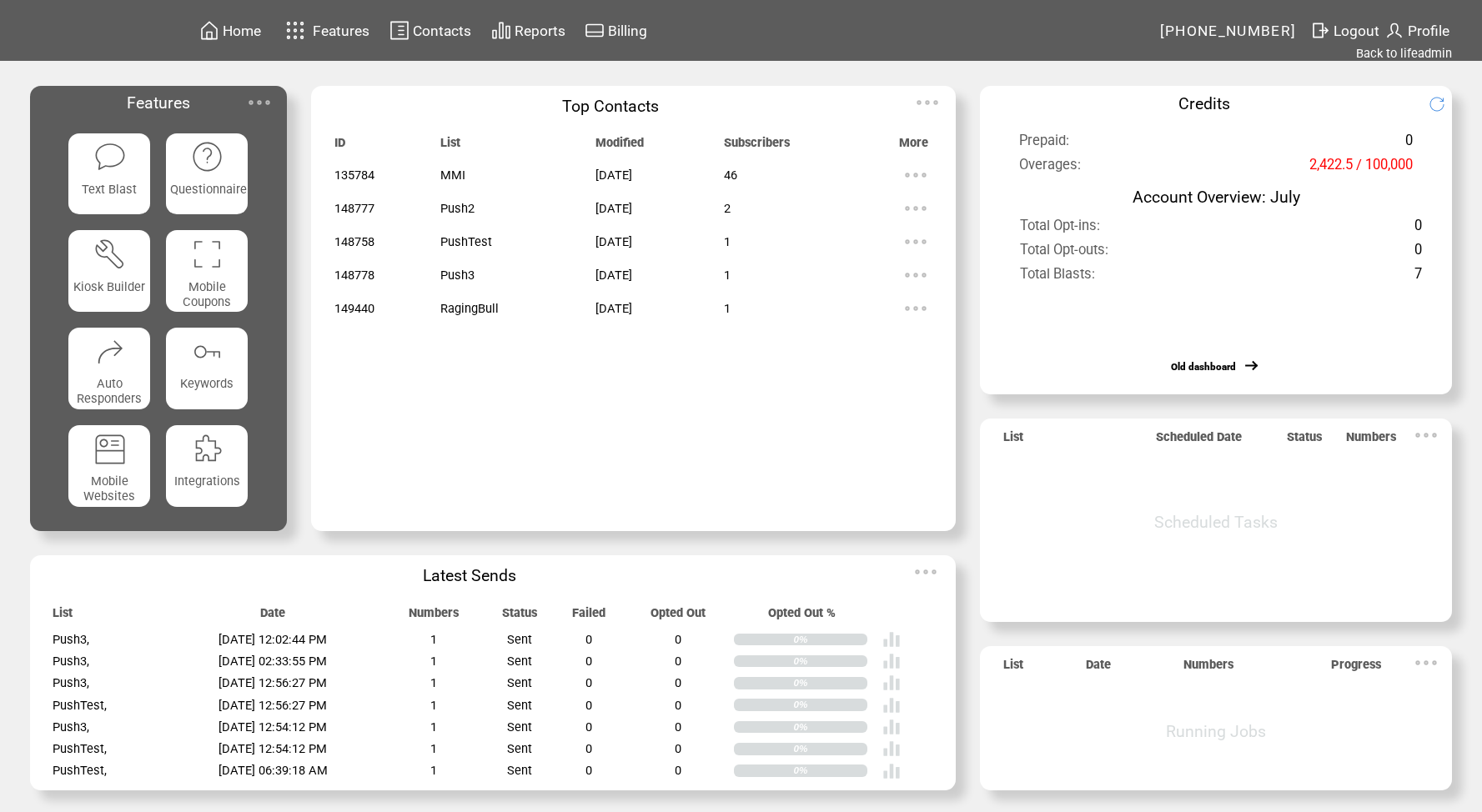
click at [461, 31] on span "Contacts" at bounding box center [442, 31] width 59 height 17
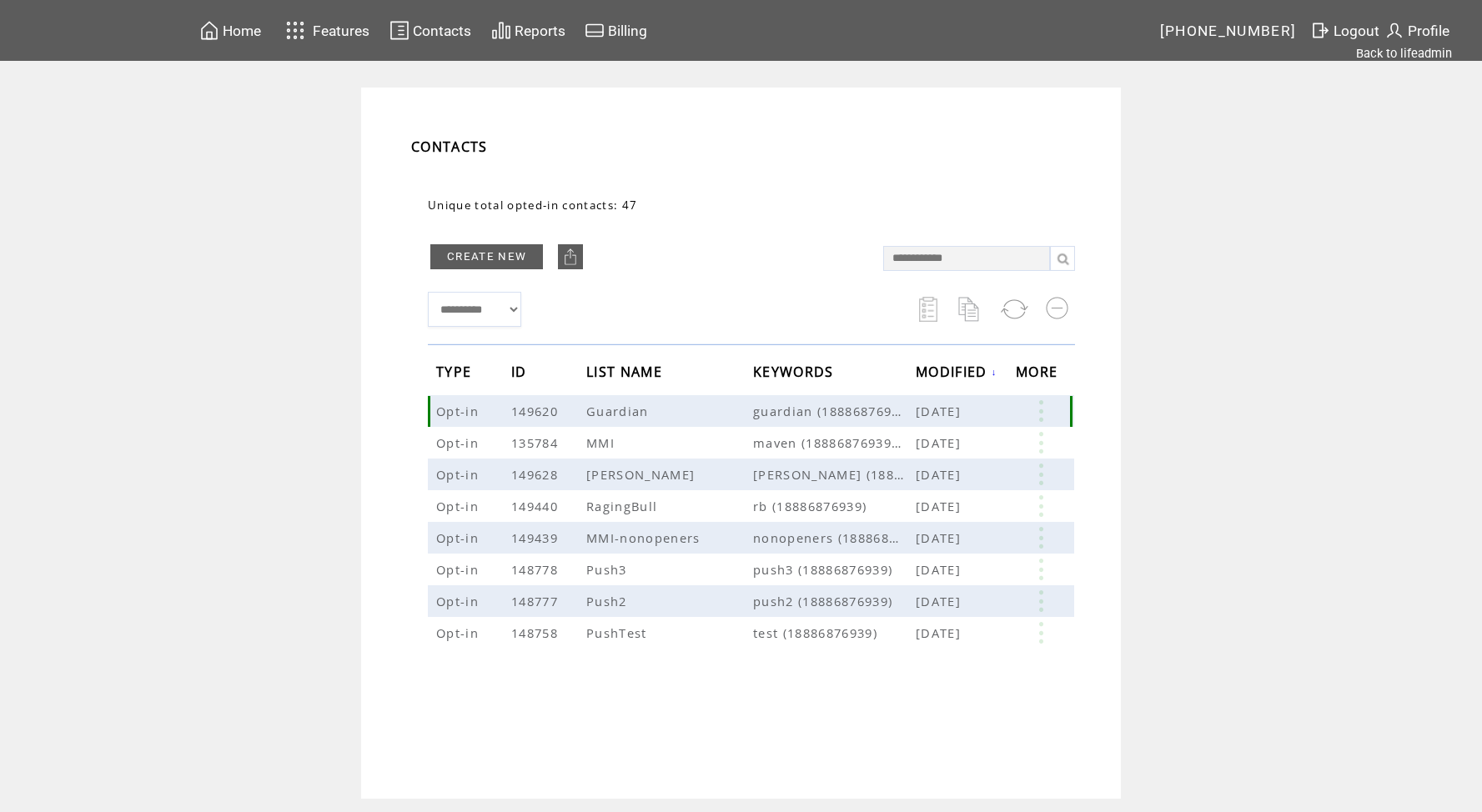
click at [1043, 415] on link at bounding box center [1041, 411] width 50 height 22
click at [1111, 446] on td "**********" at bounding box center [741, 443] width 760 height 711
click at [1044, 508] on link at bounding box center [1041, 507] width 50 height 22
click at [1104, 438] on td "**********" at bounding box center [741, 443] width 760 height 711
click at [1050, 502] on link at bounding box center [1041, 507] width 50 height 22
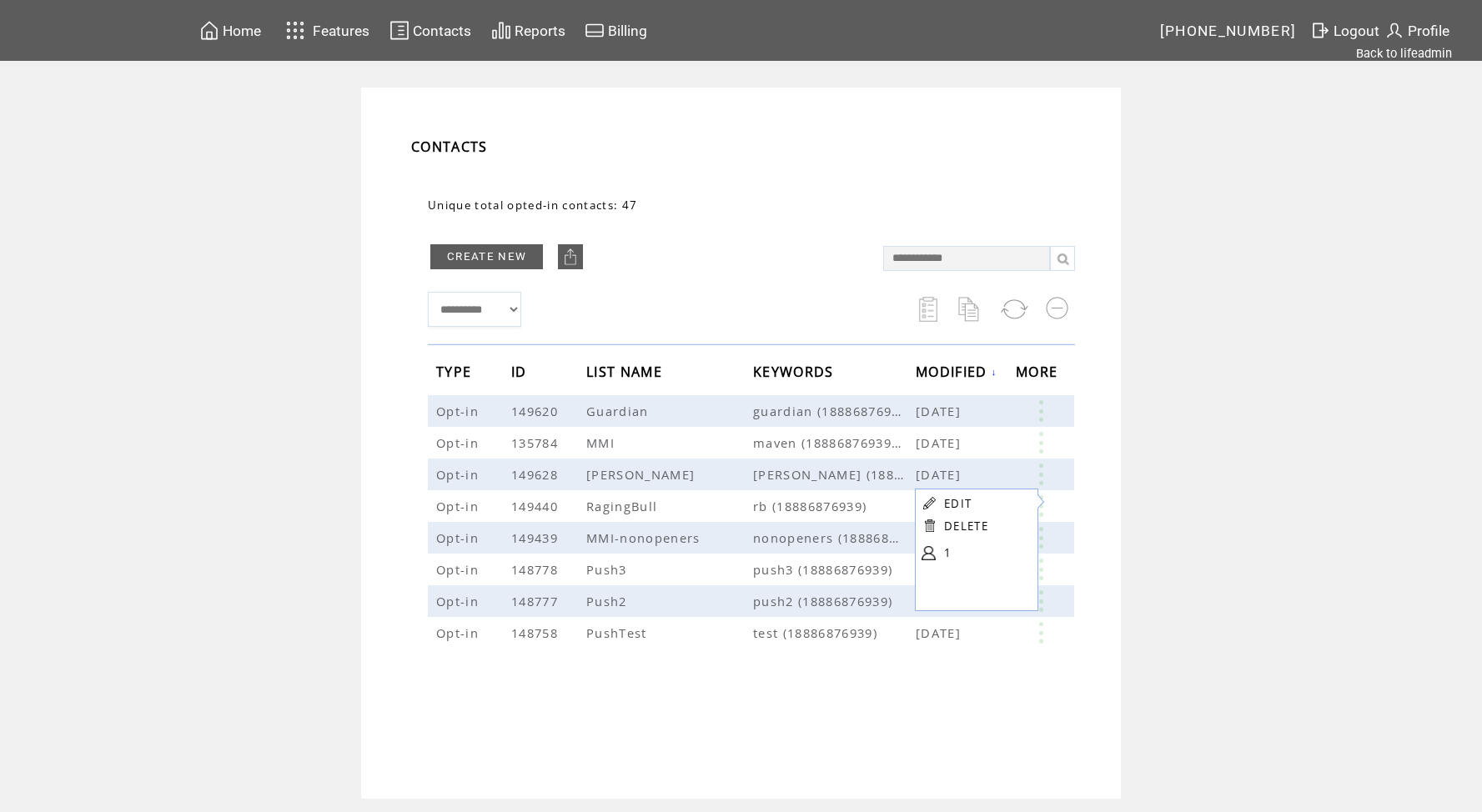
click at [933, 553] on link at bounding box center [929, 553] width 14 height 14
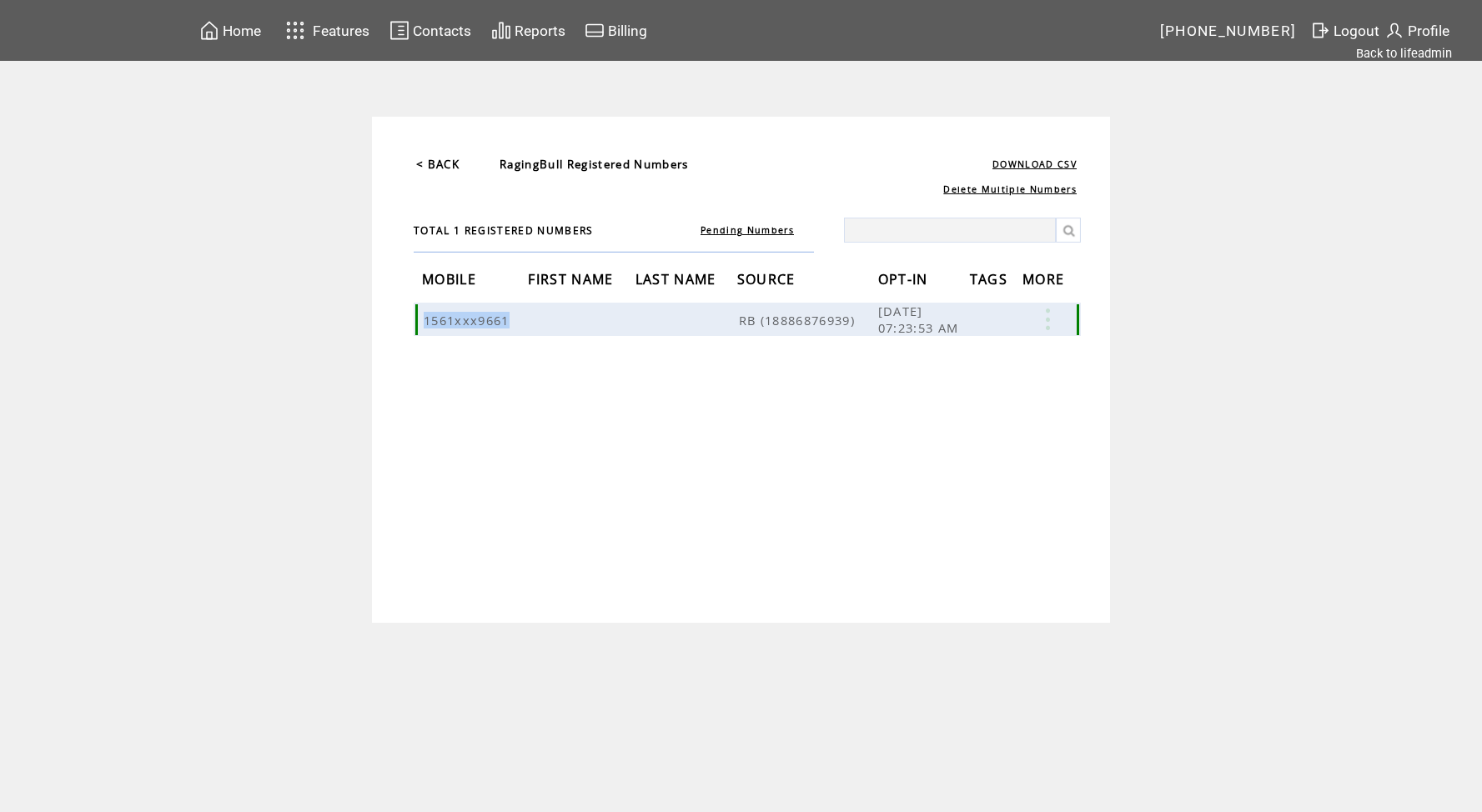
drag, startPoint x: 509, startPoint y: 324, endPoint x: 425, endPoint y: 322, distance: 84.0
click at [425, 322] on span "1561xxx9661" at bounding box center [469, 319] width 91 height 17
copy span "1561xxx9661"
click at [1225, 28] on span "[PHONE_NUMBER]" at bounding box center [1228, 31] width 136 height 17
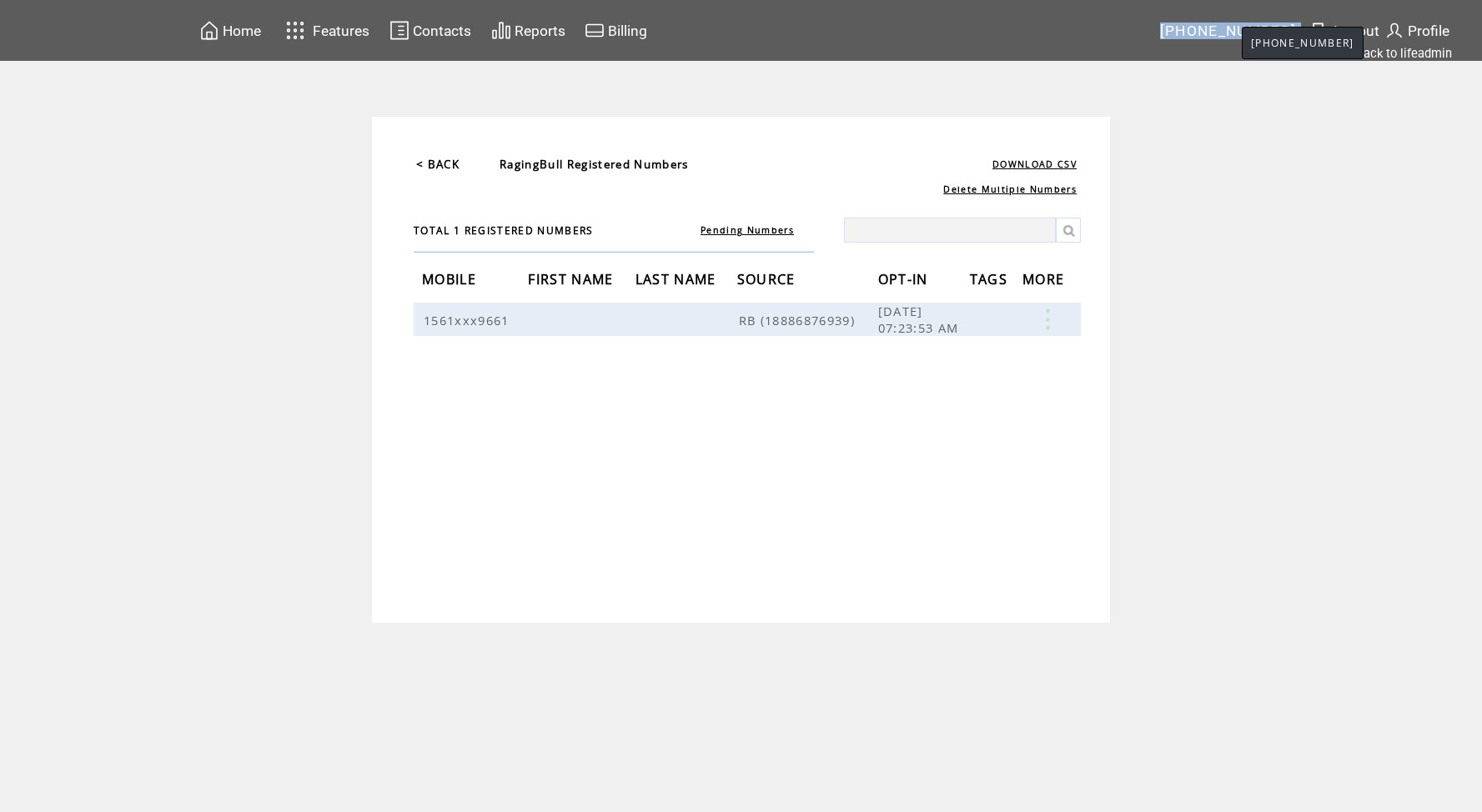
click at [1225, 28] on span "[PHONE_NUMBER]" at bounding box center [1228, 31] width 136 height 17
copy tr "[PHONE_NUMBER]"
click at [441, 23] on span "Contacts" at bounding box center [442, 31] width 59 height 17
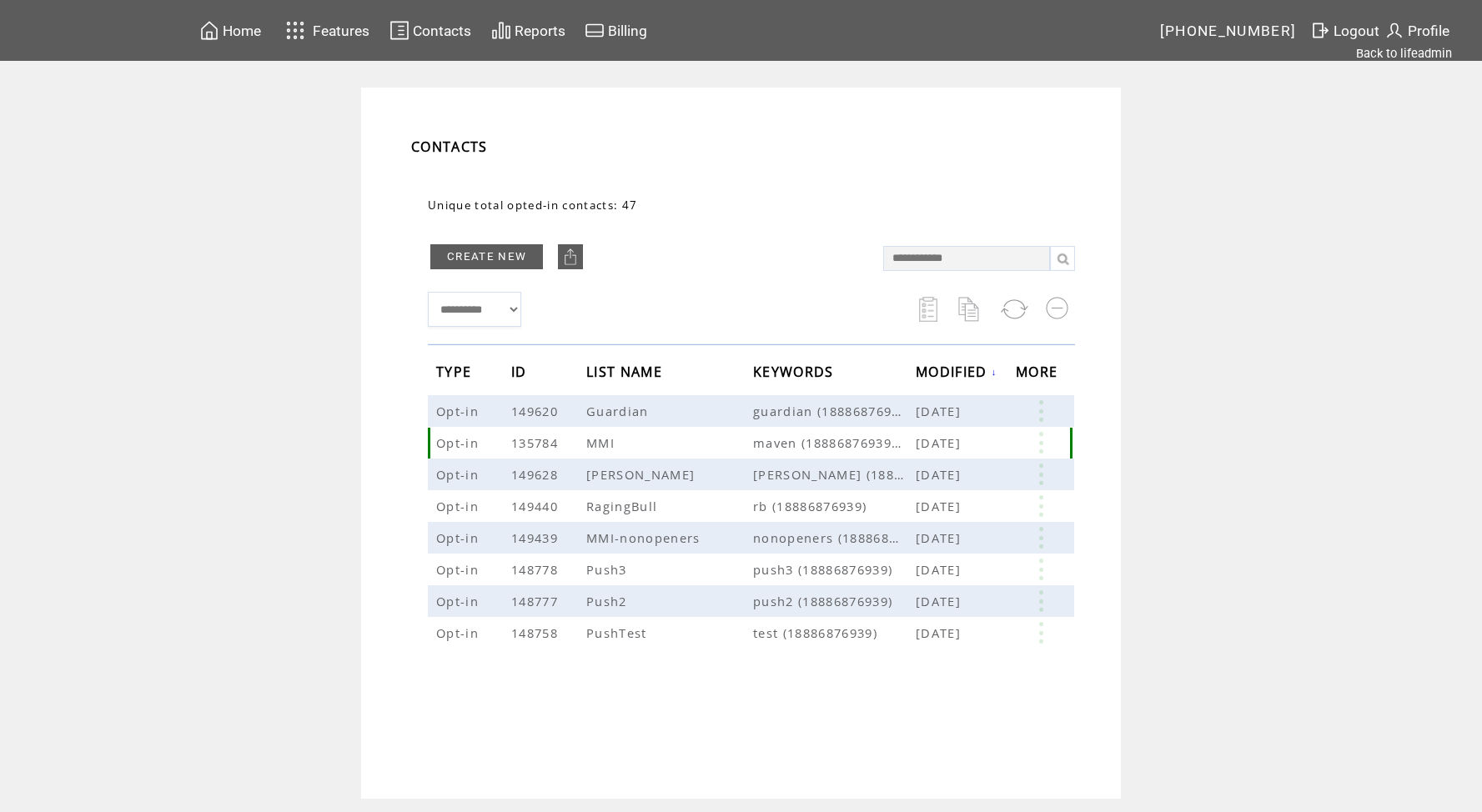
click at [546, 439] on span "135784" at bounding box center [536, 443] width 51 height 17
copy span "135784"
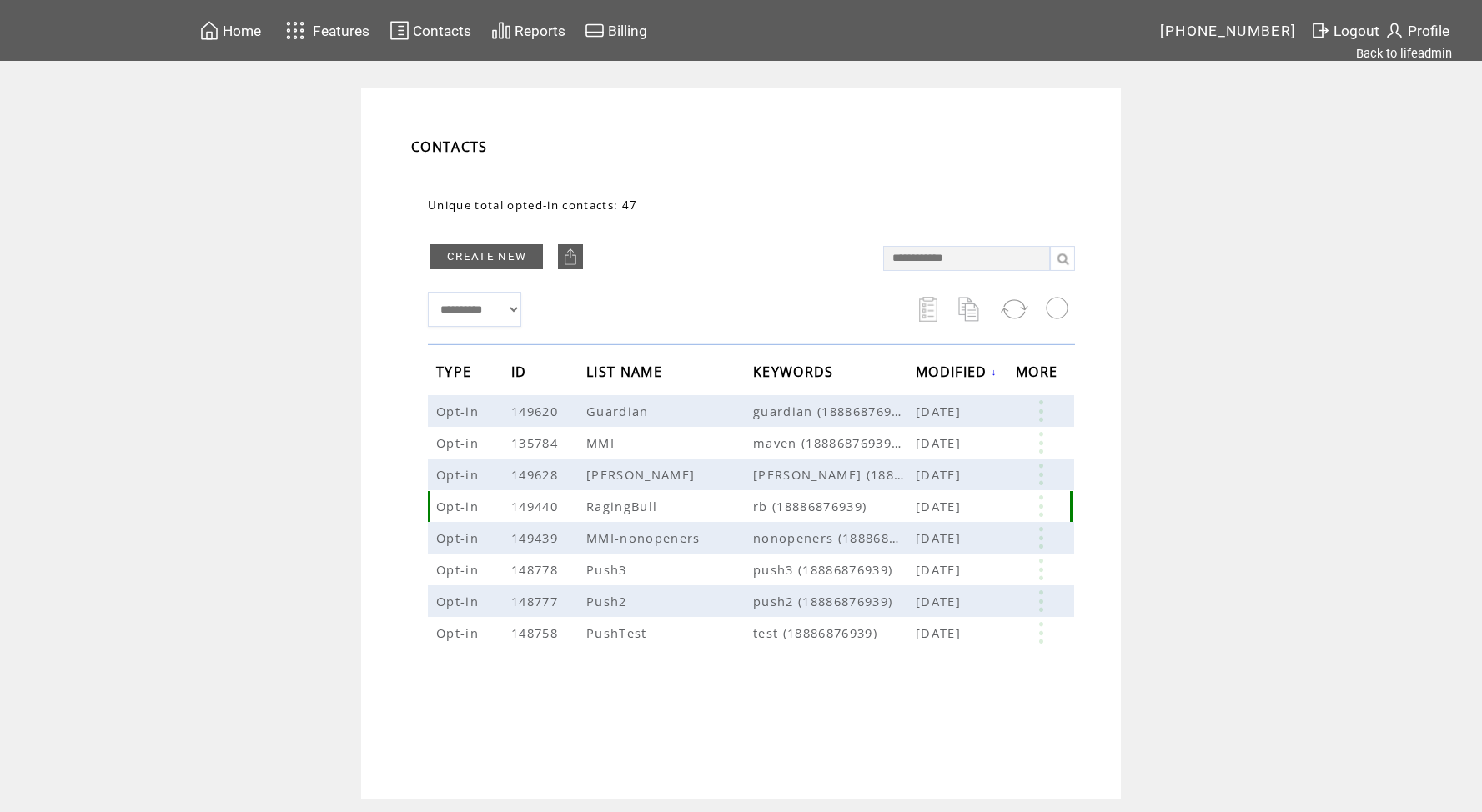
click at [542, 508] on span "149440" at bounding box center [536, 506] width 51 height 17
copy span "149440"
click at [1211, 277] on td "**********" at bounding box center [741, 443] width 1482 height 711
